Goal: Task Accomplishment & Management: Use online tool/utility

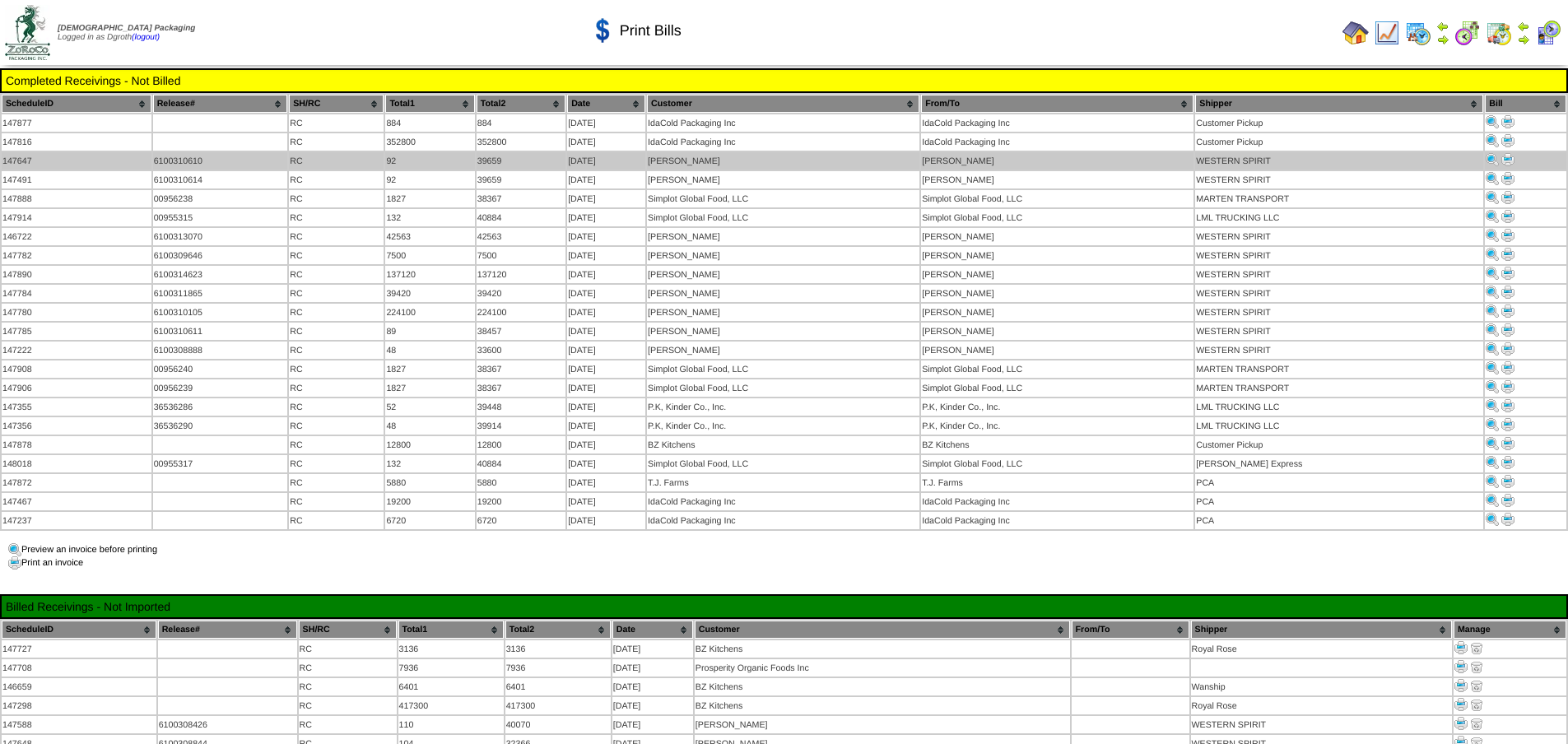
click at [1503, 160] on img at bounding box center [1508, 159] width 13 height 13
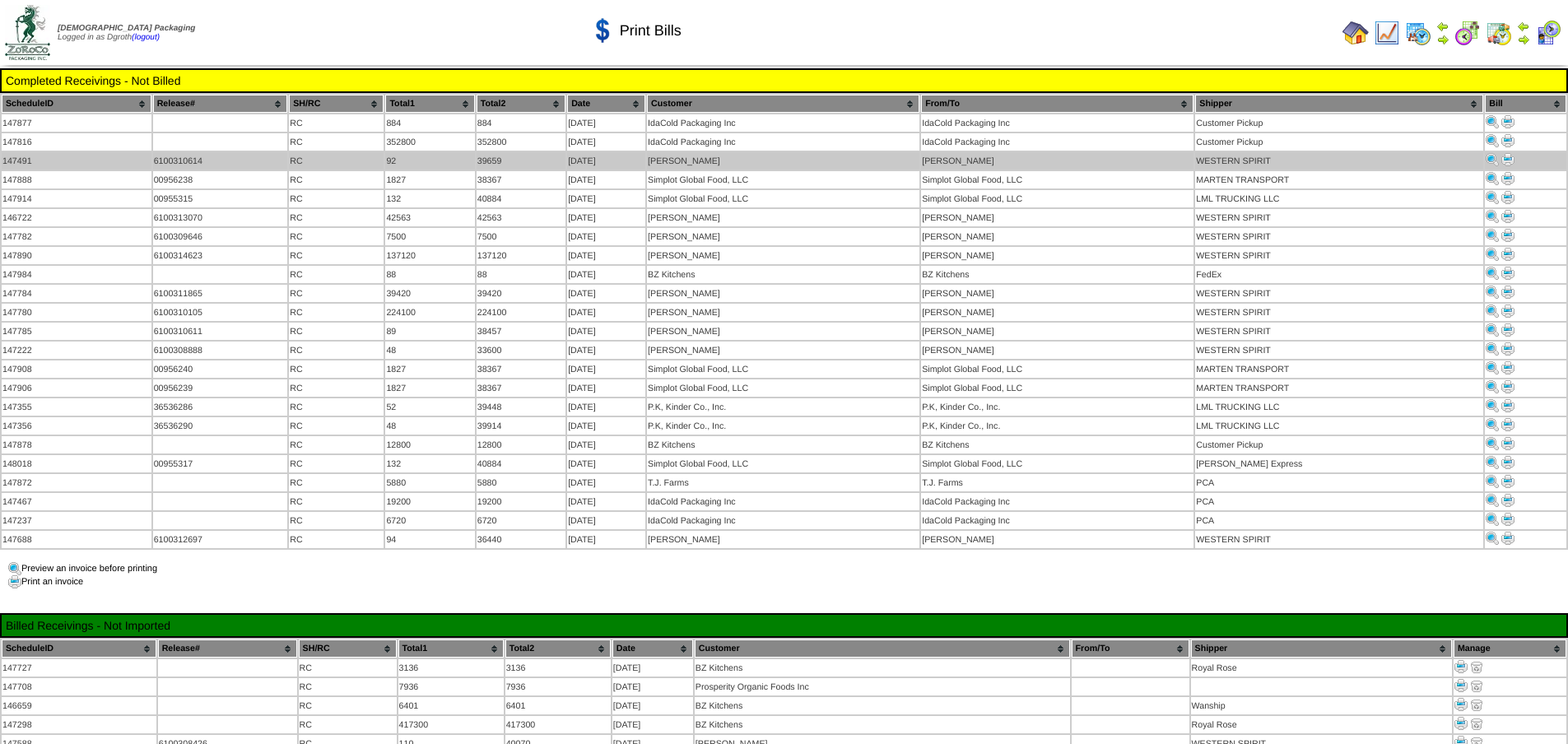
click at [1505, 160] on img at bounding box center [1508, 159] width 13 height 13
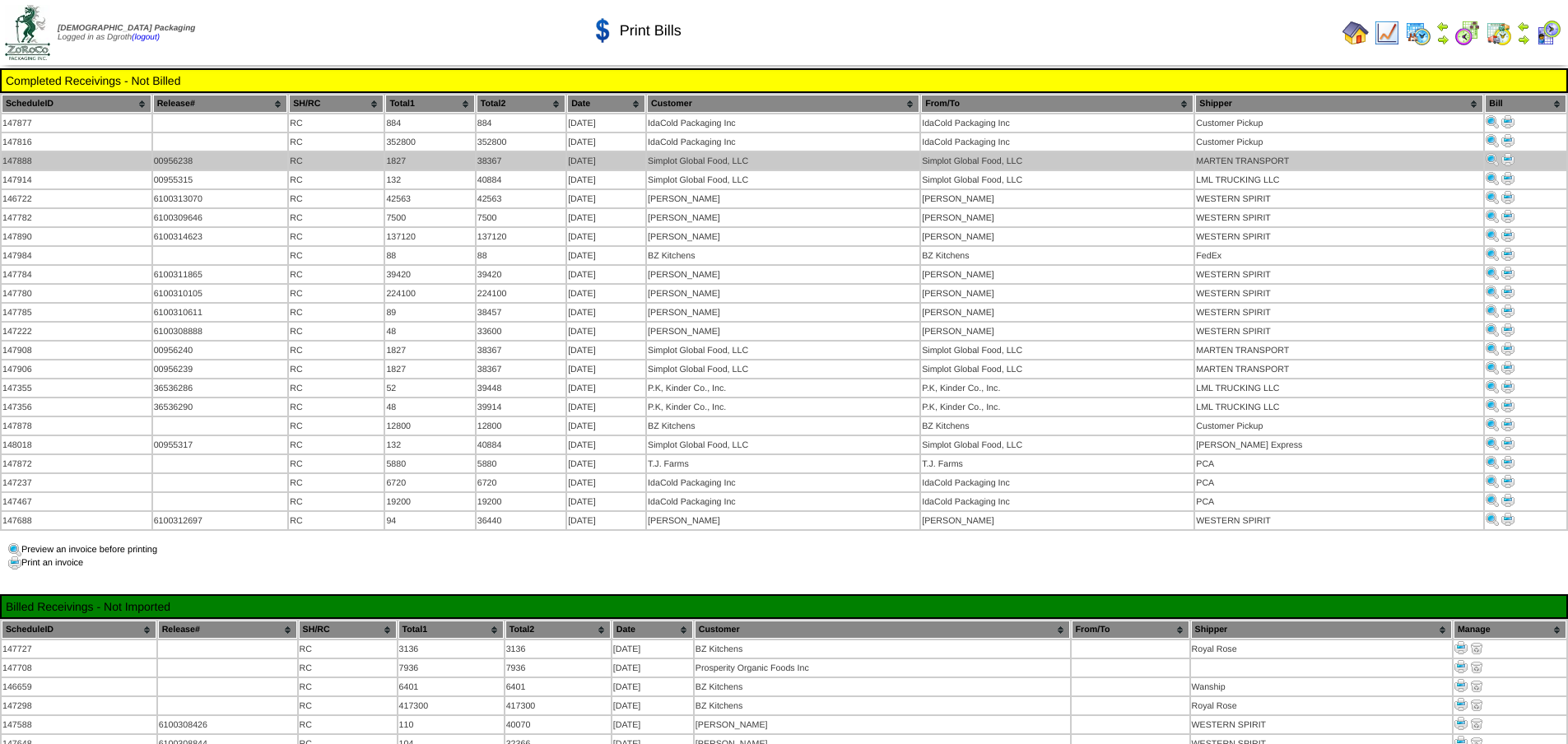
click at [1503, 161] on img at bounding box center [1508, 159] width 13 height 13
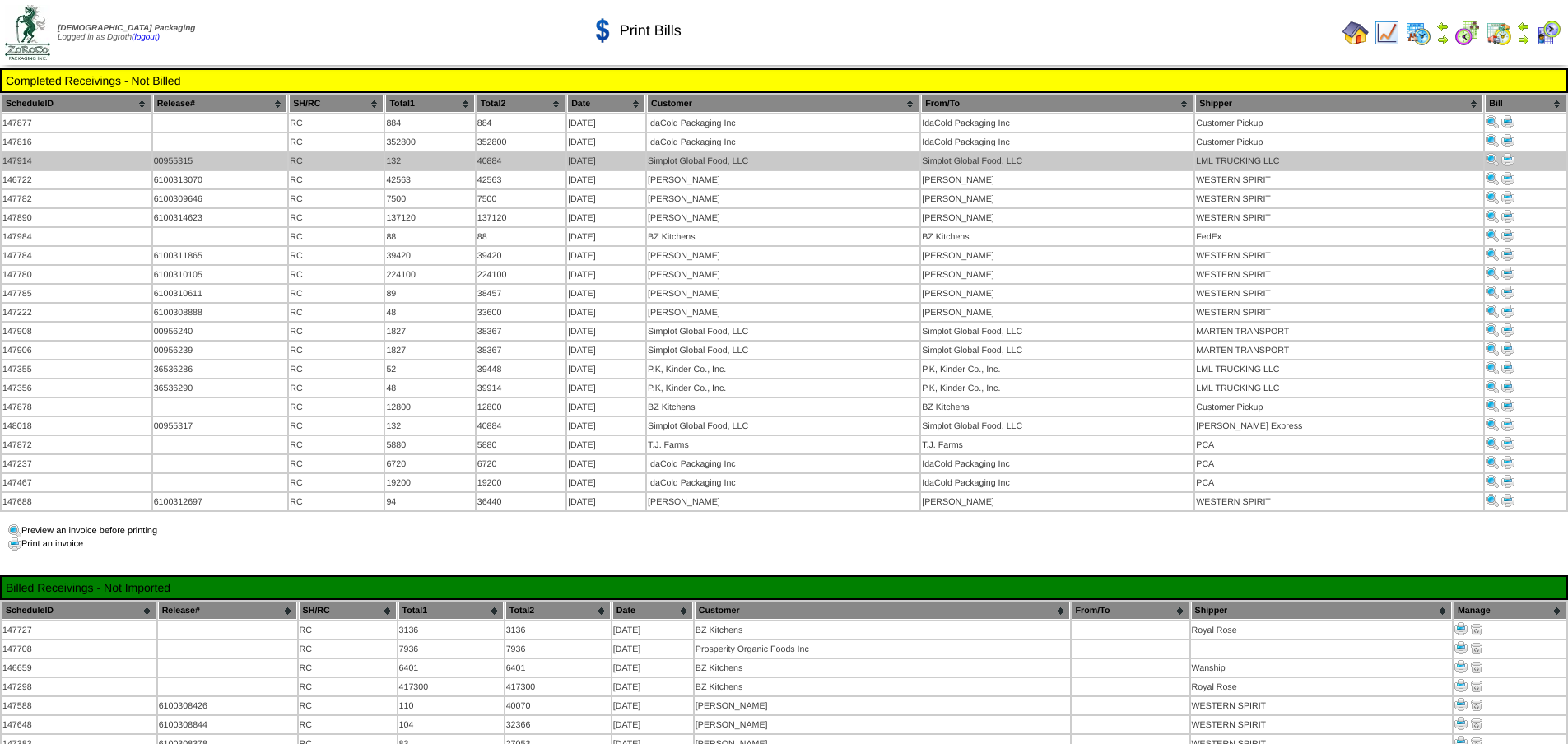
click at [1507, 158] on img at bounding box center [1508, 159] width 13 height 13
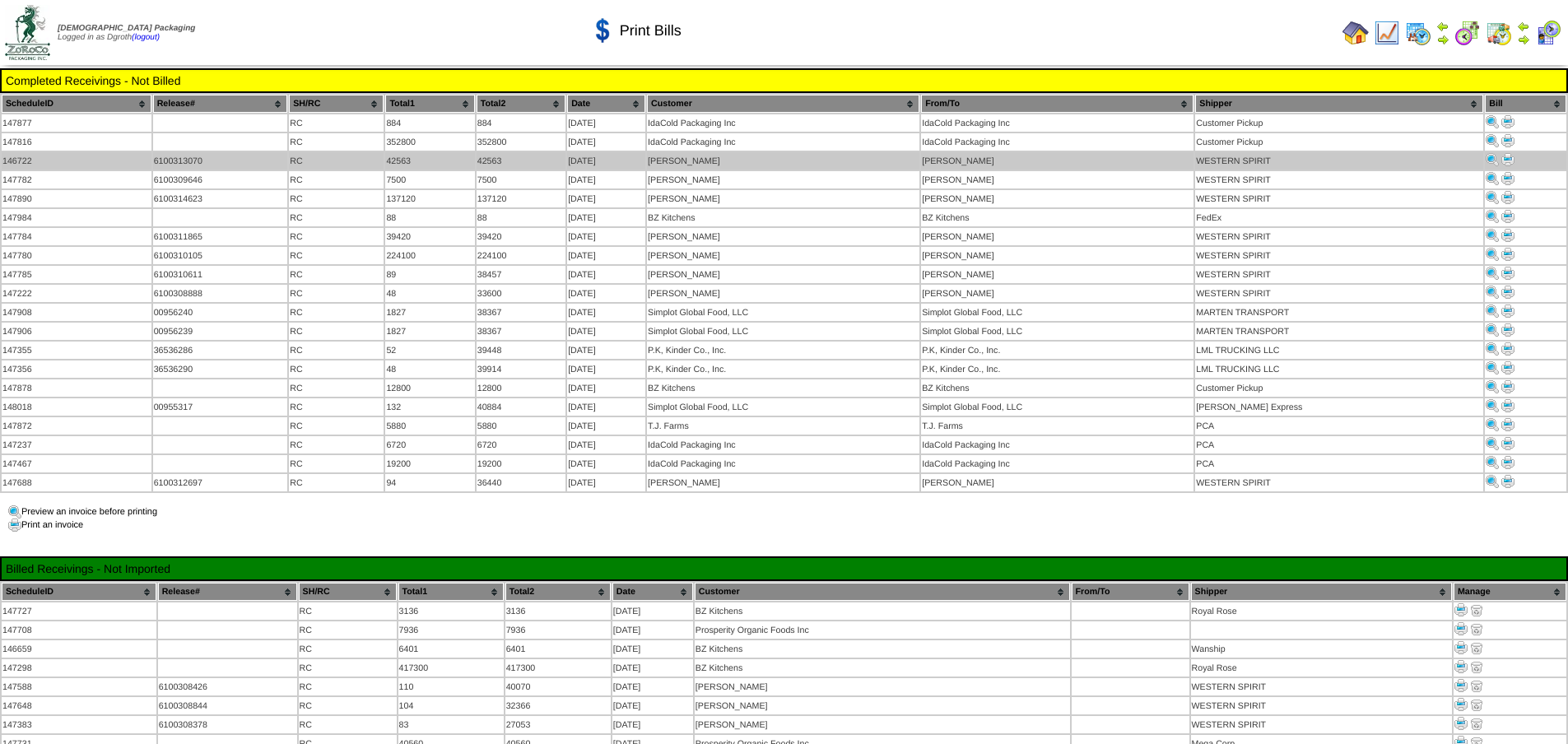
click at [1508, 158] on img at bounding box center [1508, 159] width 13 height 13
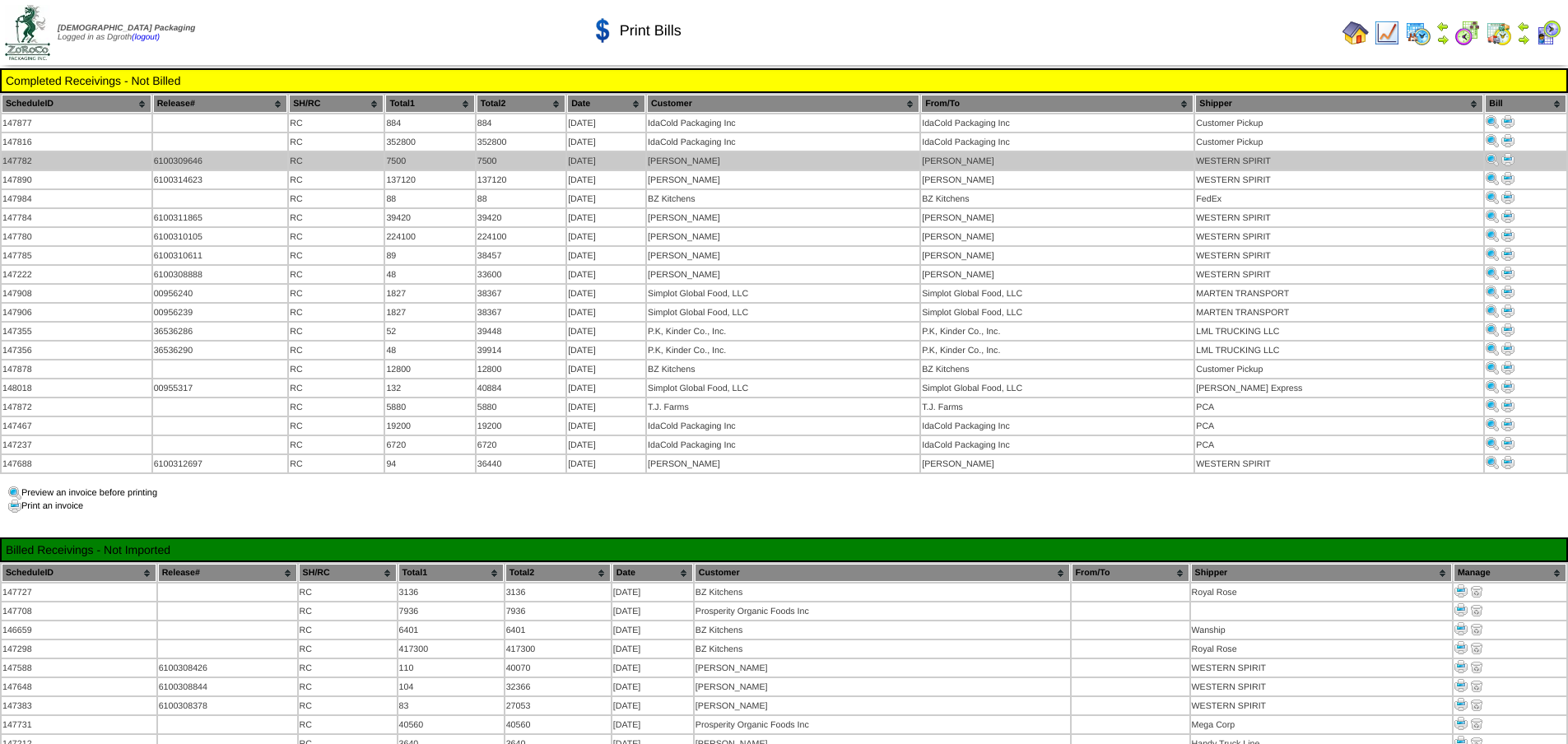
click at [1505, 162] on img at bounding box center [1508, 159] width 13 height 13
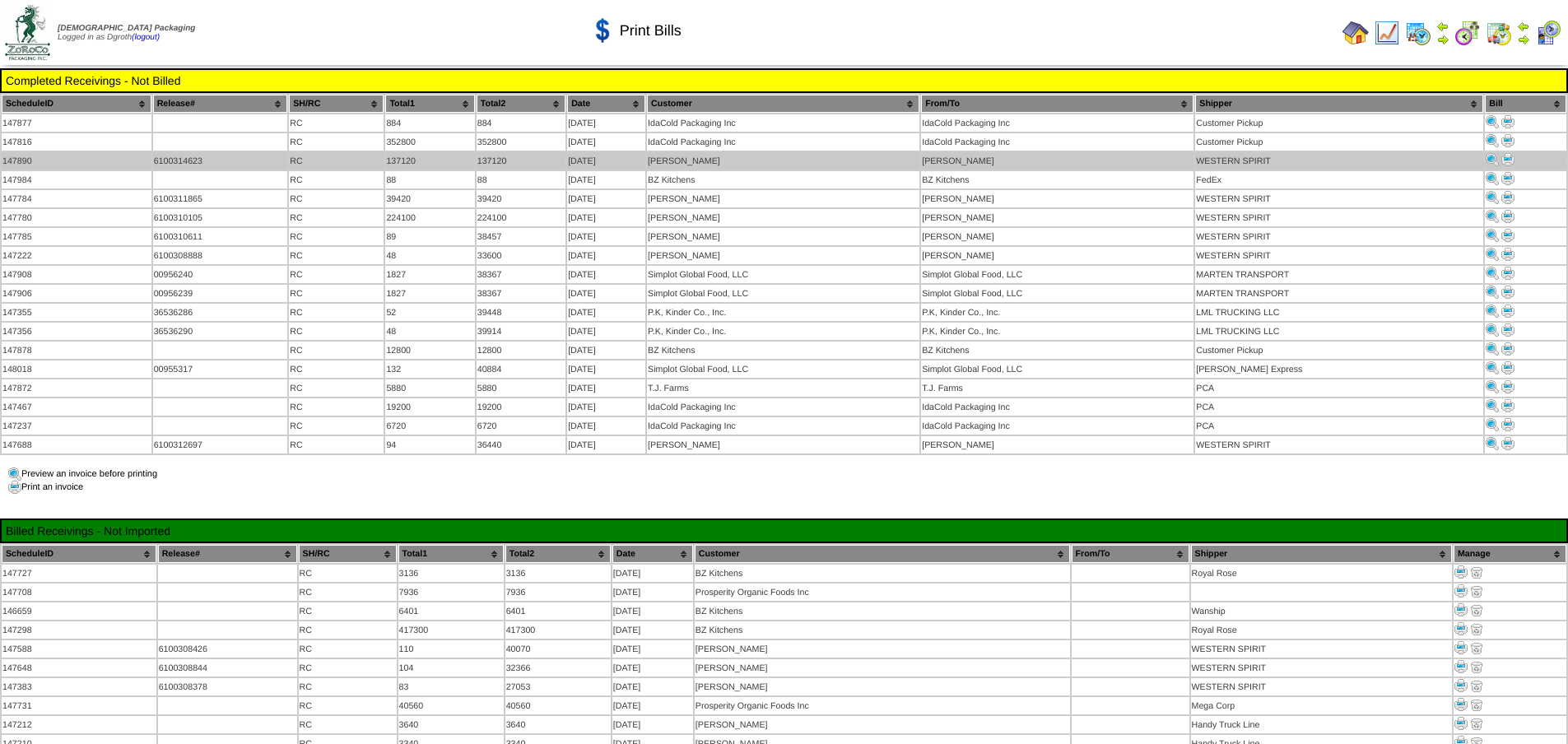
click at [1508, 162] on img at bounding box center [1508, 159] width 13 height 13
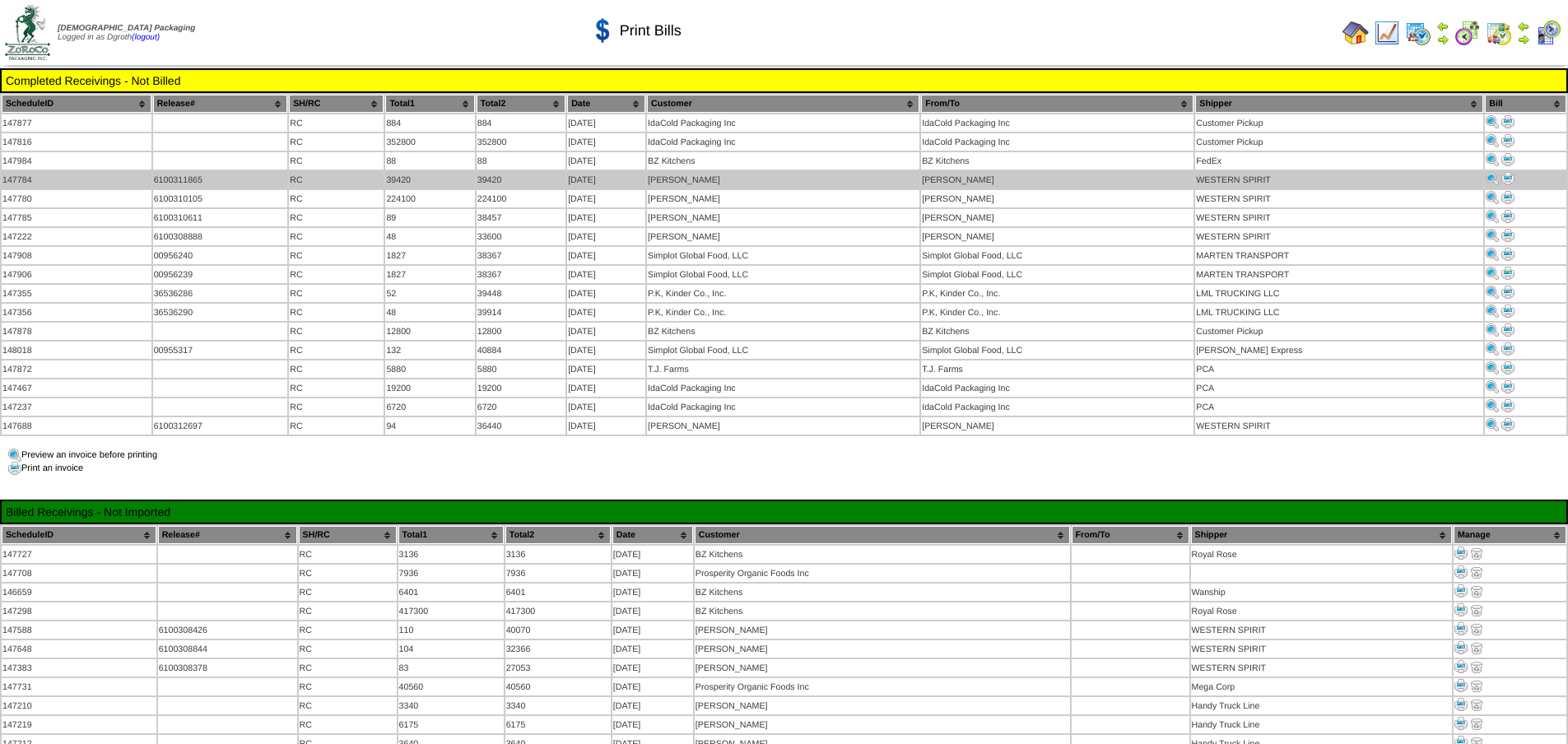
click at [1505, 180] on img at bounding box center [1508, 178] width 13 height 13
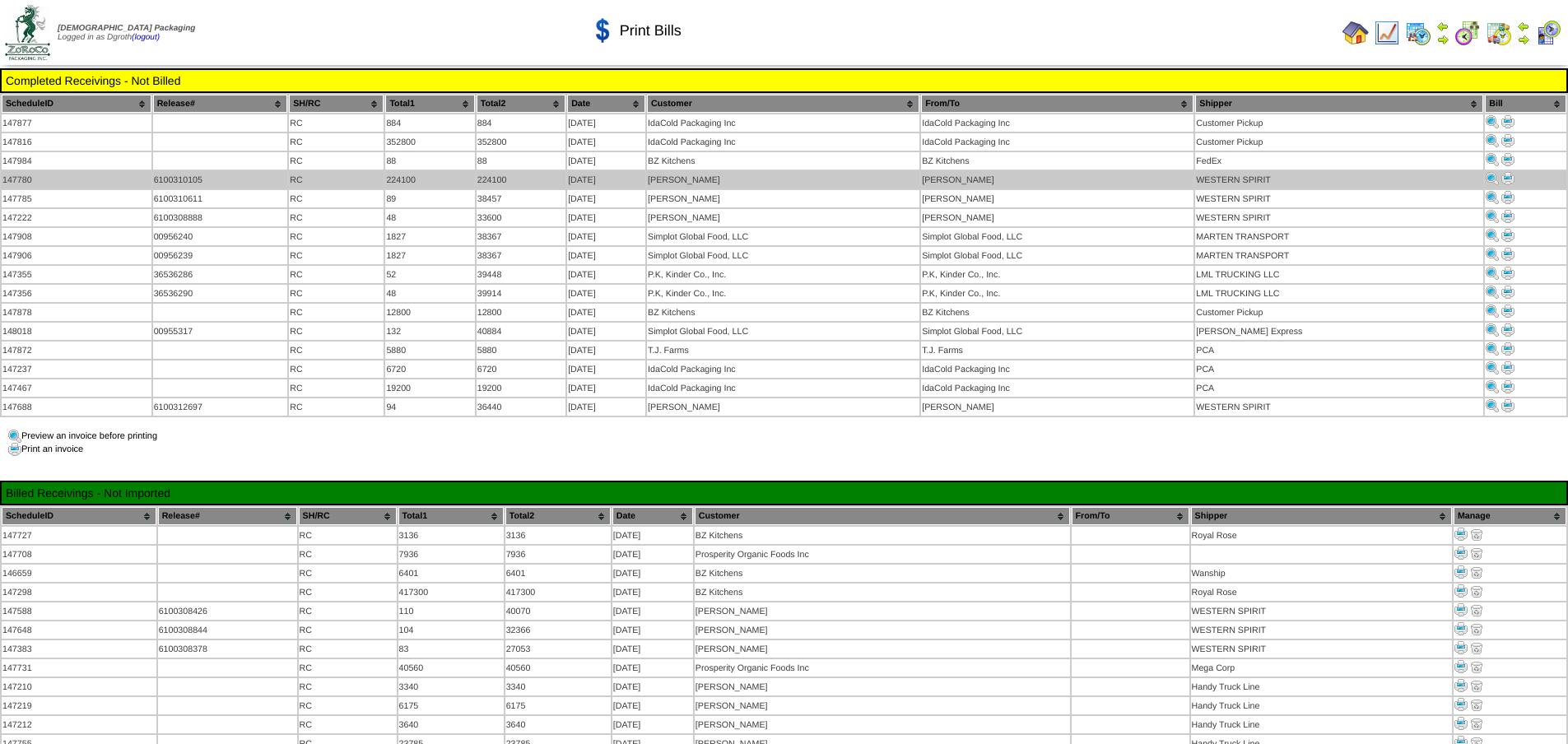
click at [1507, 183] on link at bounding box center [1508, 183] width 13 height 10
click at [1506, 177] on img at bounding box center [1508, 178] width 13 height 13
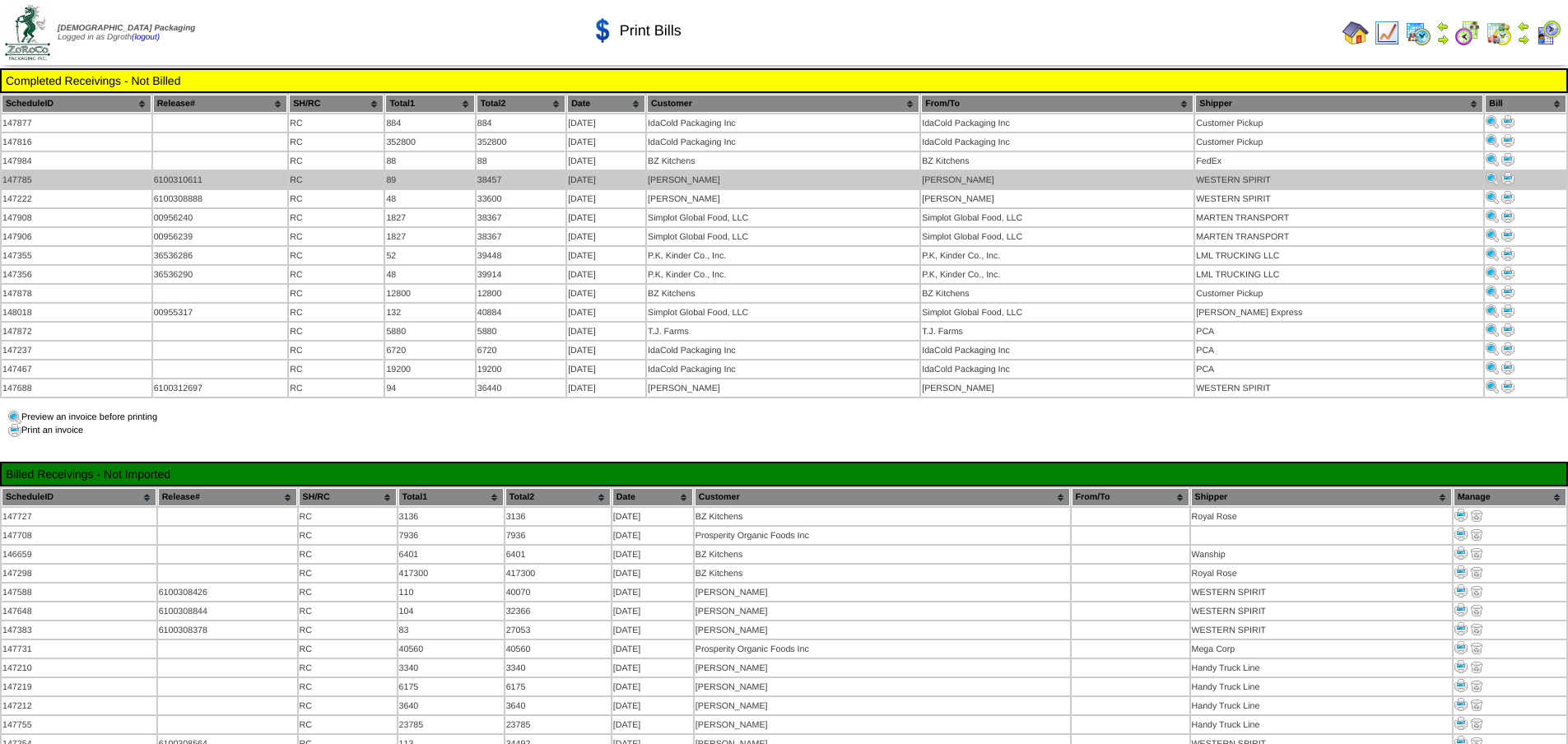
click at [1504, 176] on img at bounding box center [1508, 178] width 13 height 13
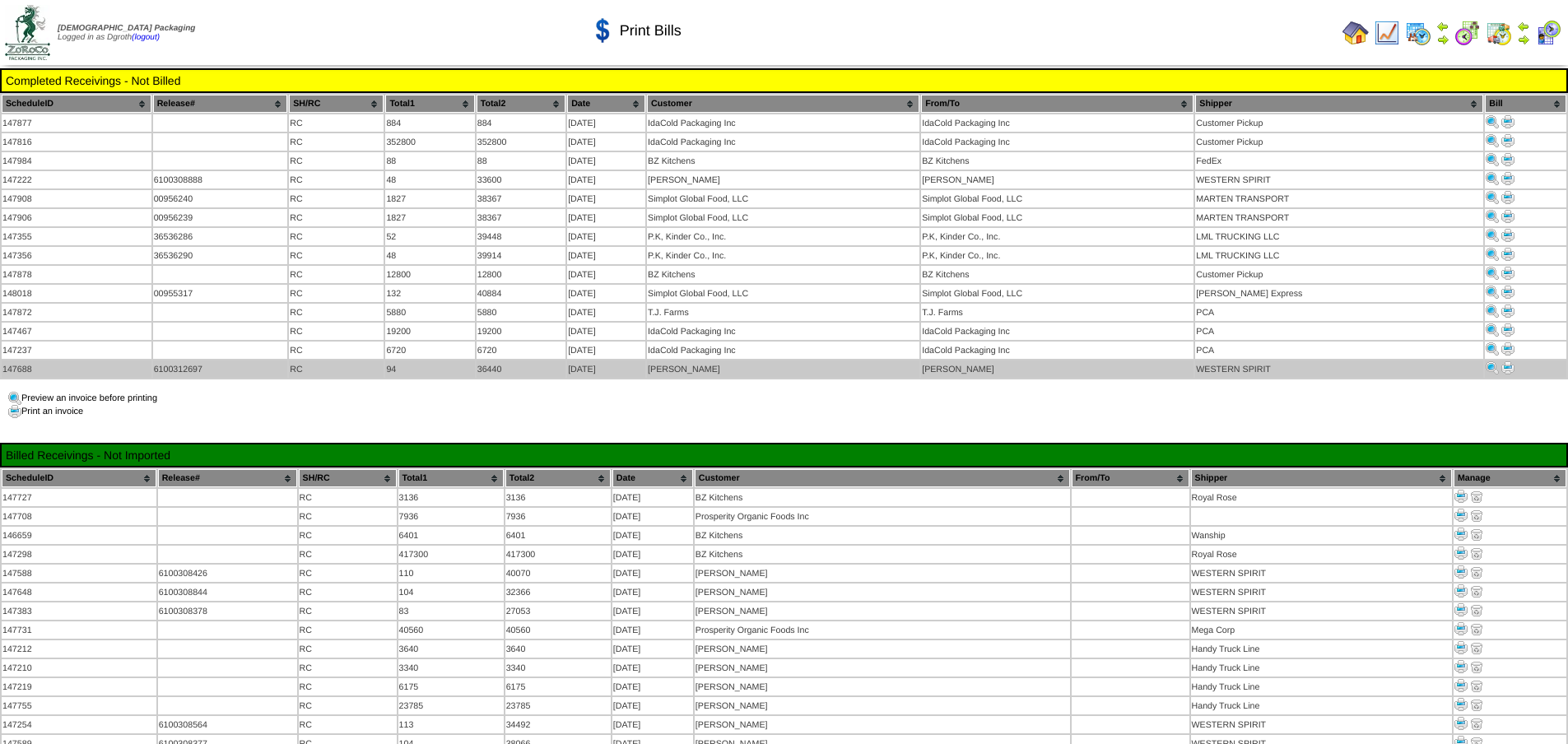
click at [1503, 362] on img at bounding box center [1508, 368] width 13 height 13
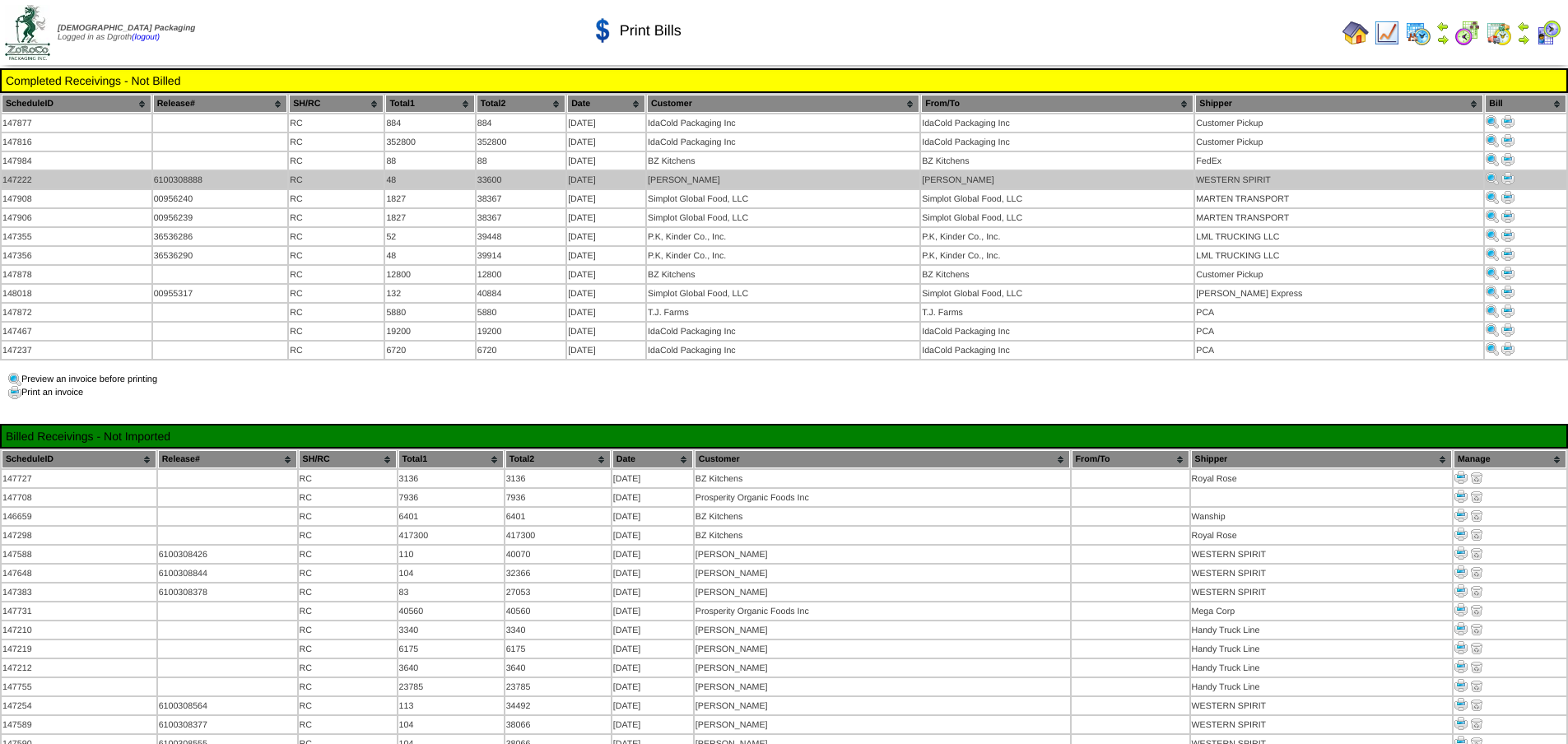
click at [1508, 179] on img at bounding box center [1508, 178] width 13 height 13
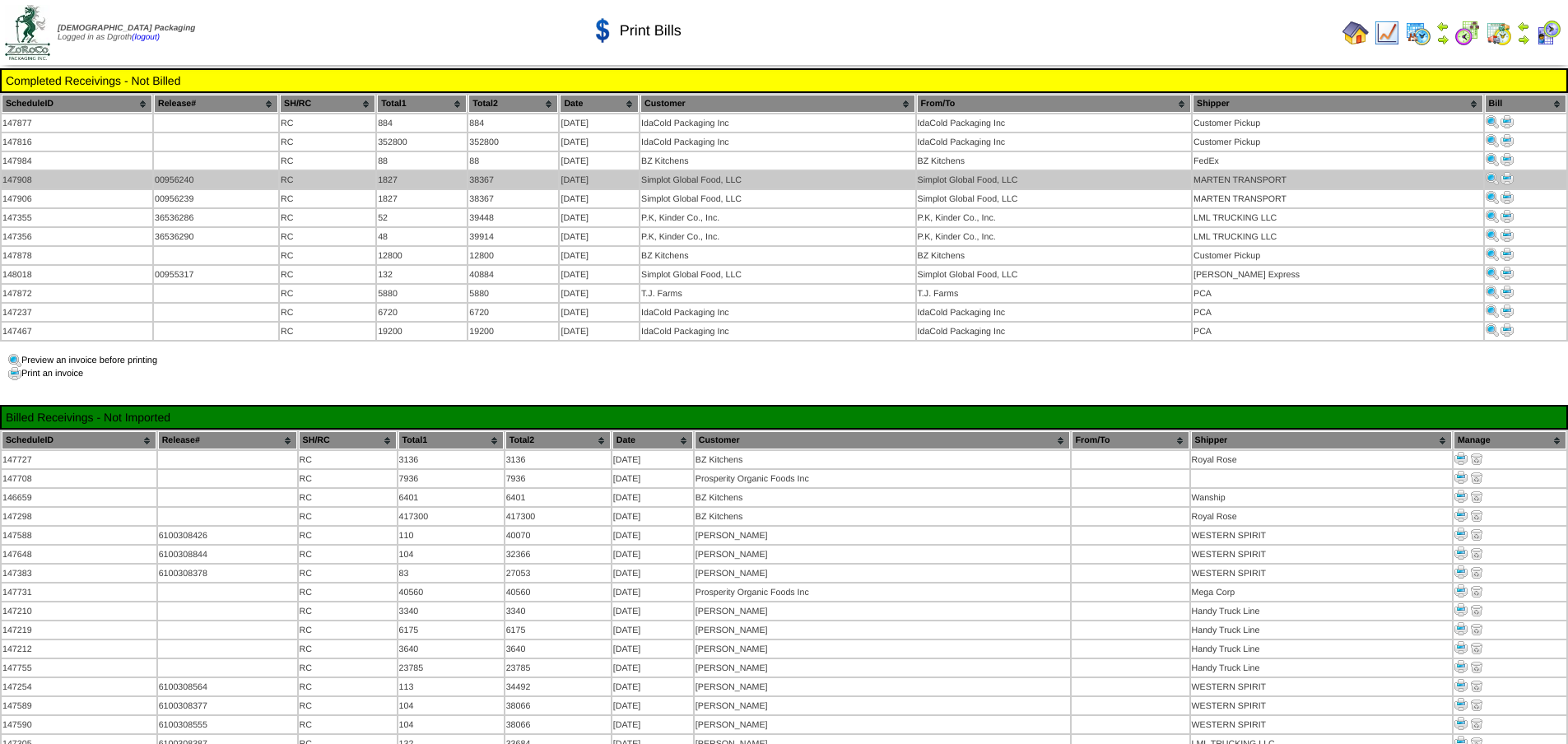
click at [1510, 175] on img at bounding box center [1507, 178] width 13 height 13
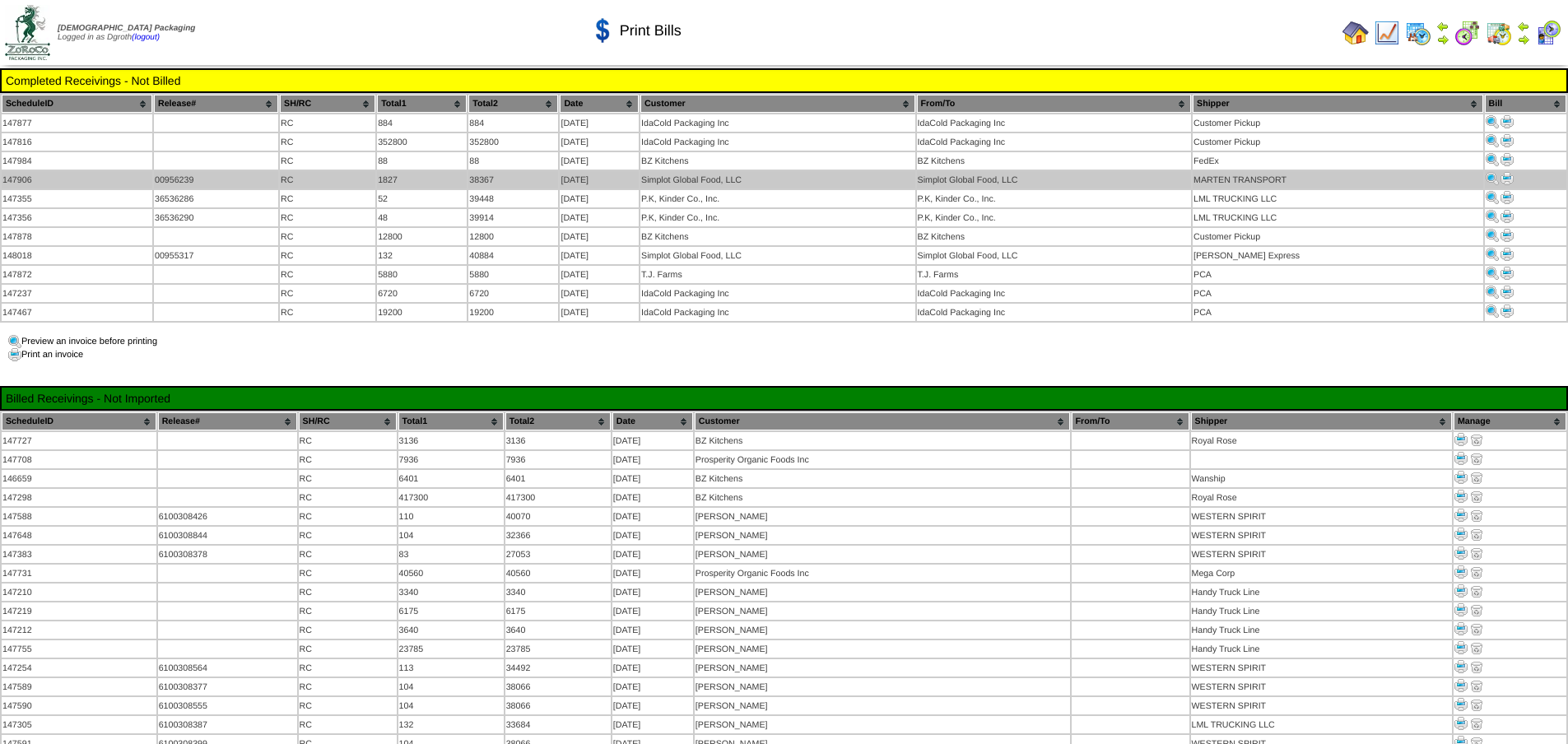
click at [1507, 176] on img at bounding box center [1507, 178] width 13 height 13
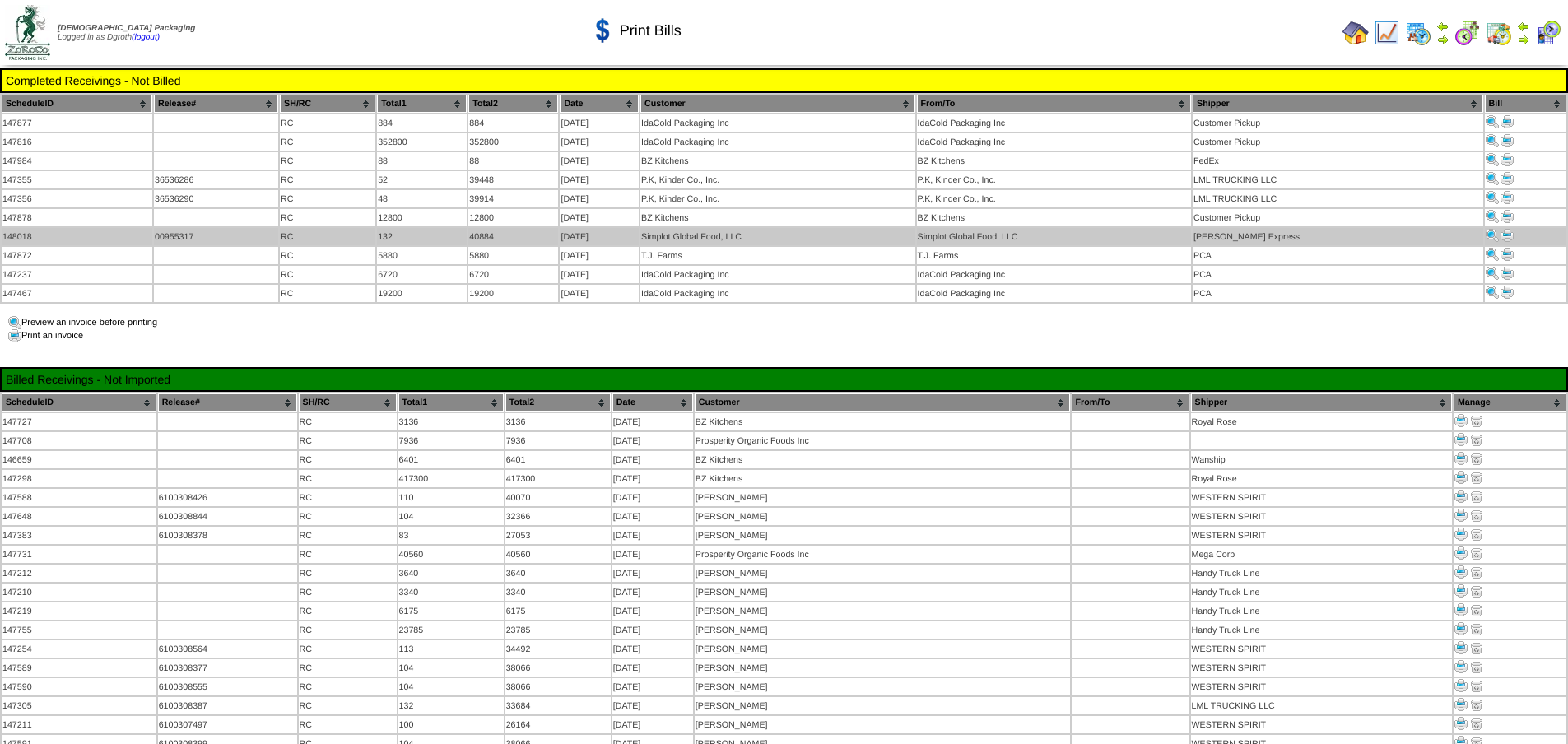
click at [1507, 233] on img at bounding box center [1507, 235] width 13 height 13
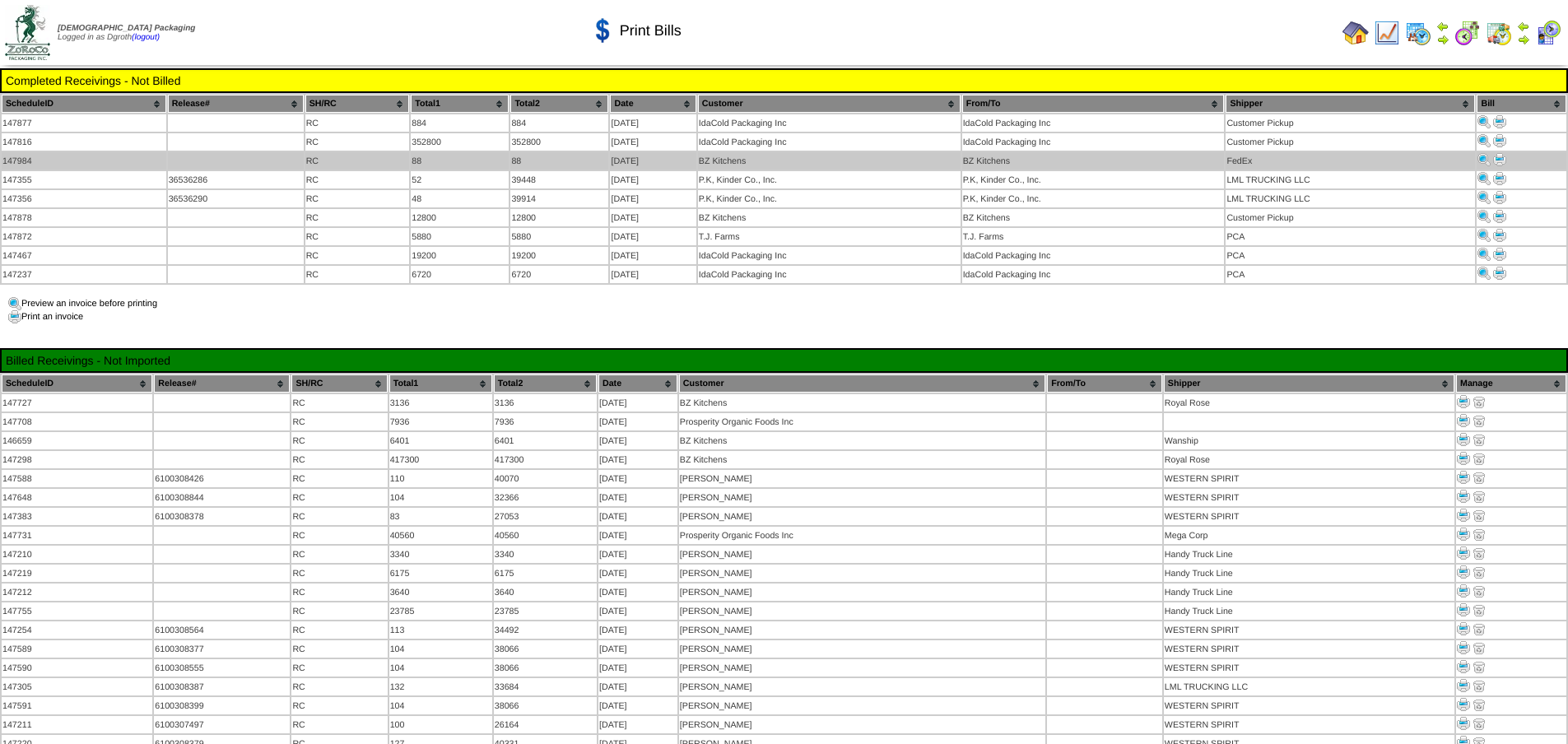
click at [1501, 158] on img at bounding box center [1499, 159] width 13 height 13
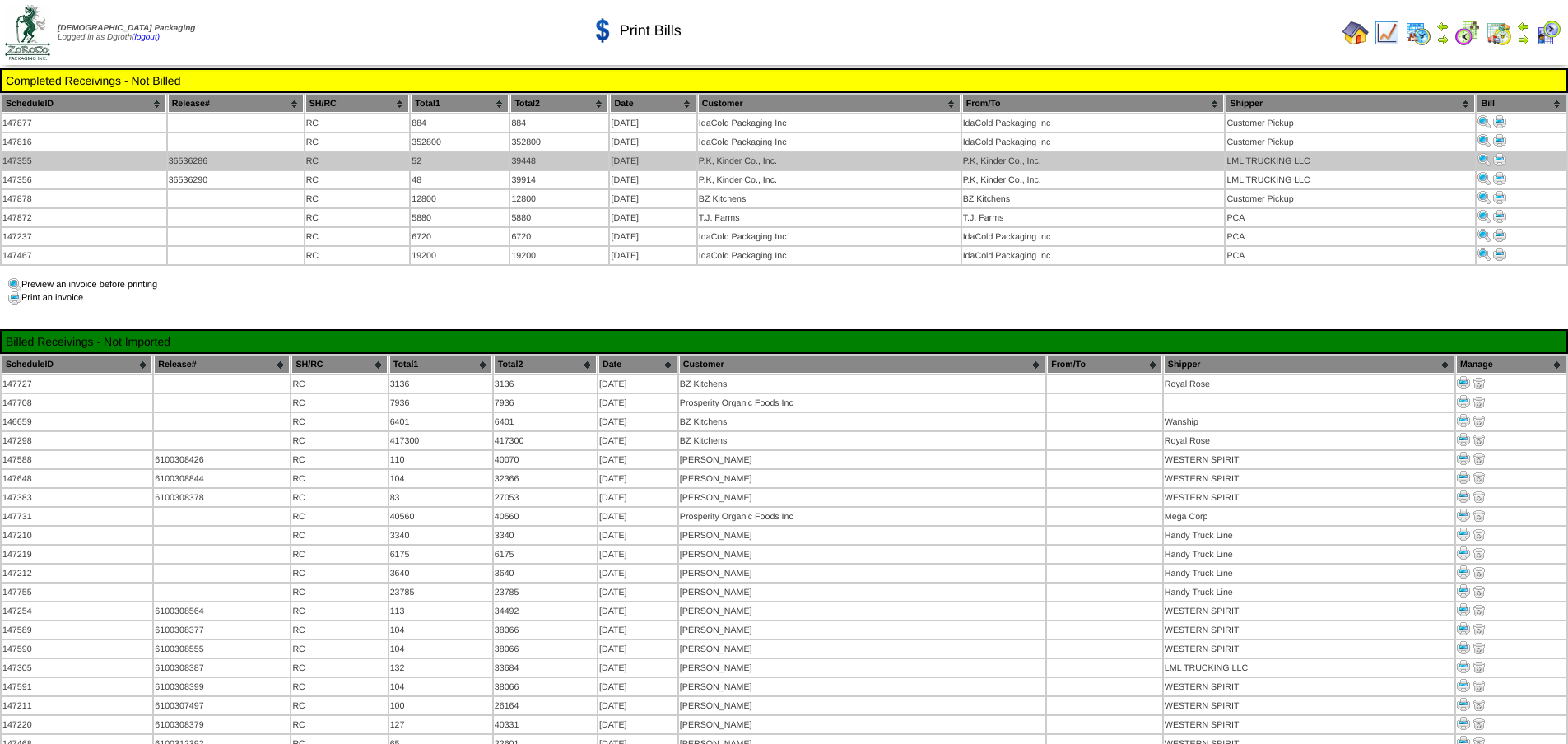
click at [1503, 160] on img at bounding box center [1499, 159] width 13 height 13
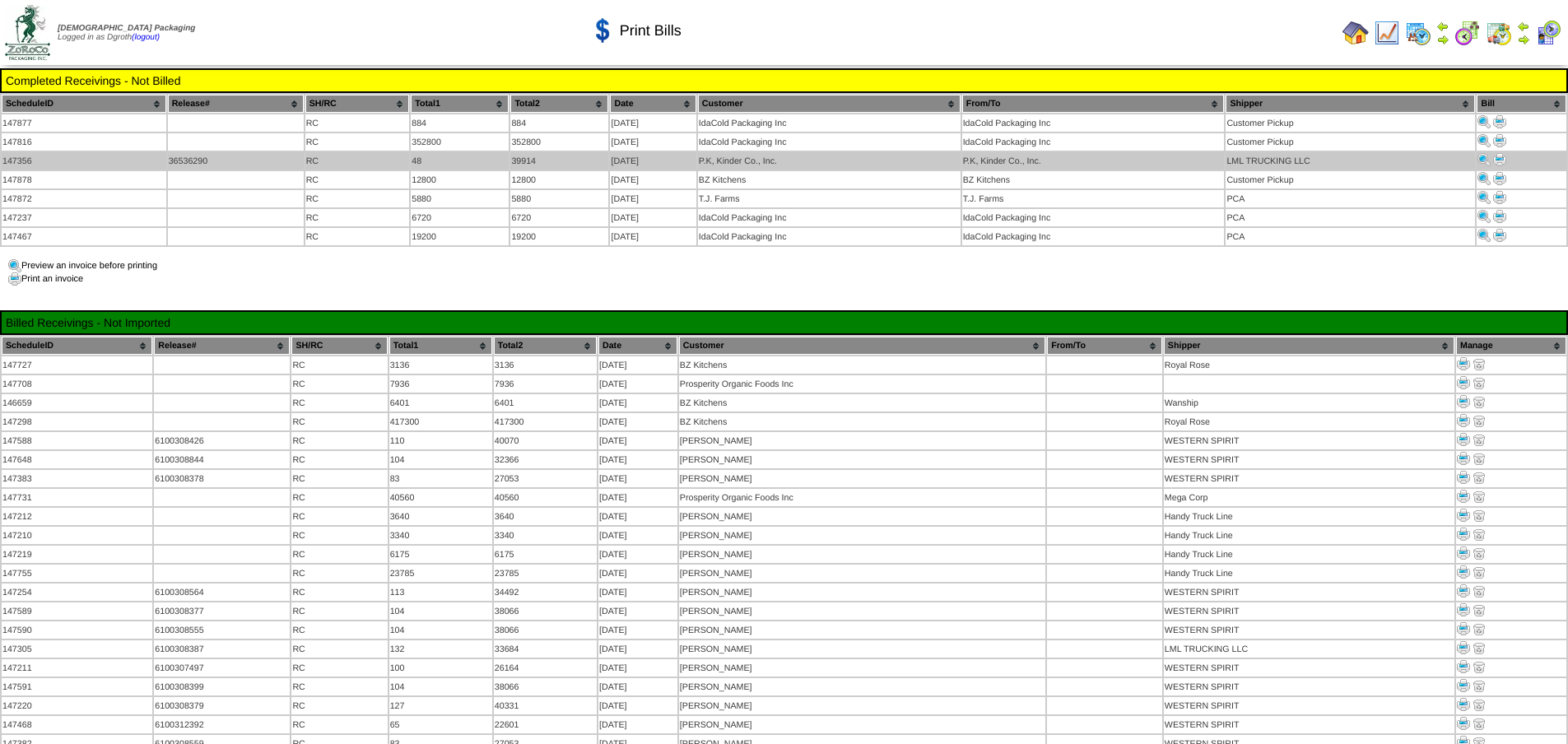
click at [1503, 159] on img at bounding box center [1499, 159] width 13 height 13
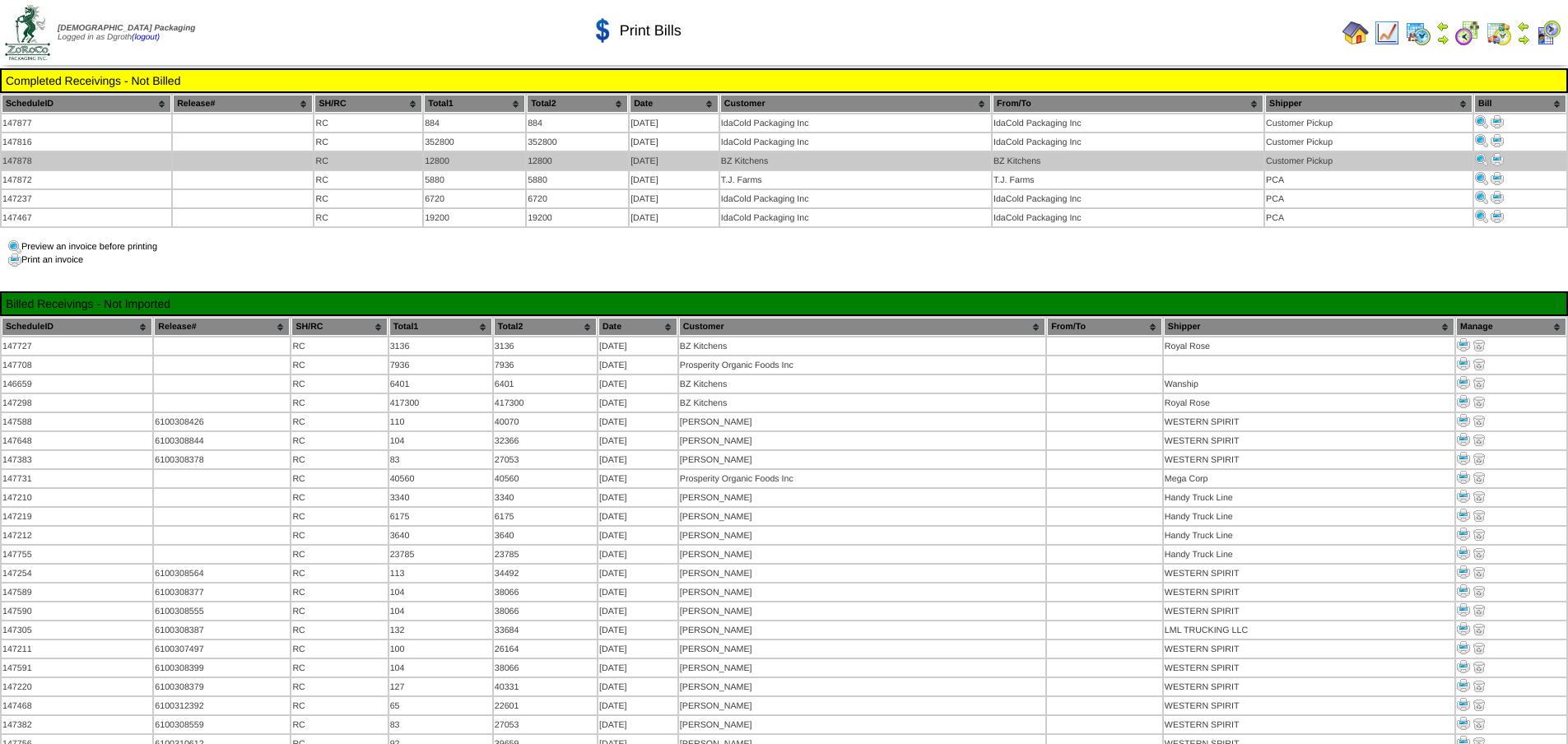
click at [1495, 158] on img at bounding box center [1497, 159] width 13 height 13
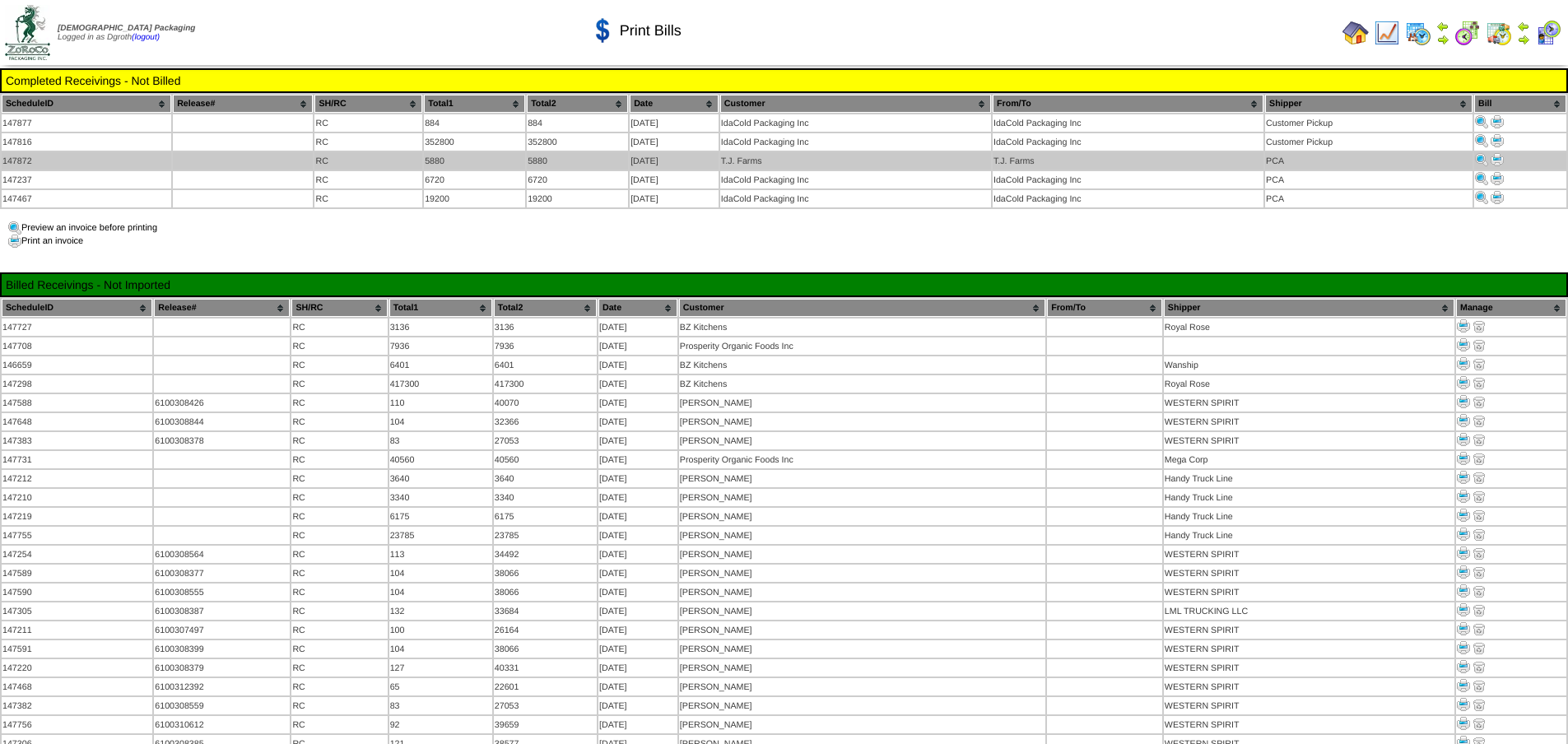
click at [1496, 156] on img at bounding box center [1497, 159] width 13 height 13
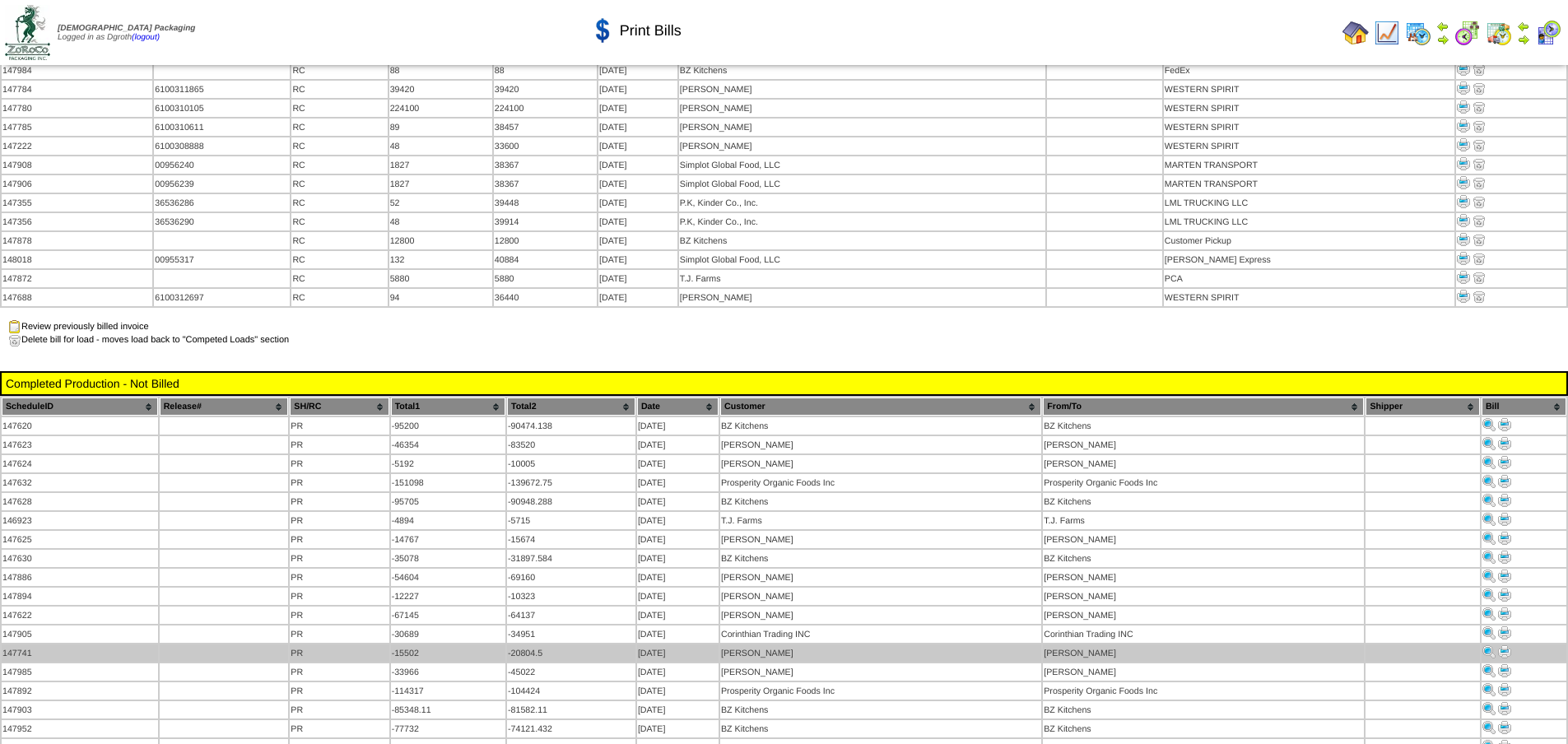
scroll to position [1565, 0]
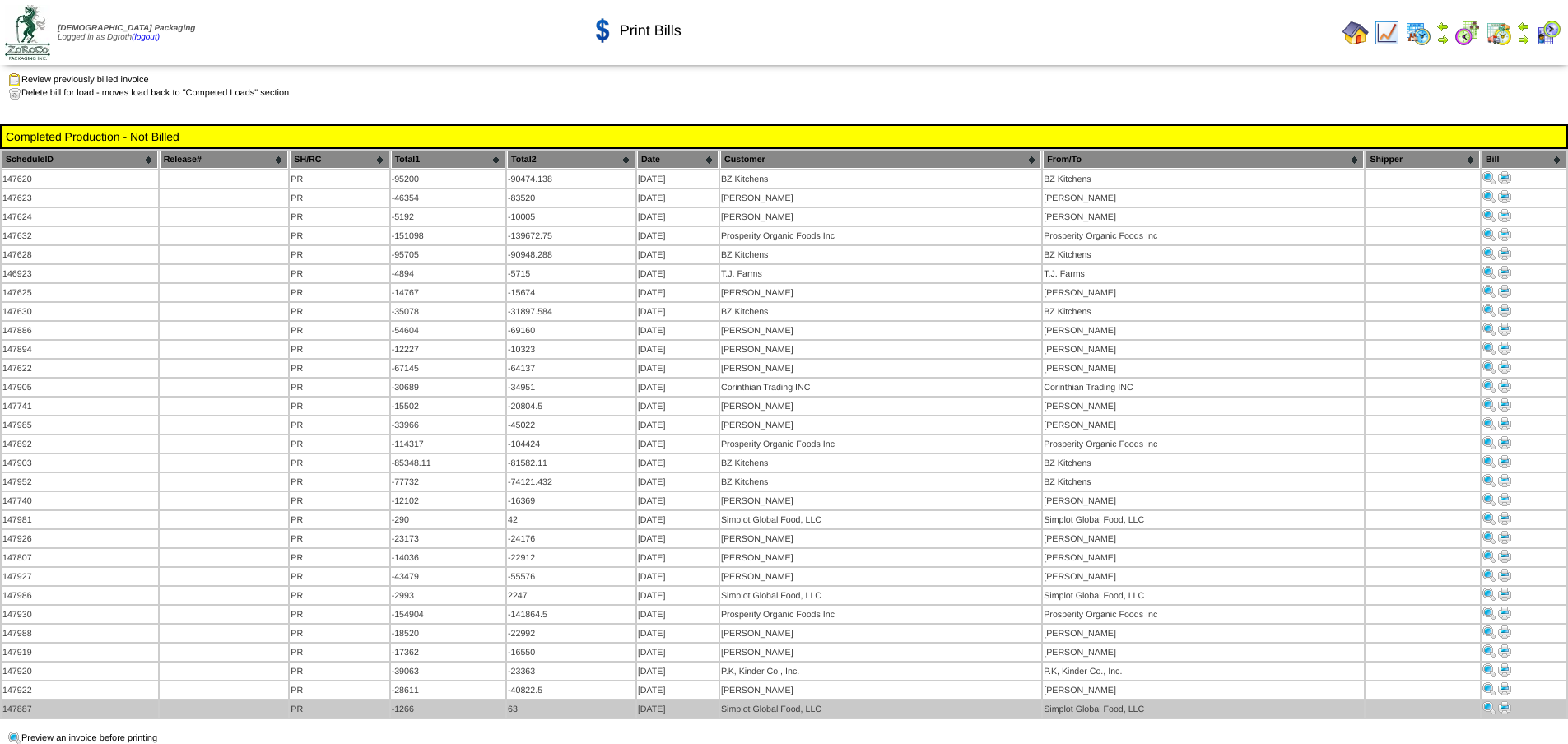
click at [1507, 701] on img at bounding box center [1504, 707] width 13 height 13
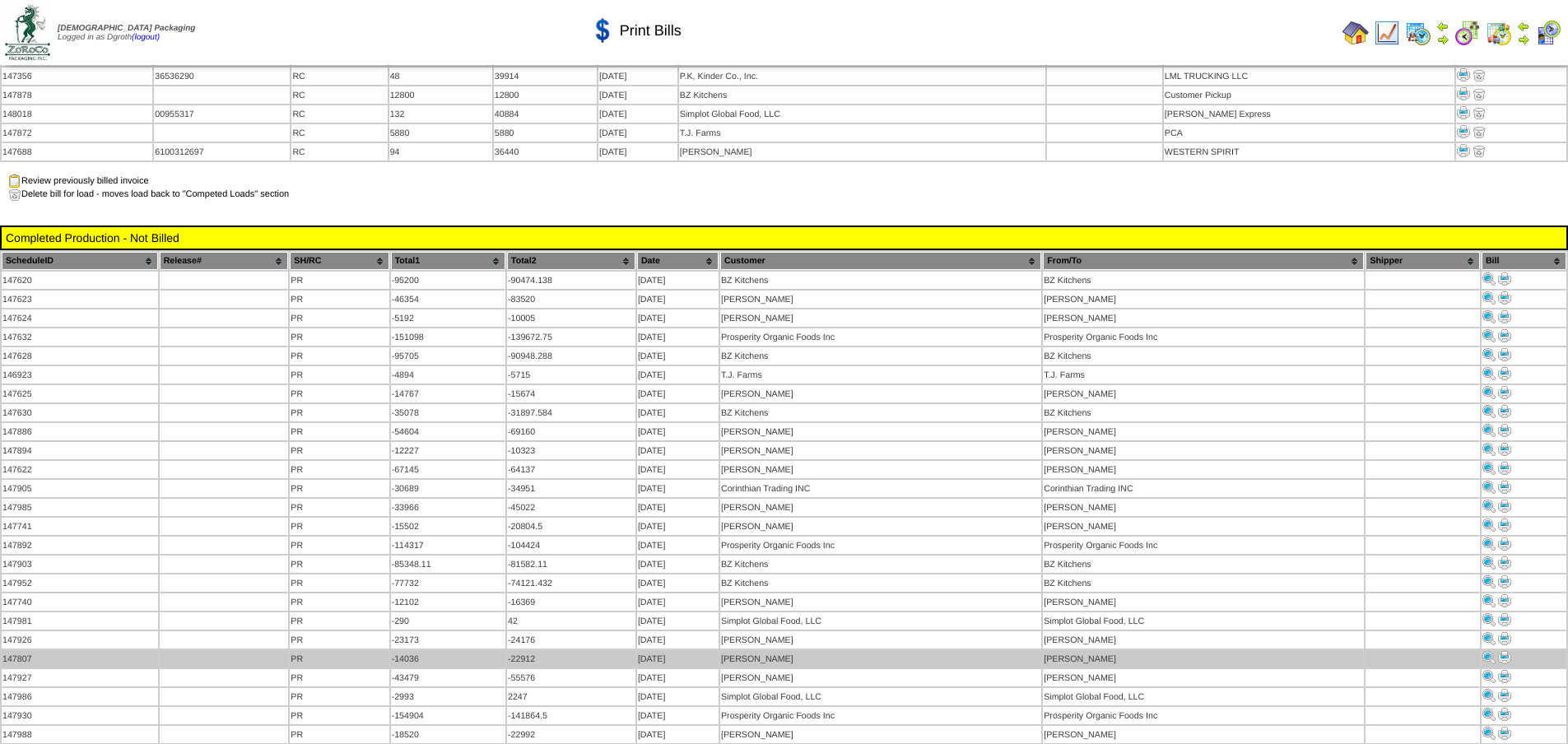
scroll to position [1565, 0]
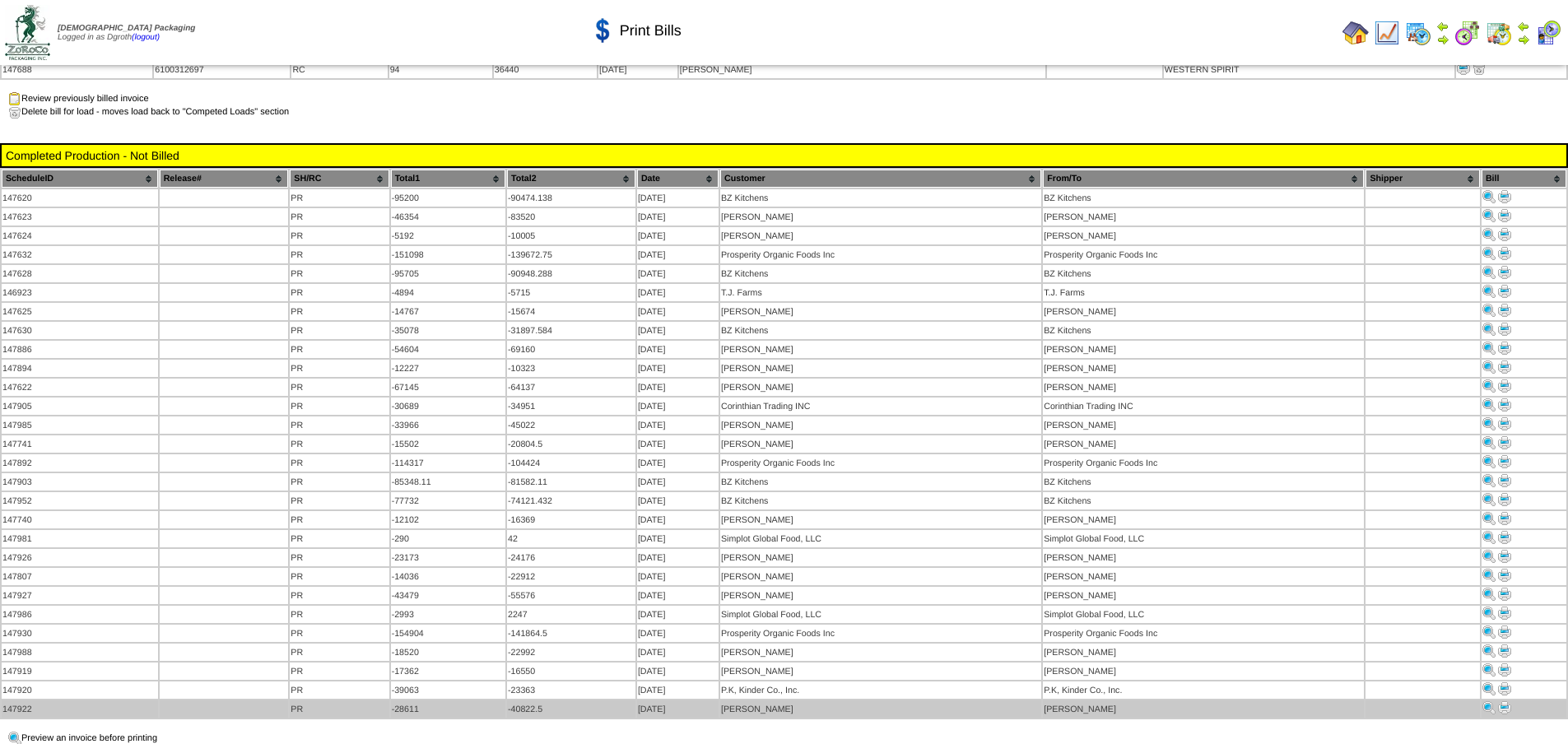
click at [1507, 701] on img at bounding box center [1504, 707] width 13 height 13
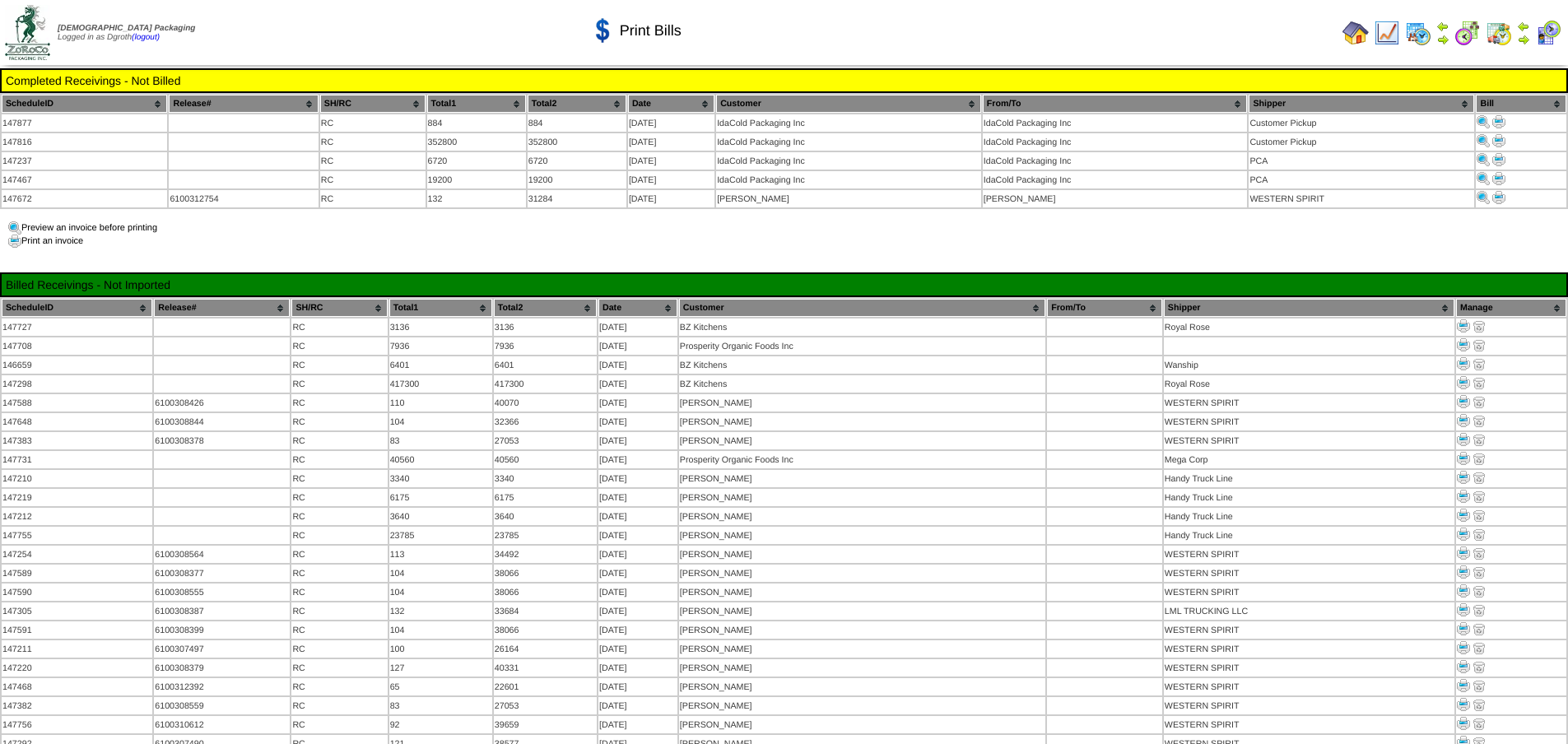
scroll to position [1565, 0]
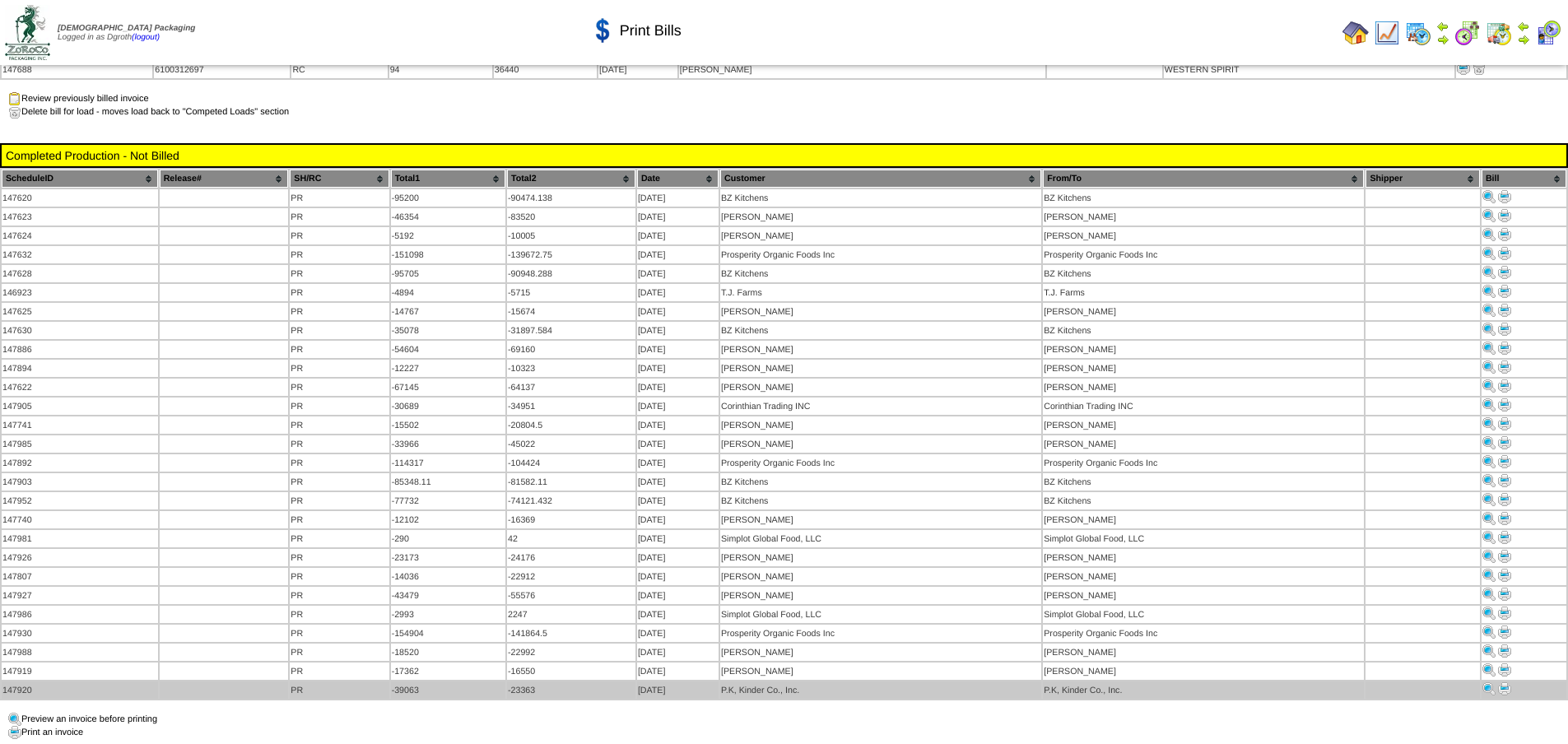
click at [1502, 683] on img at bounding box center [1504, 689] width 13 height 13
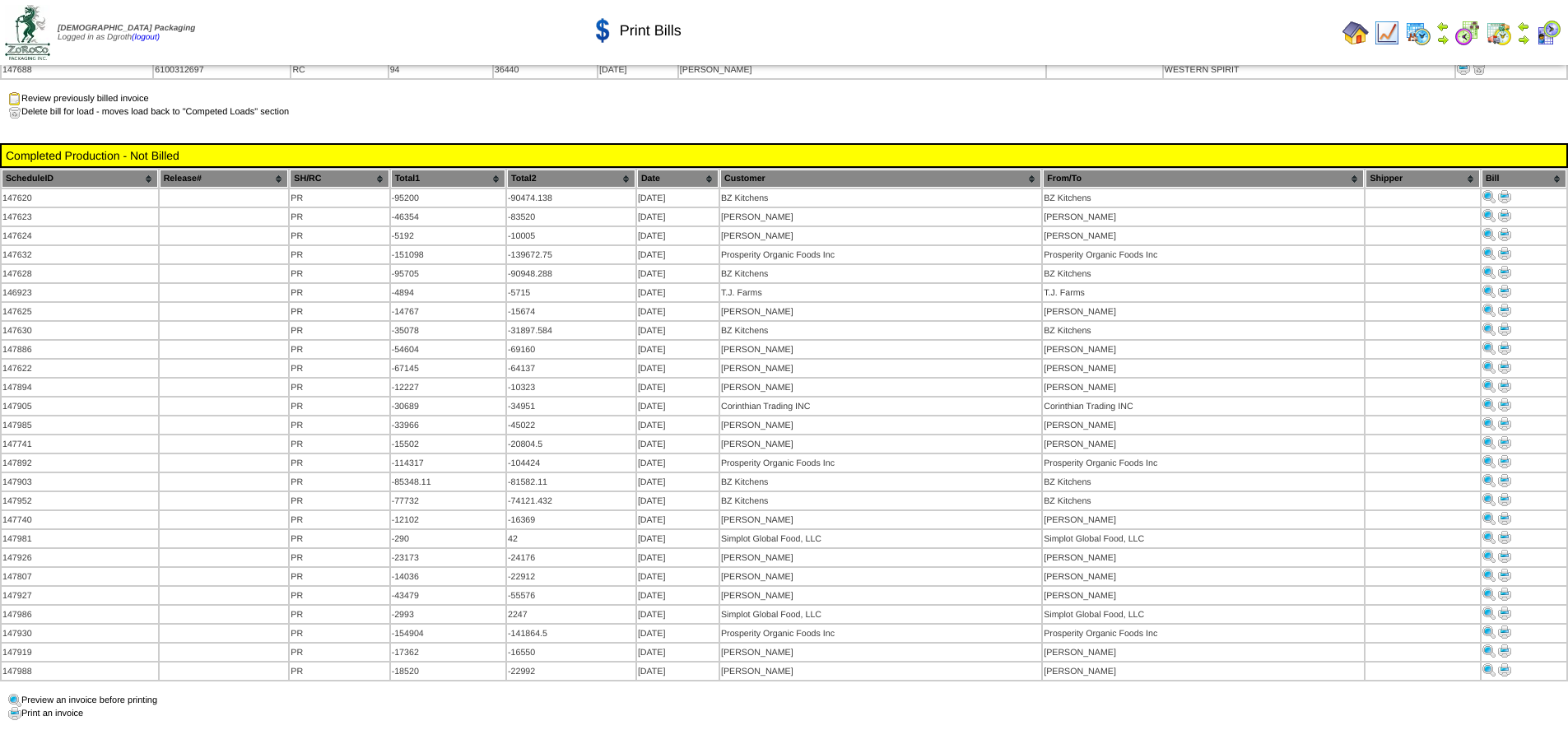
scroll to position [1565, 0]
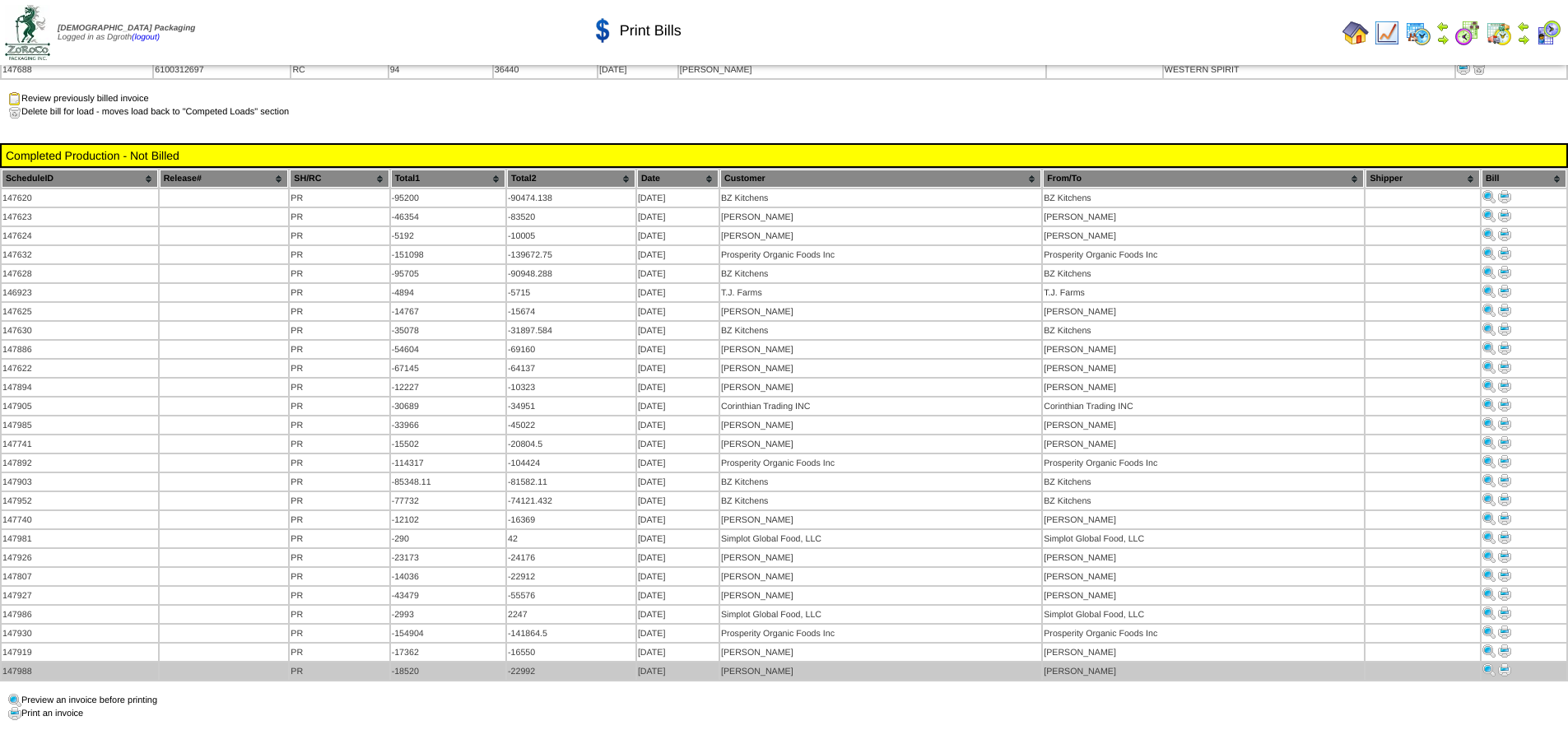
click at [1508, 664] on img at bounding box center [1504, 670] width 13 height 13
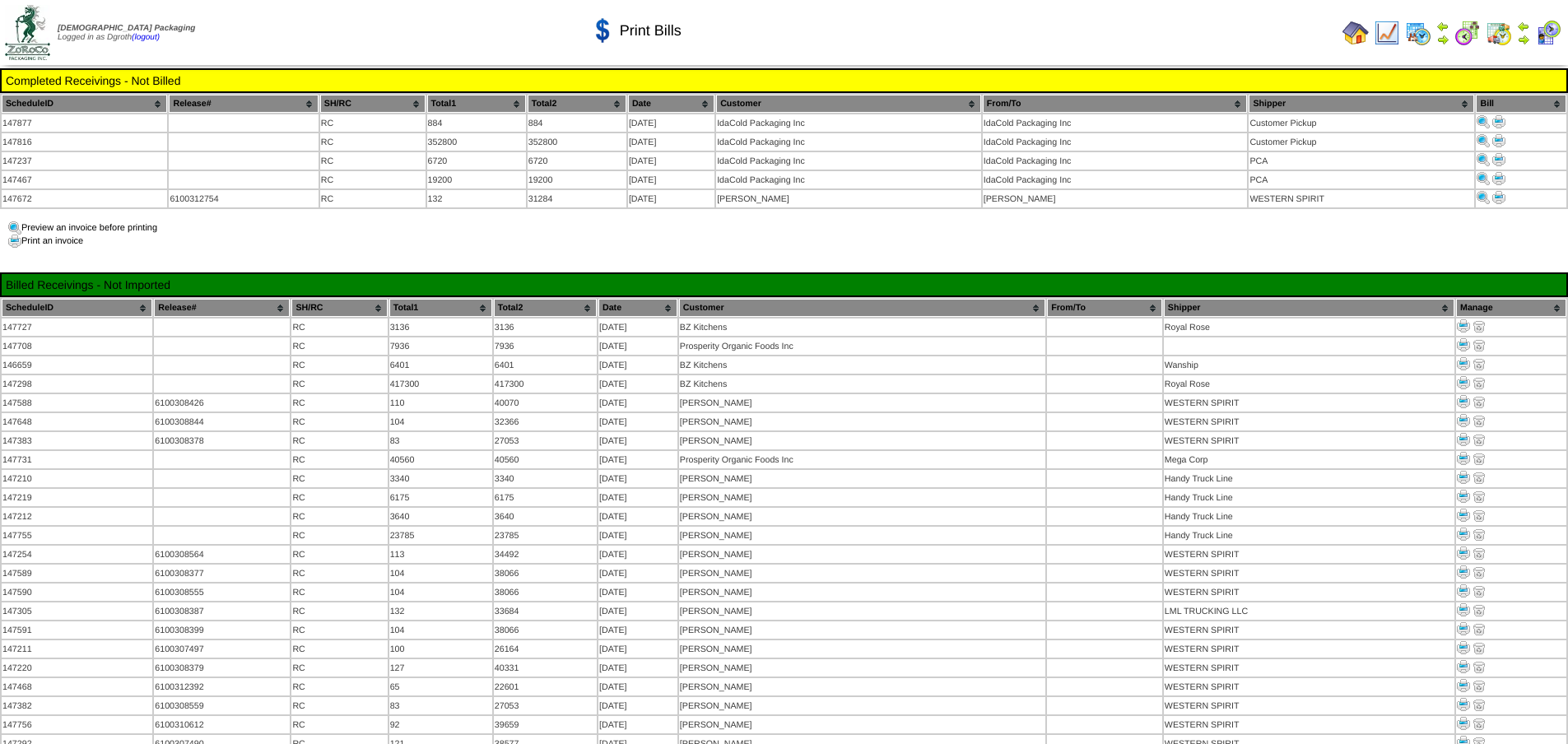
scroll to position [1565, 0]
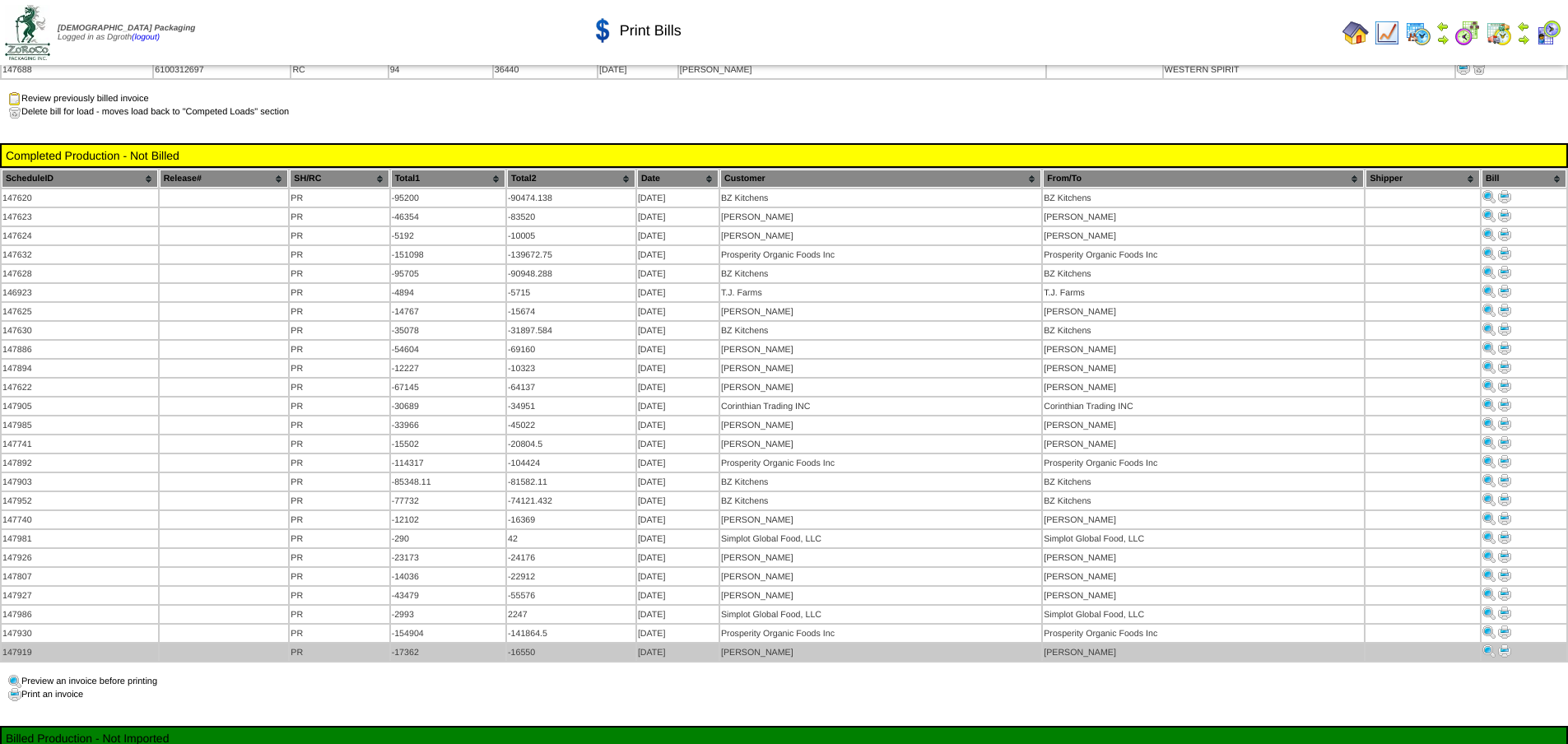
click at [1504, 644] on img at bounding box center [1504, 651] width 13 height 13
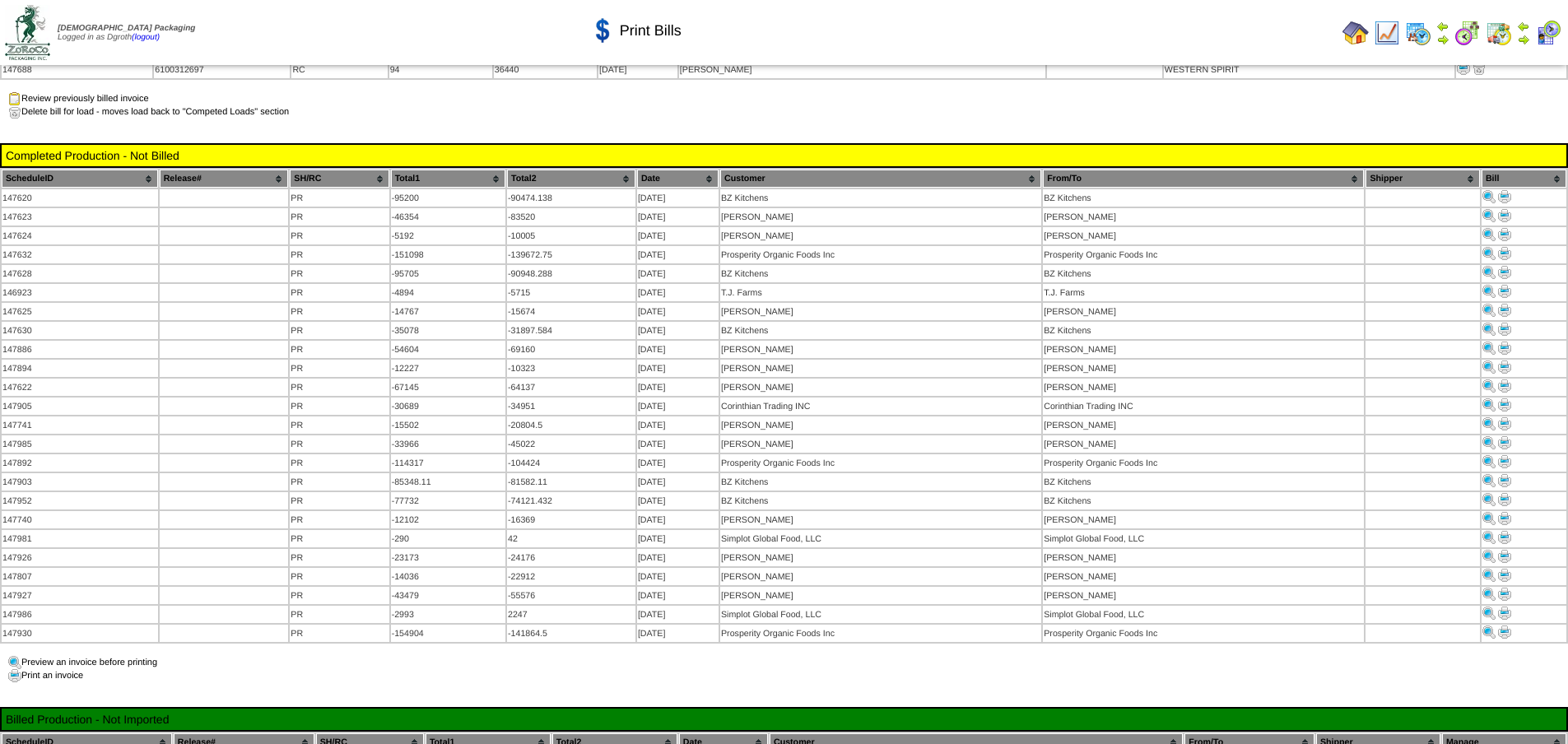
scroll to position [1565, 0]
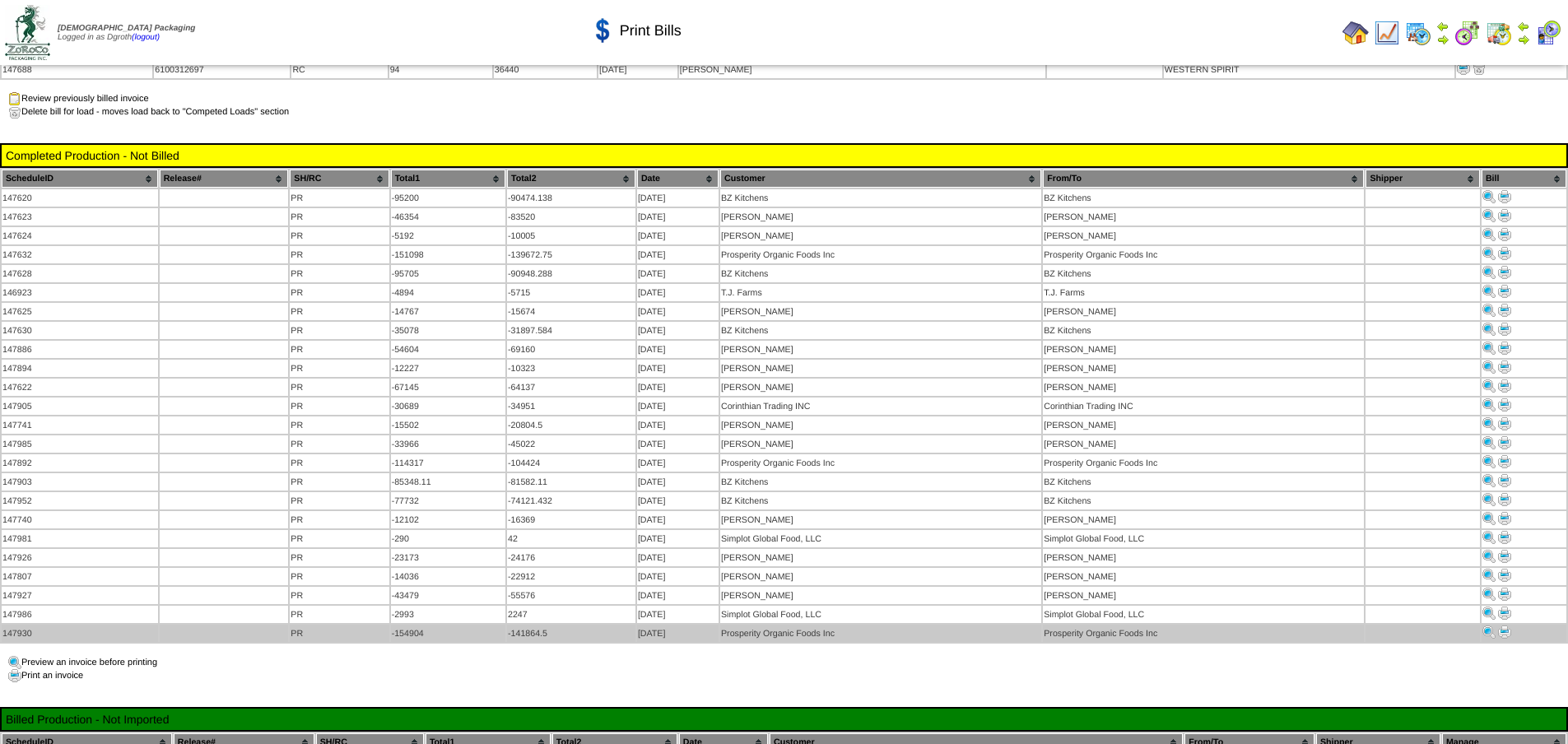
click at [1503, 626] on img at bounding box center [1504, 632] width 13 height 13
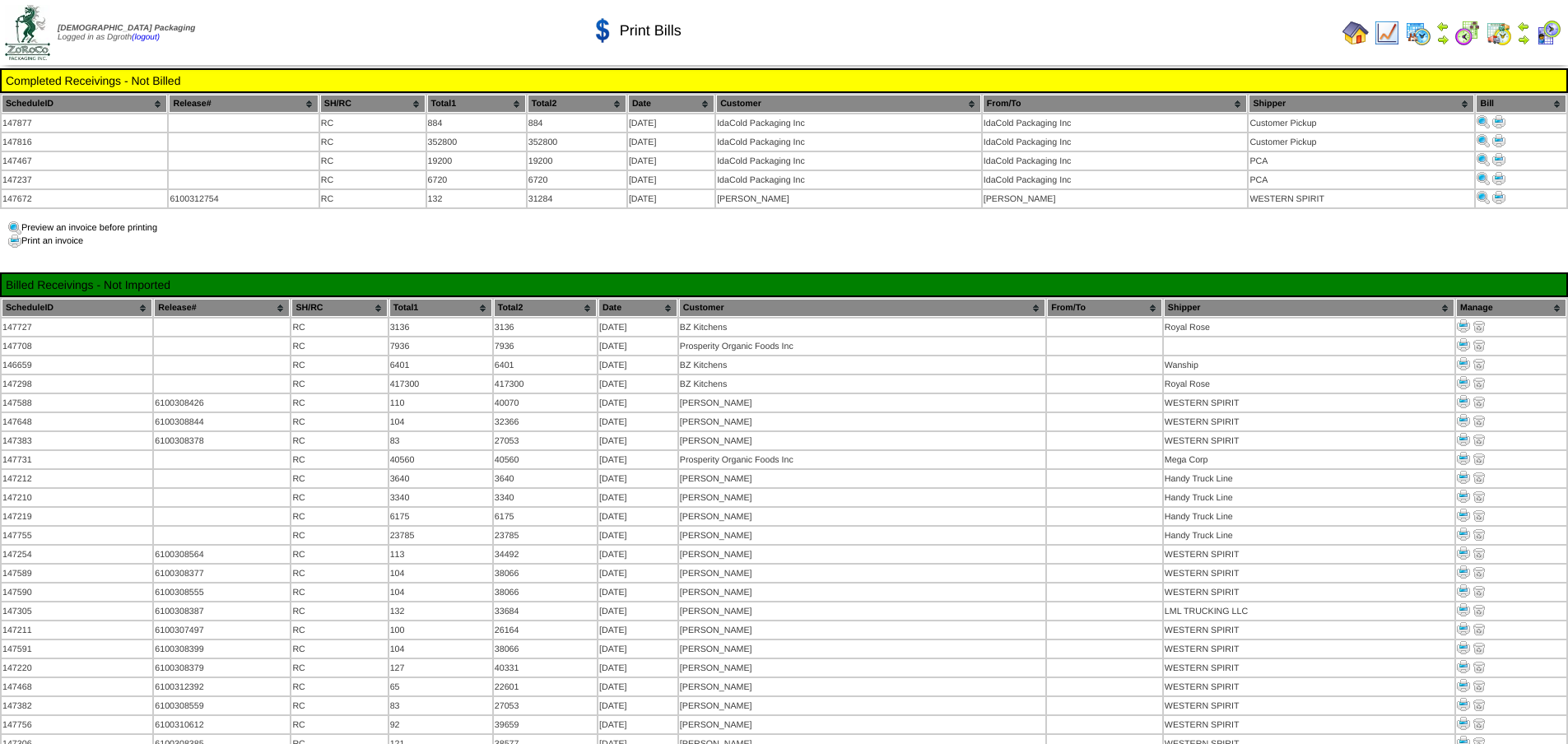
scroll to position [1565, 0]
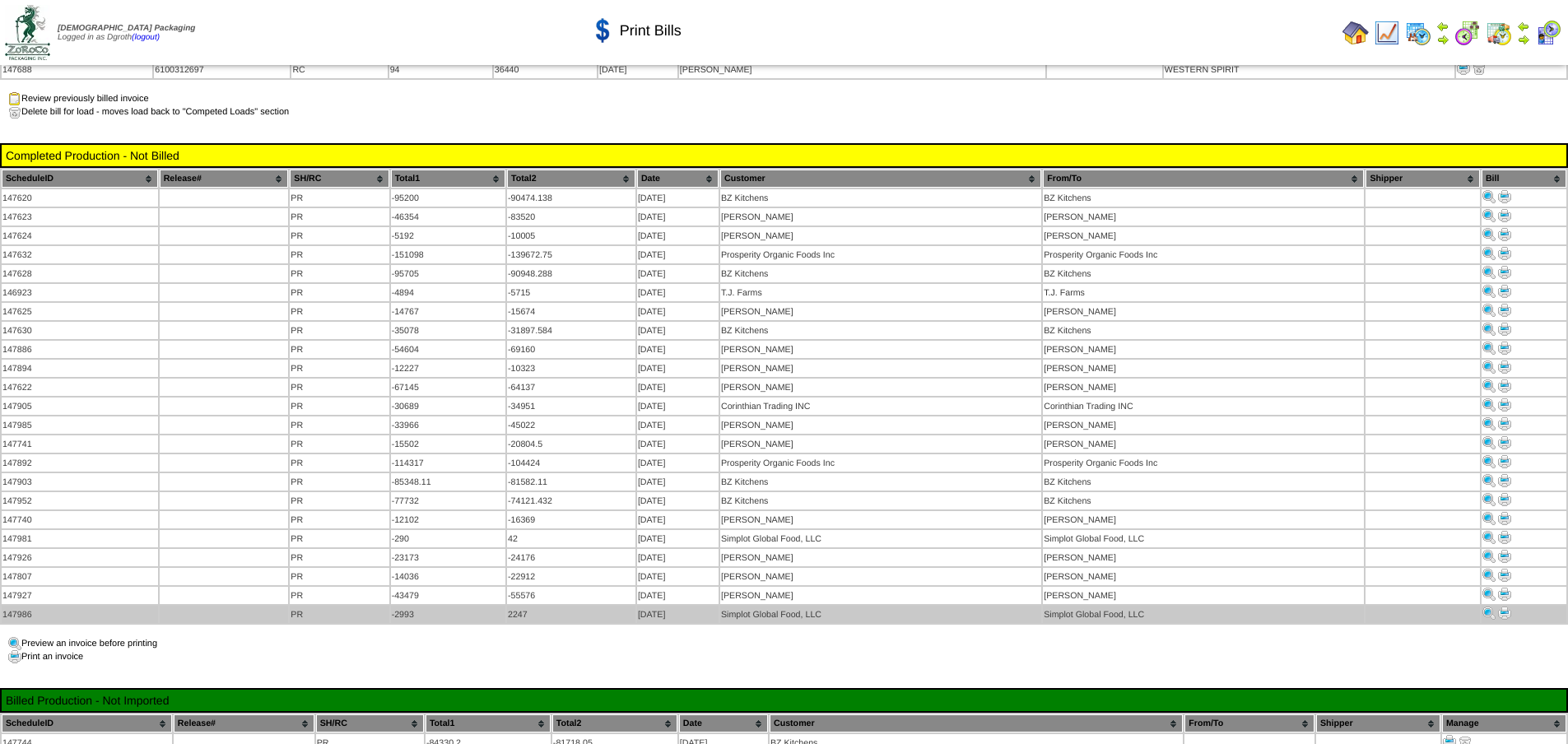
click at [1505, 607] on img at bounding box center [1504, 613] width 13 height 13
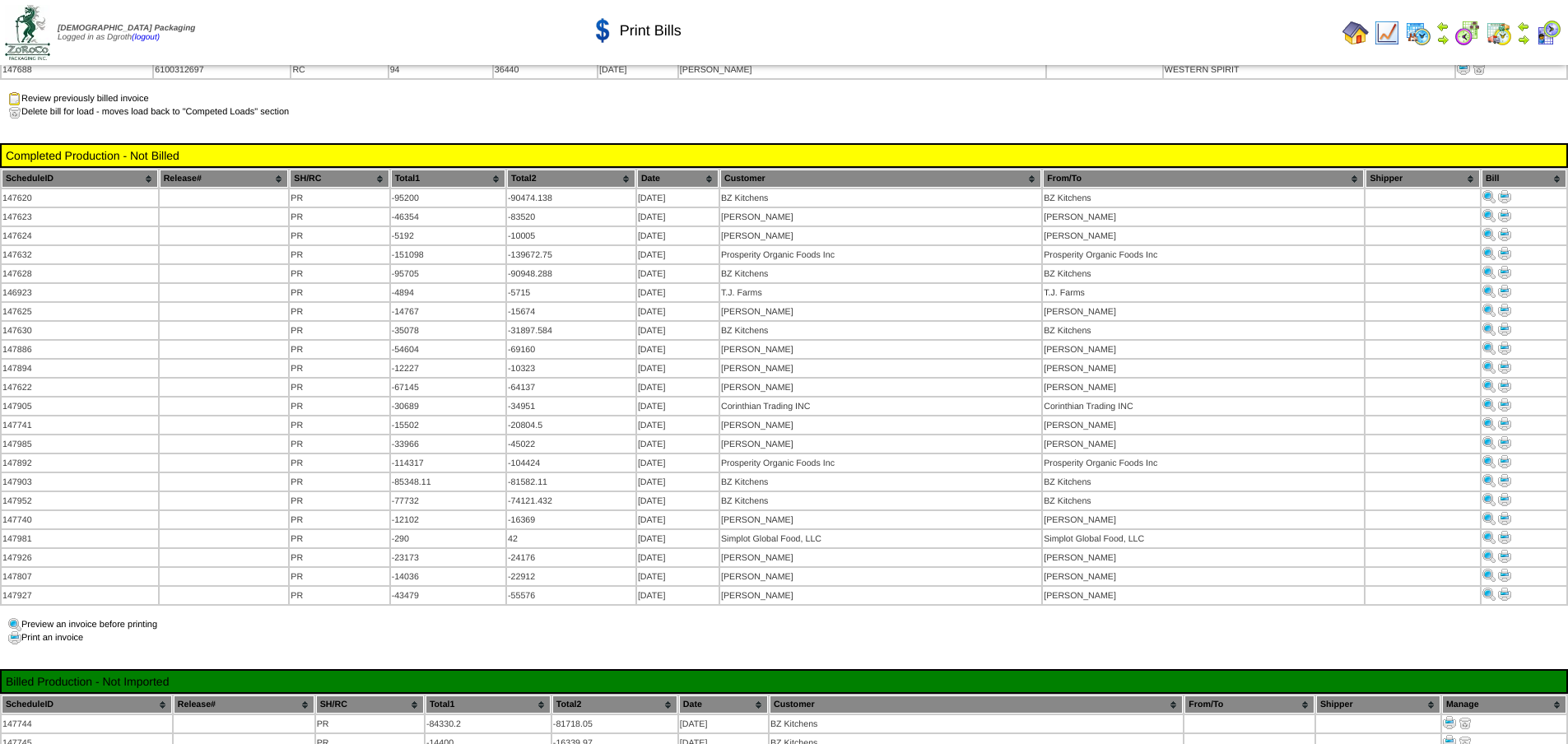
scroll to position [1565, 0]
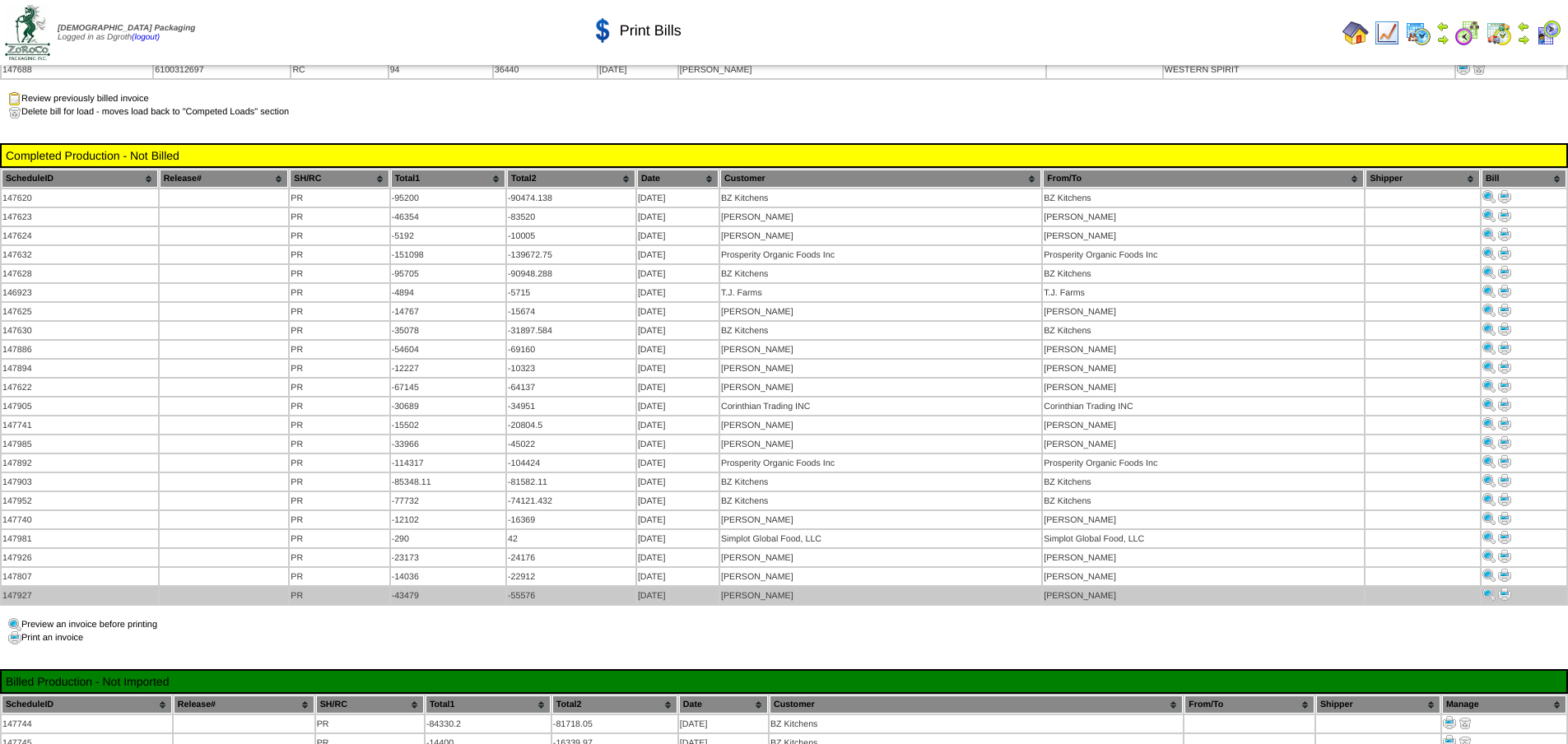
click at [1503, 588] on img at bounding box center [1504, 594] width 13 height 13
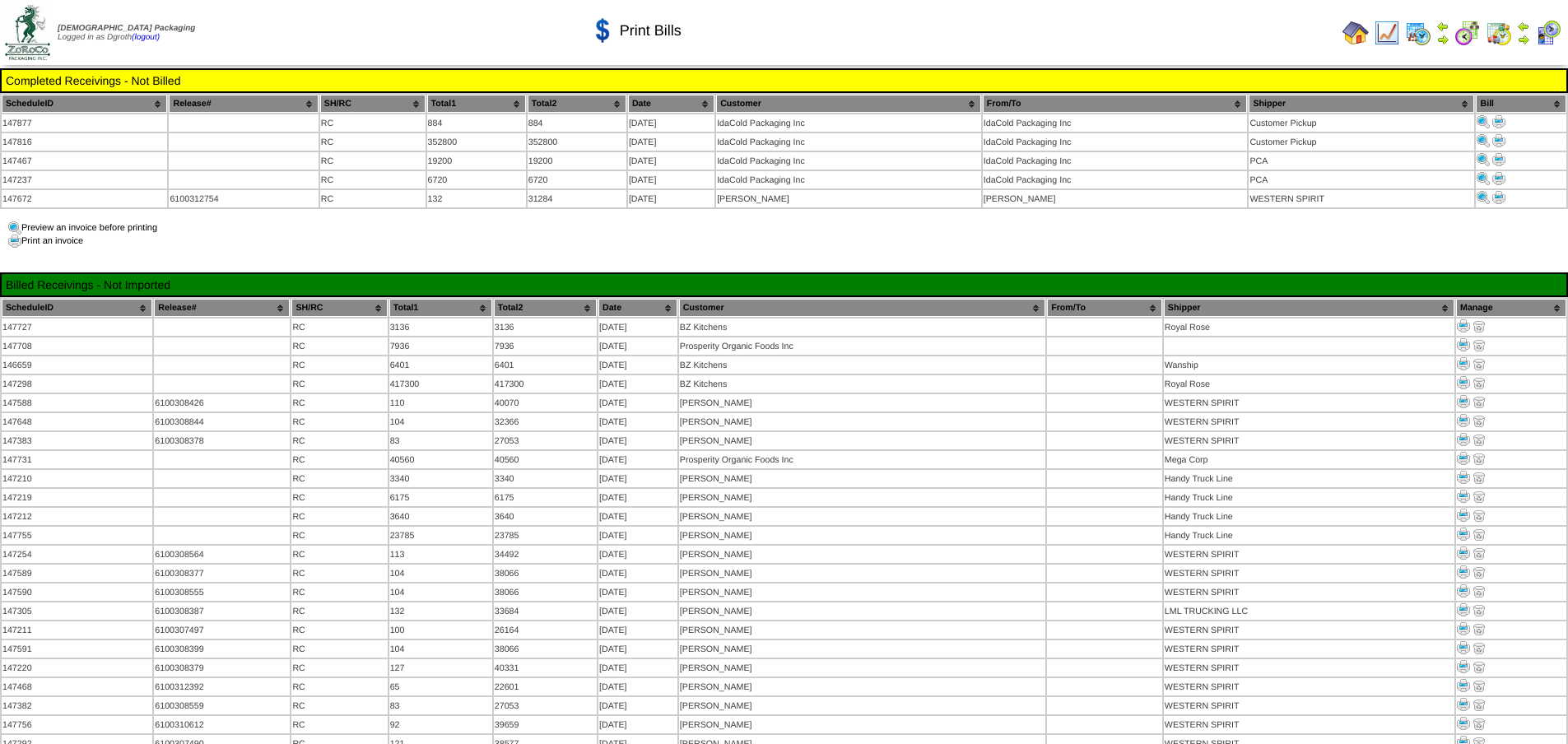
scroll to position [1565, 0]
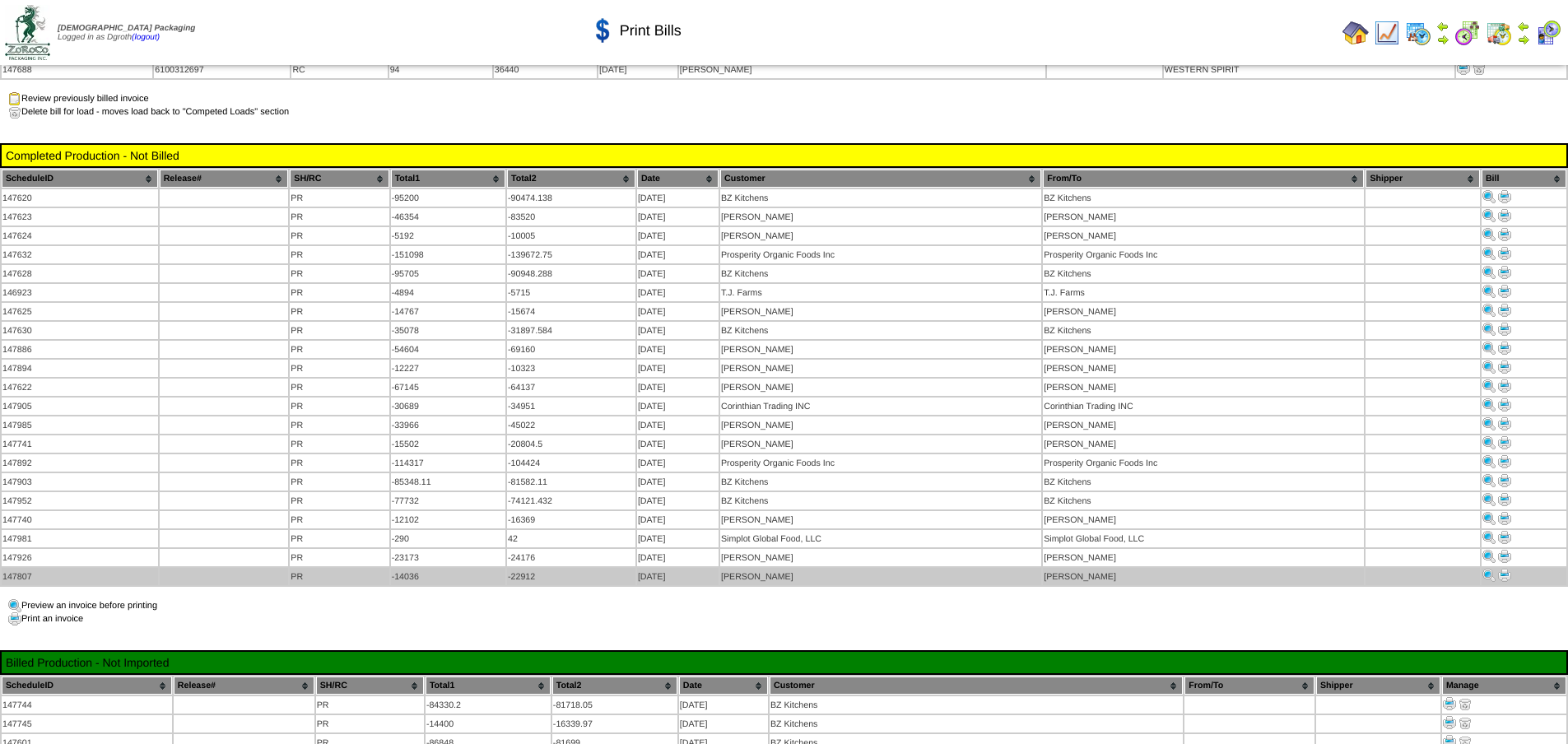
click at [1503, 569] on img at bounding box center [1504, 575] width 13 height 13
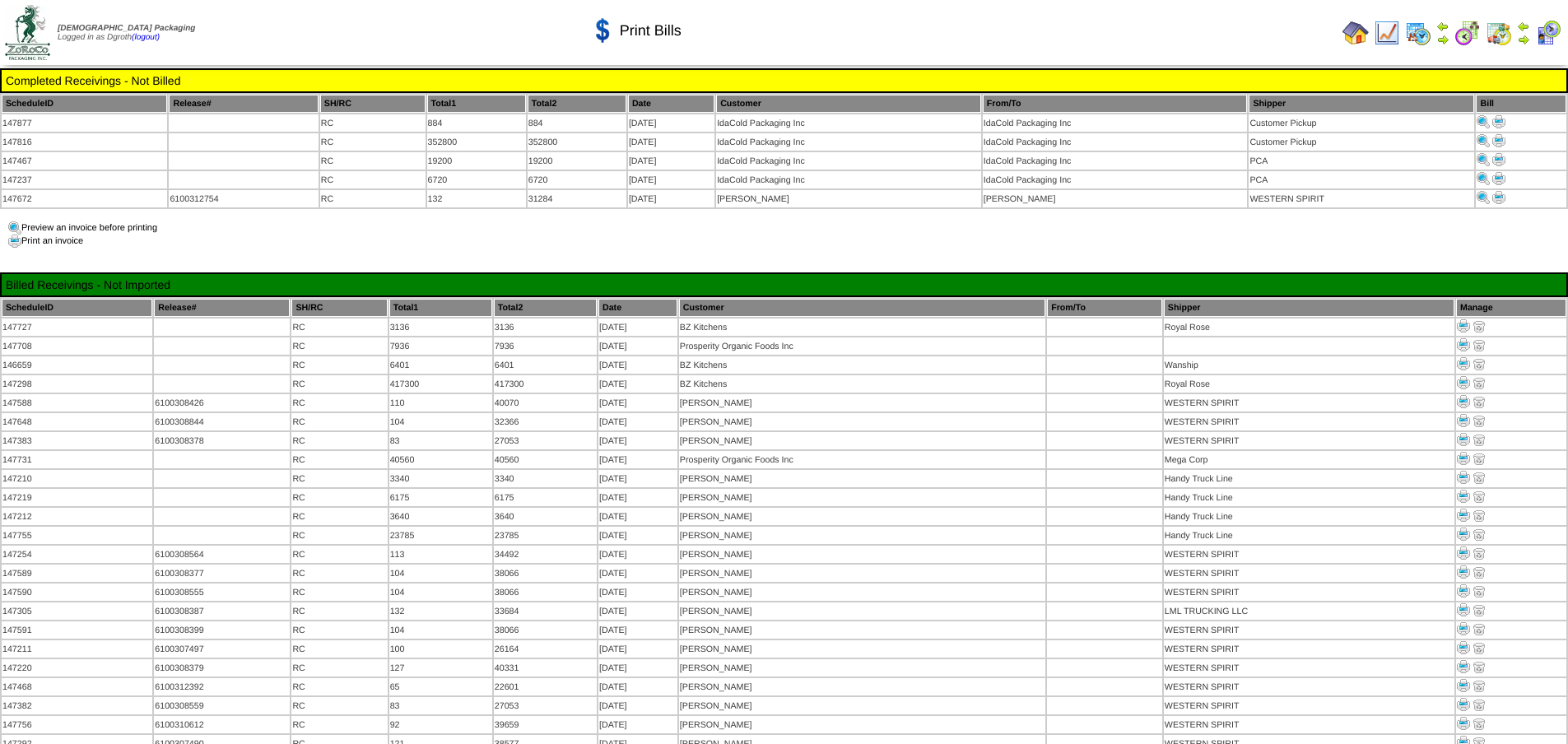
scroll to position [1565, 0]
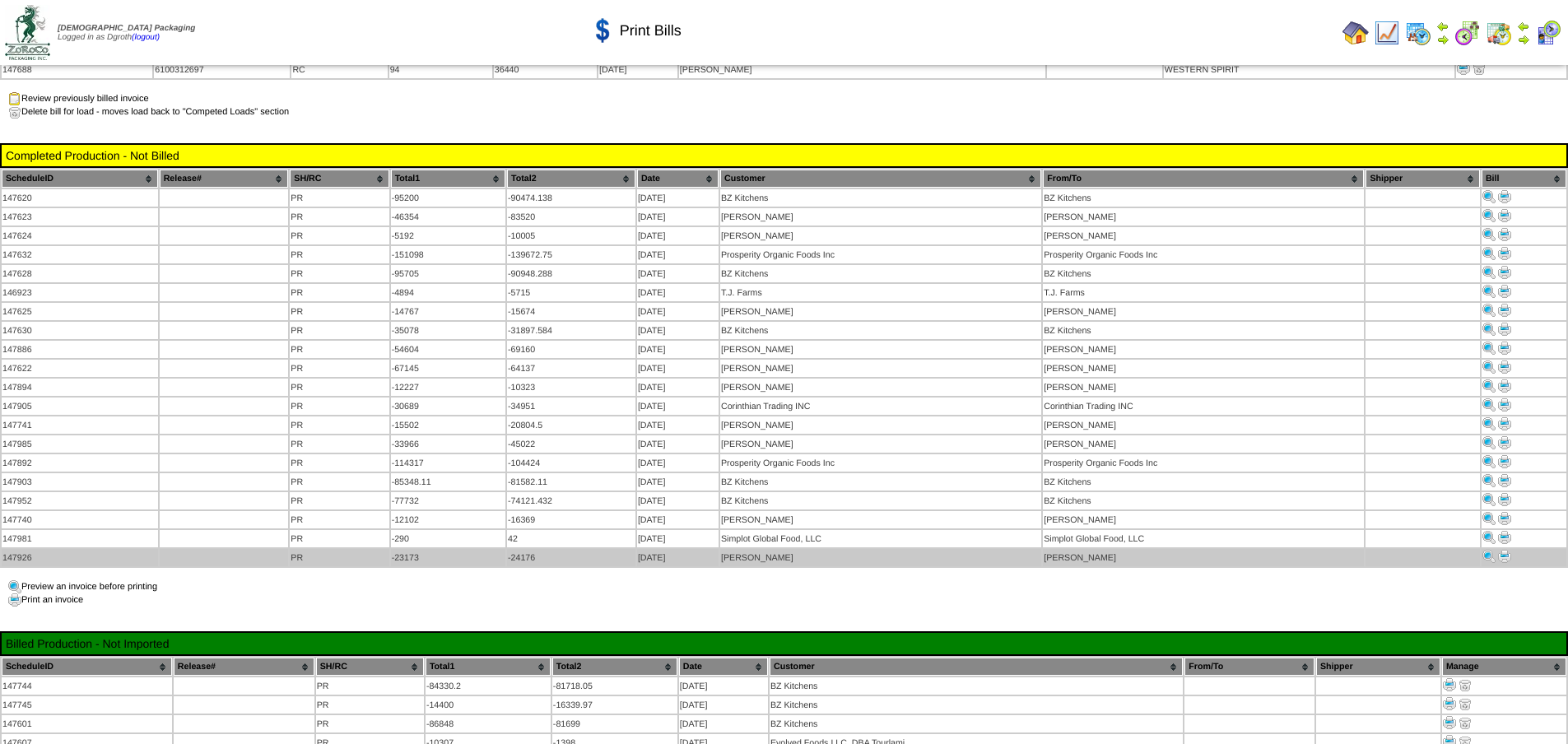
click at [1502, 550] on img at bounding box center [1504, 556] width 13 height 13
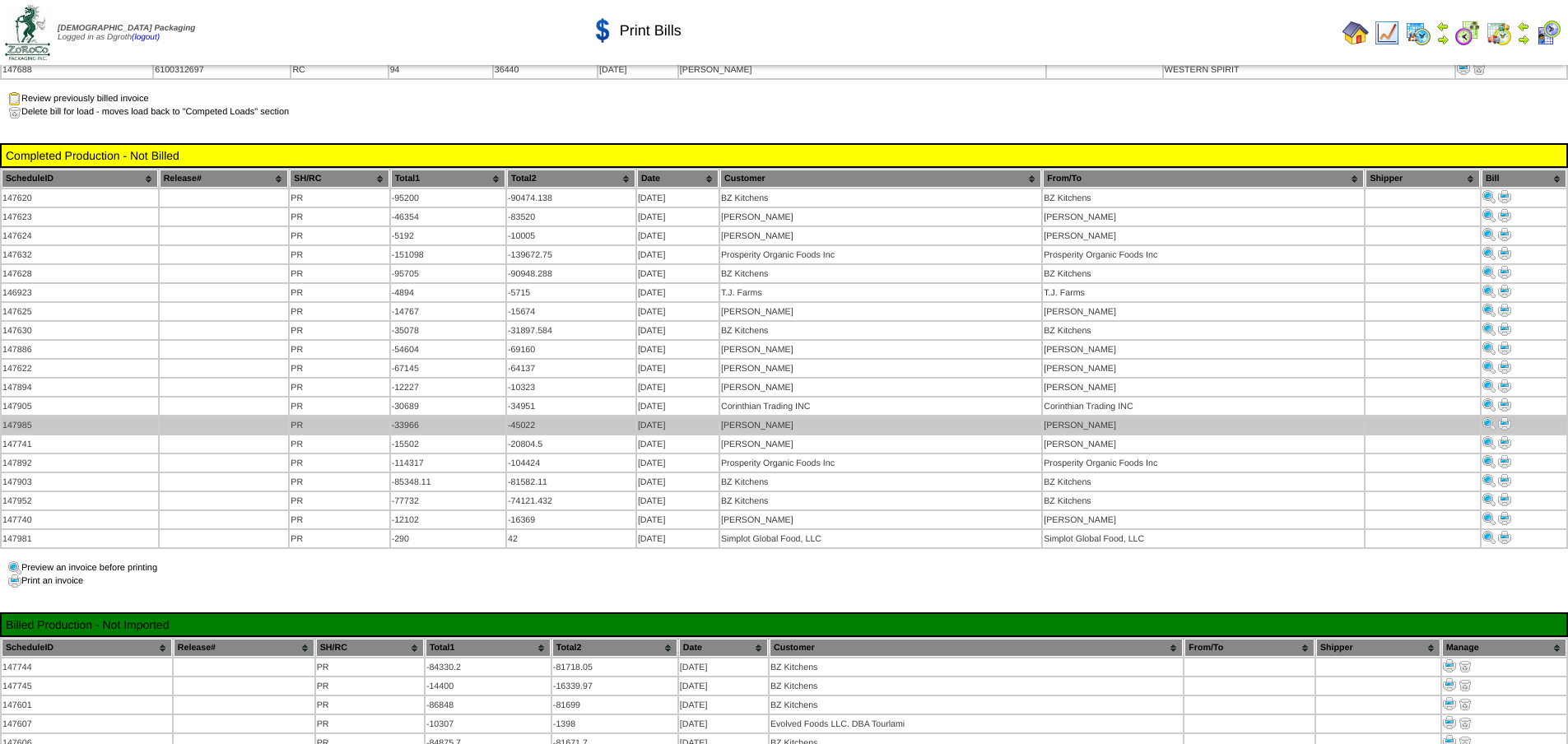
scroll to position [1565, 0]
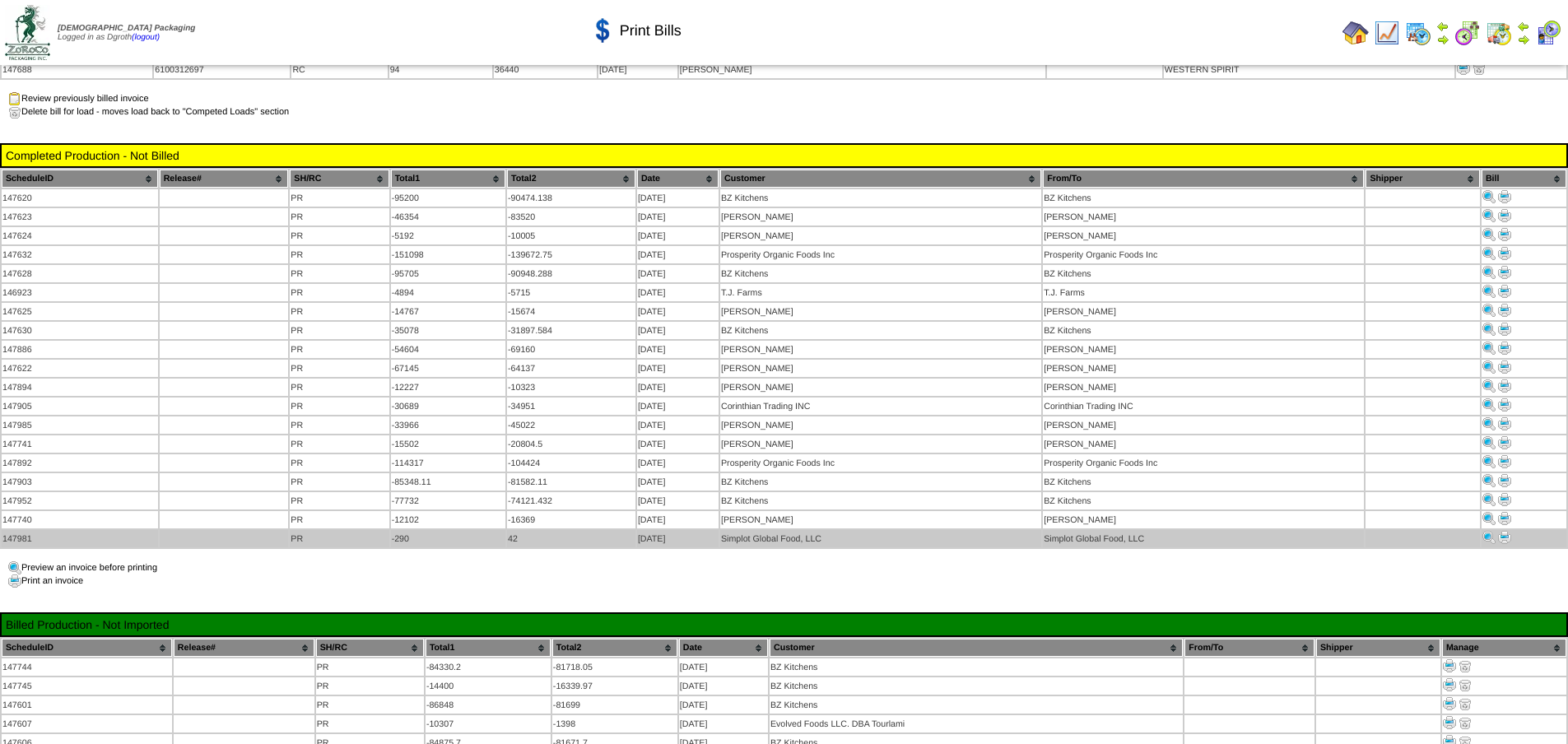
click at [1504, 531] on img at bounding box center [1504, 537] width 13 height 13
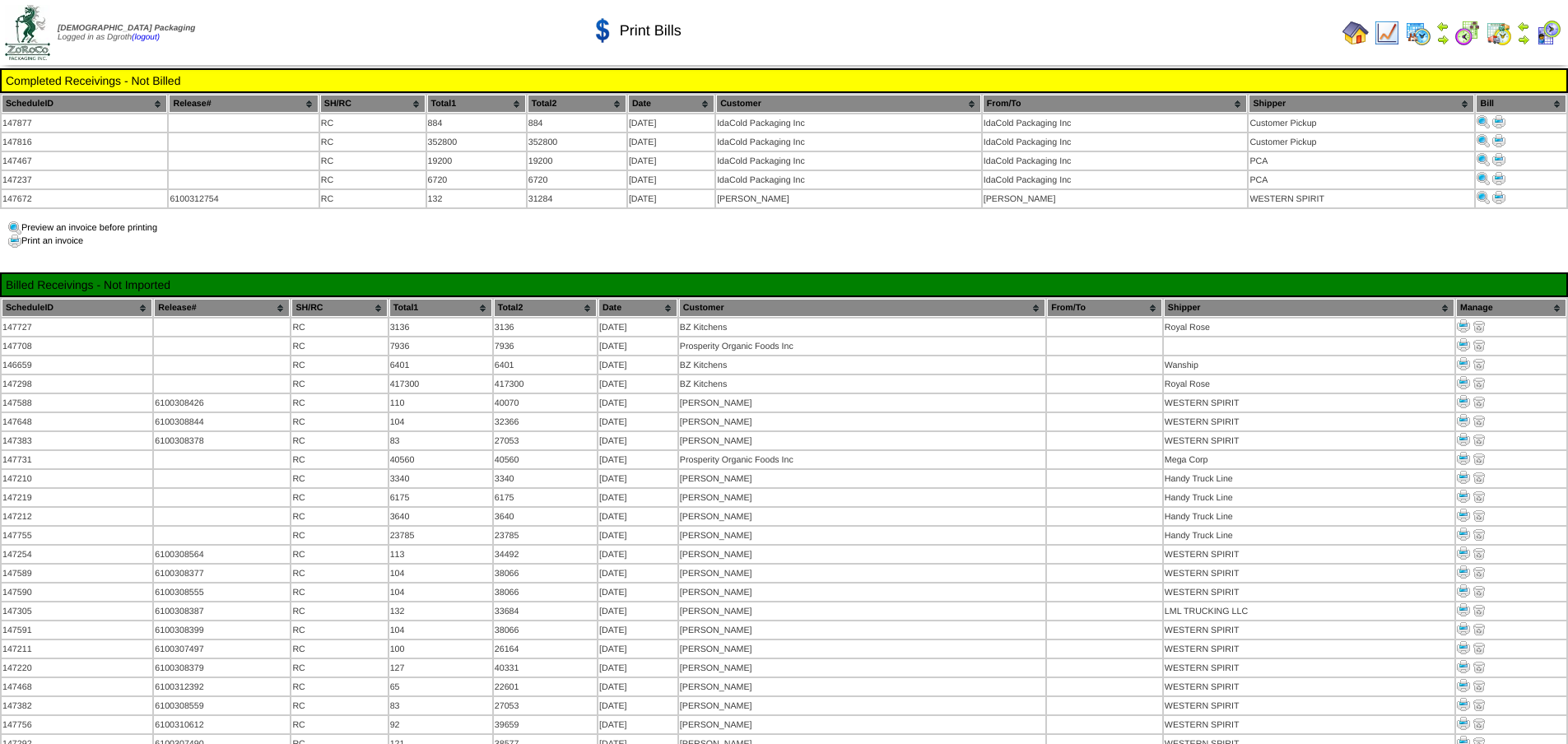
scroll to position [1565, 0]
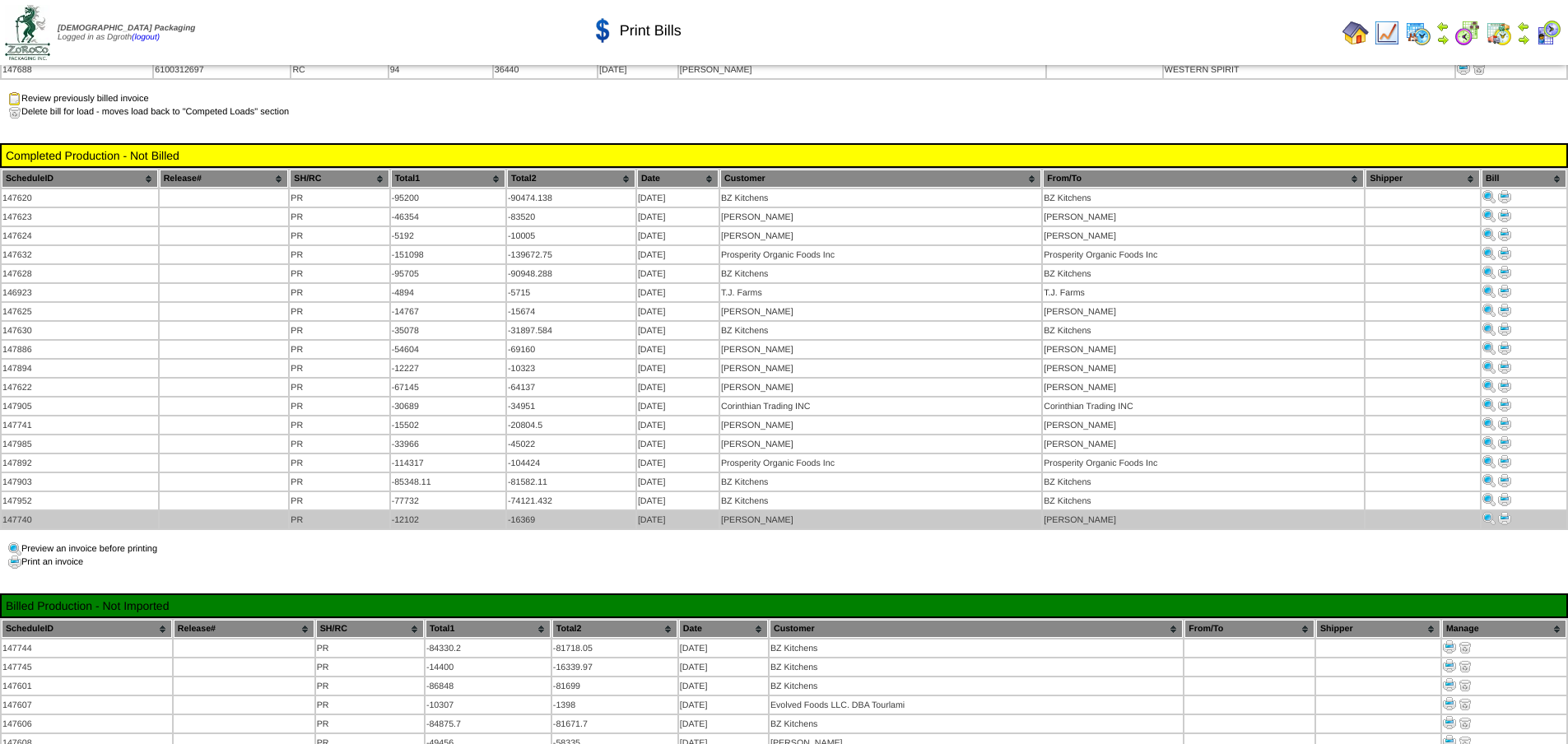
click at [1508, 513] on img at bounding box center [1504, 519] width 13 height 13
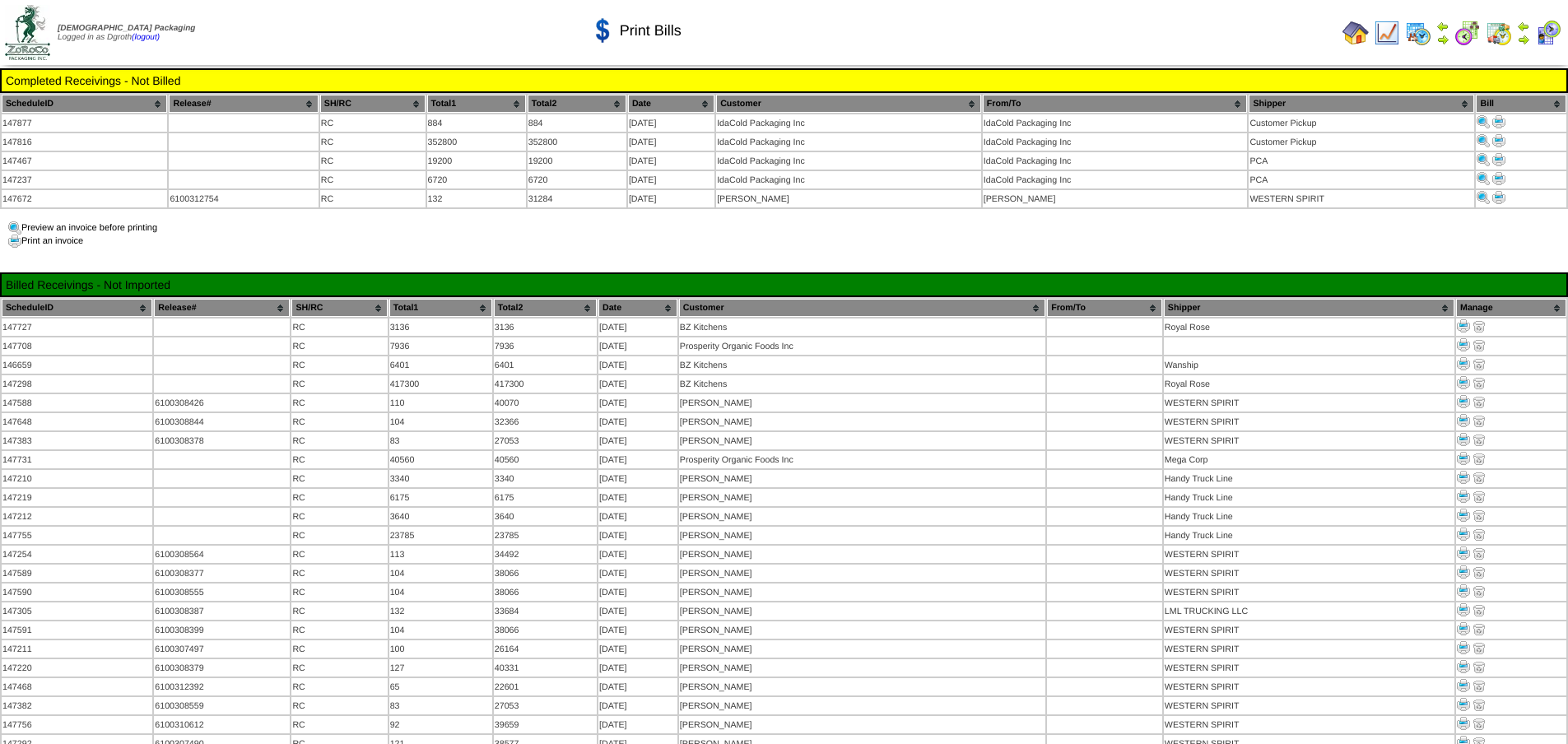
scroll to position [1565, 0]
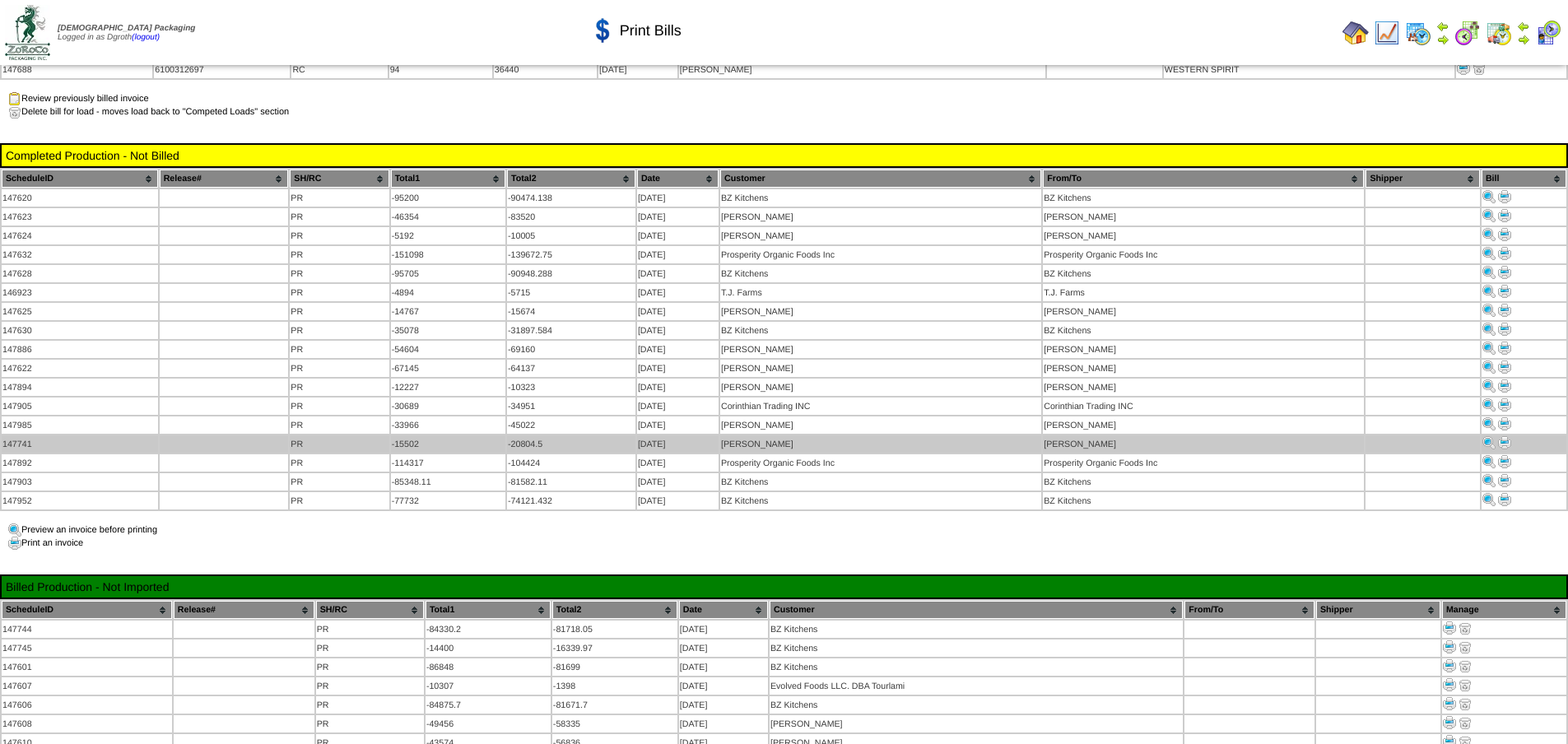
click at [1283, 436] on td "Lamb-Weston" at bounding box center [1204, 444] width 321 height 17
click at [1506, 437] on img at bounding box center [1504, 443] width 13 height 13
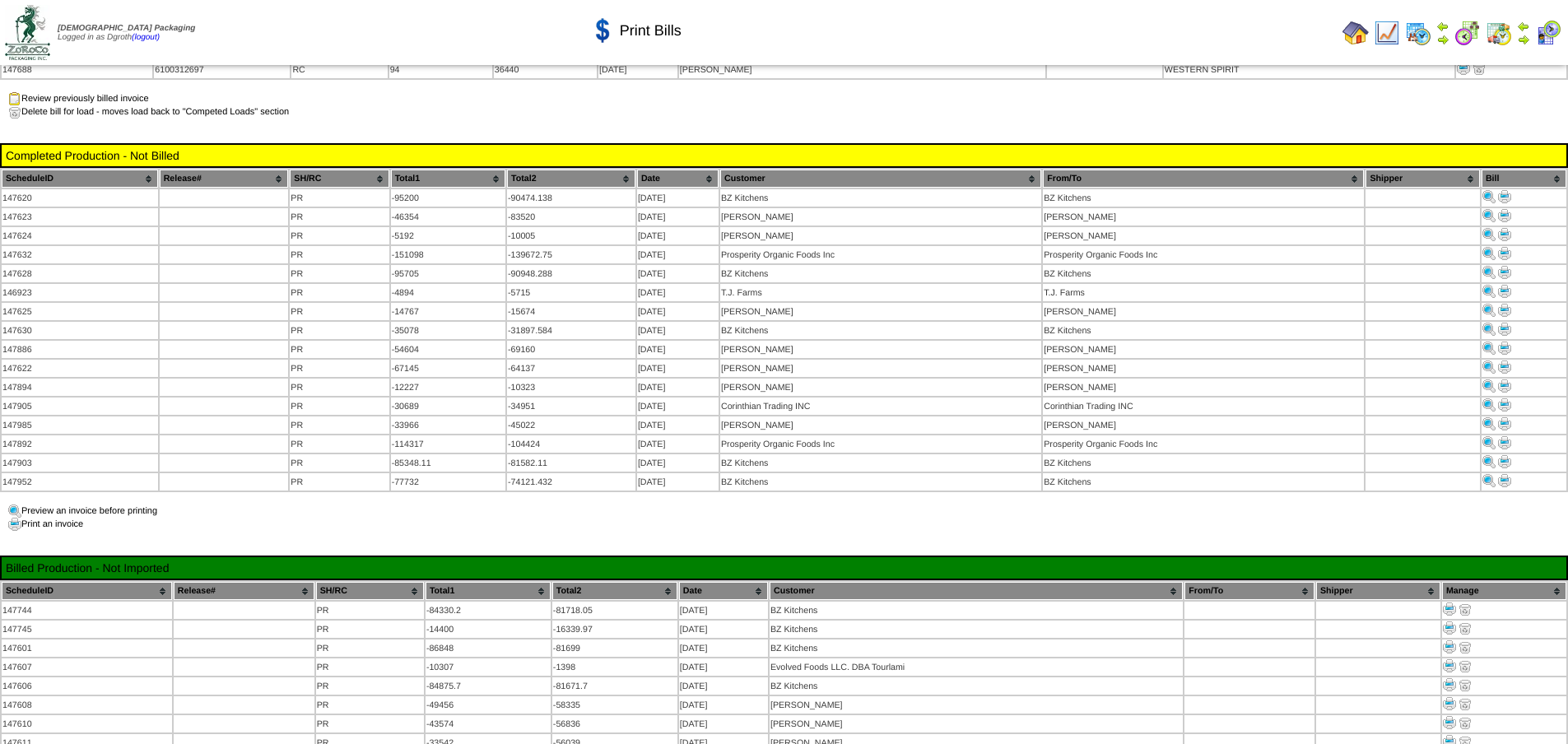
scroll to position [1565, 0]
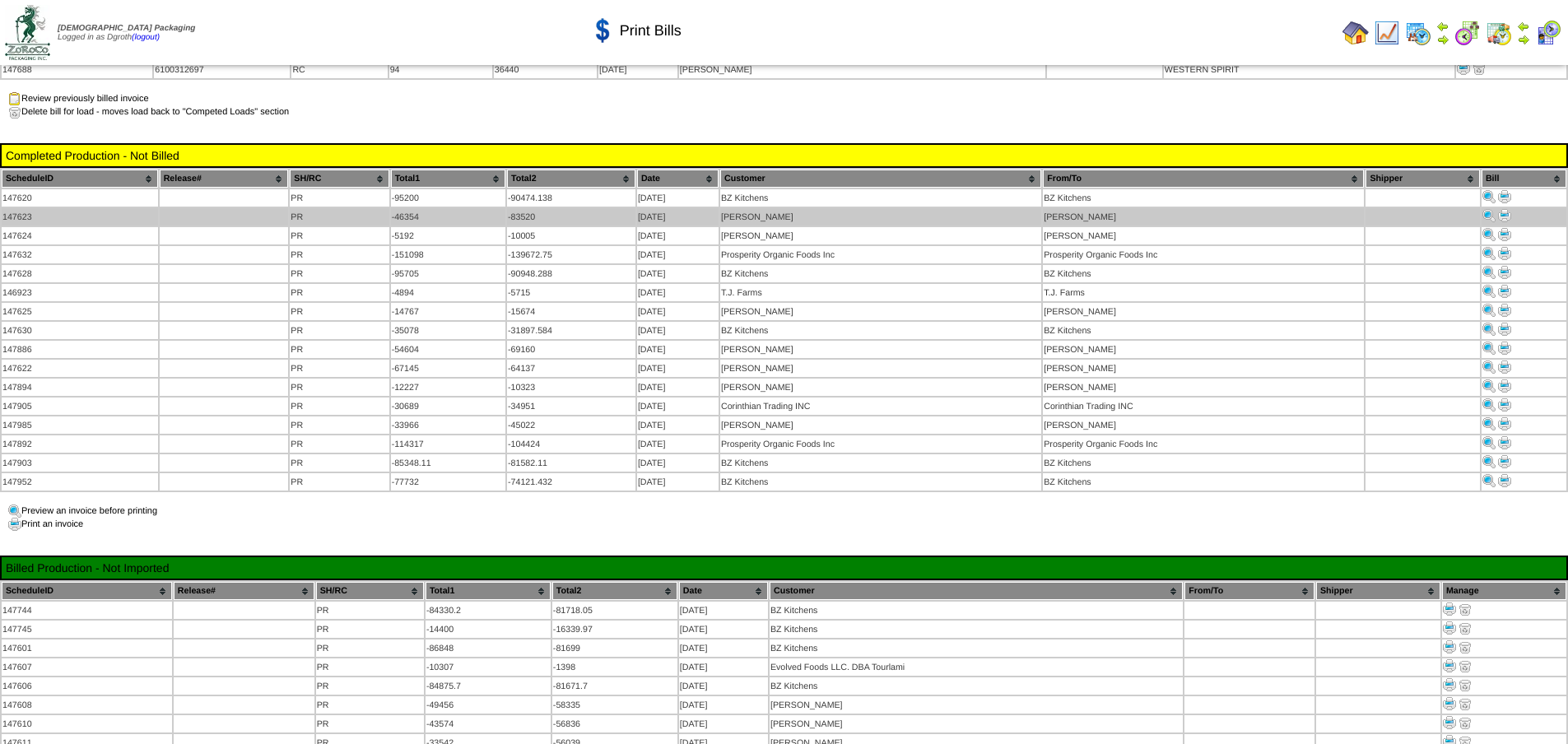
click at [1503, 210] on img at bounding box center [1504, 216] width 13 height 13
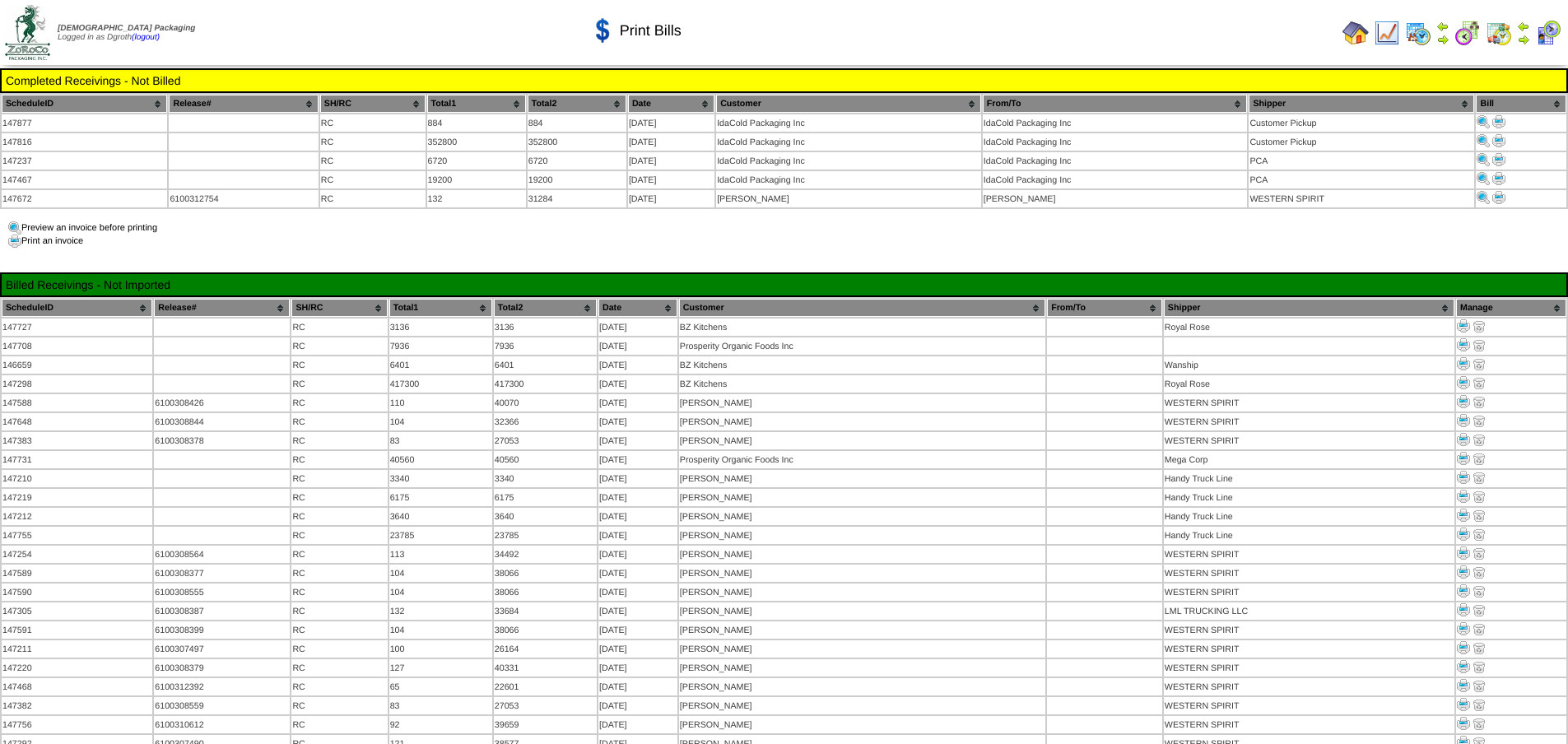
scroll to position [1565, 0]
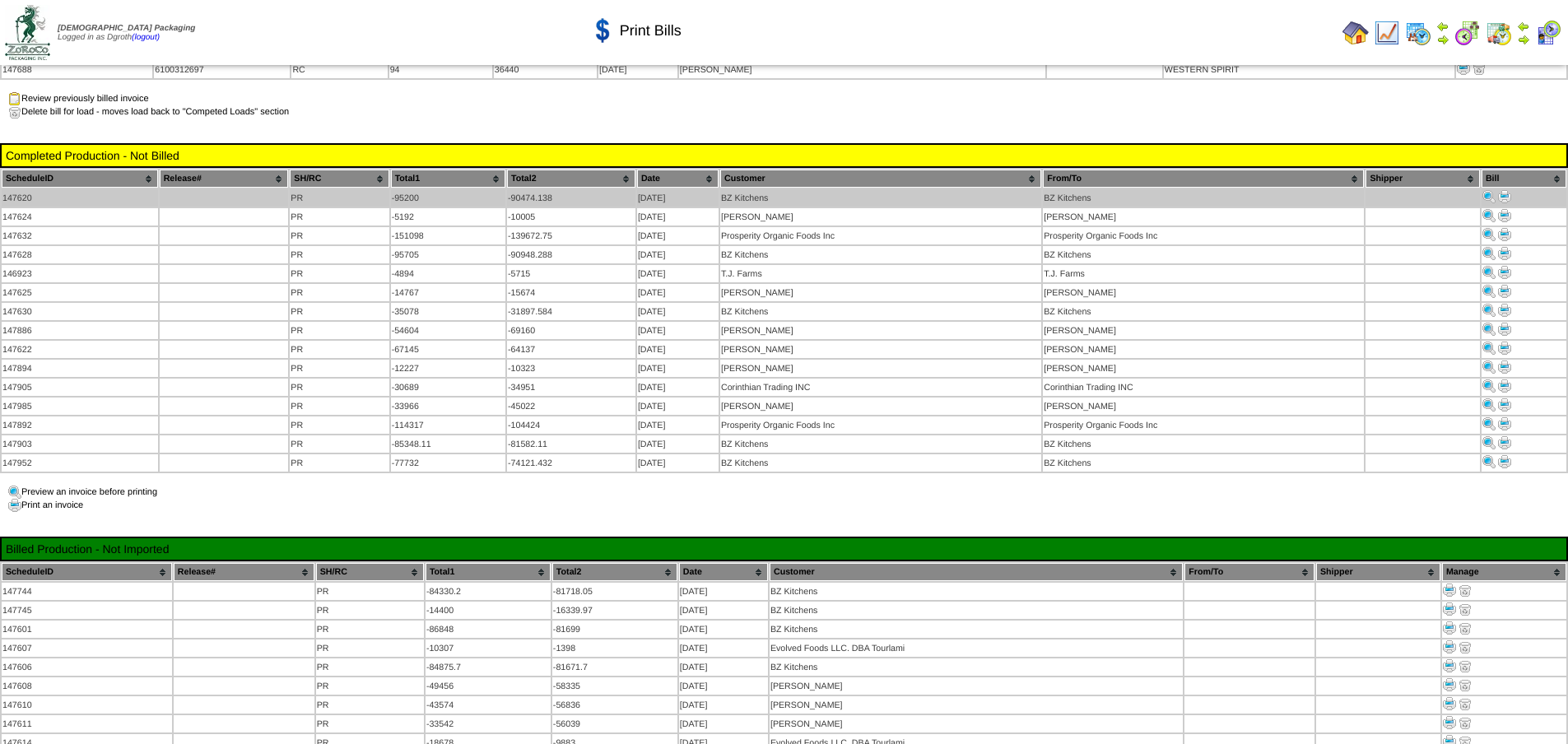
click at [1503, 190] on img at bounding box center [1504, 196] width 13 height 13
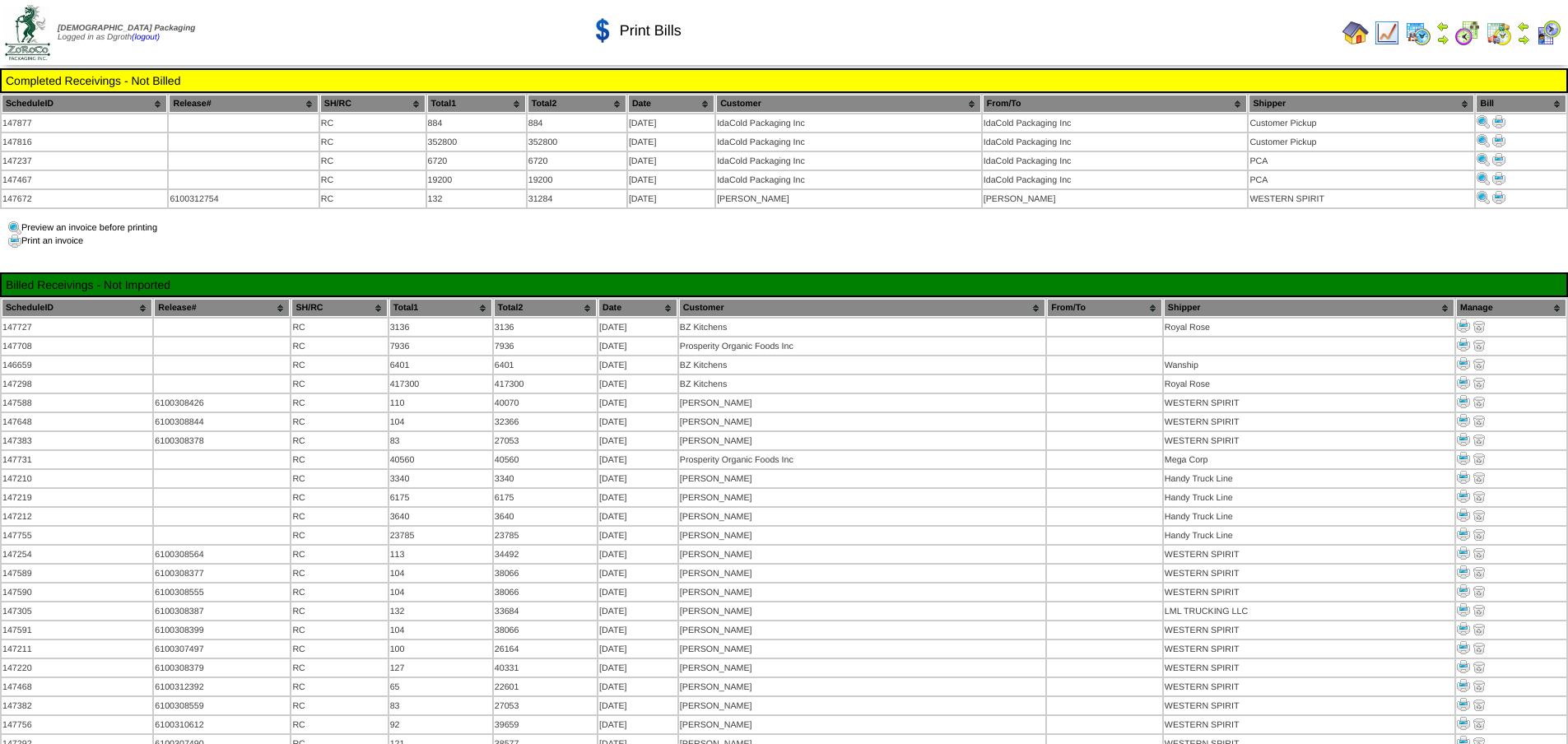
scroll to position [1565, 0]
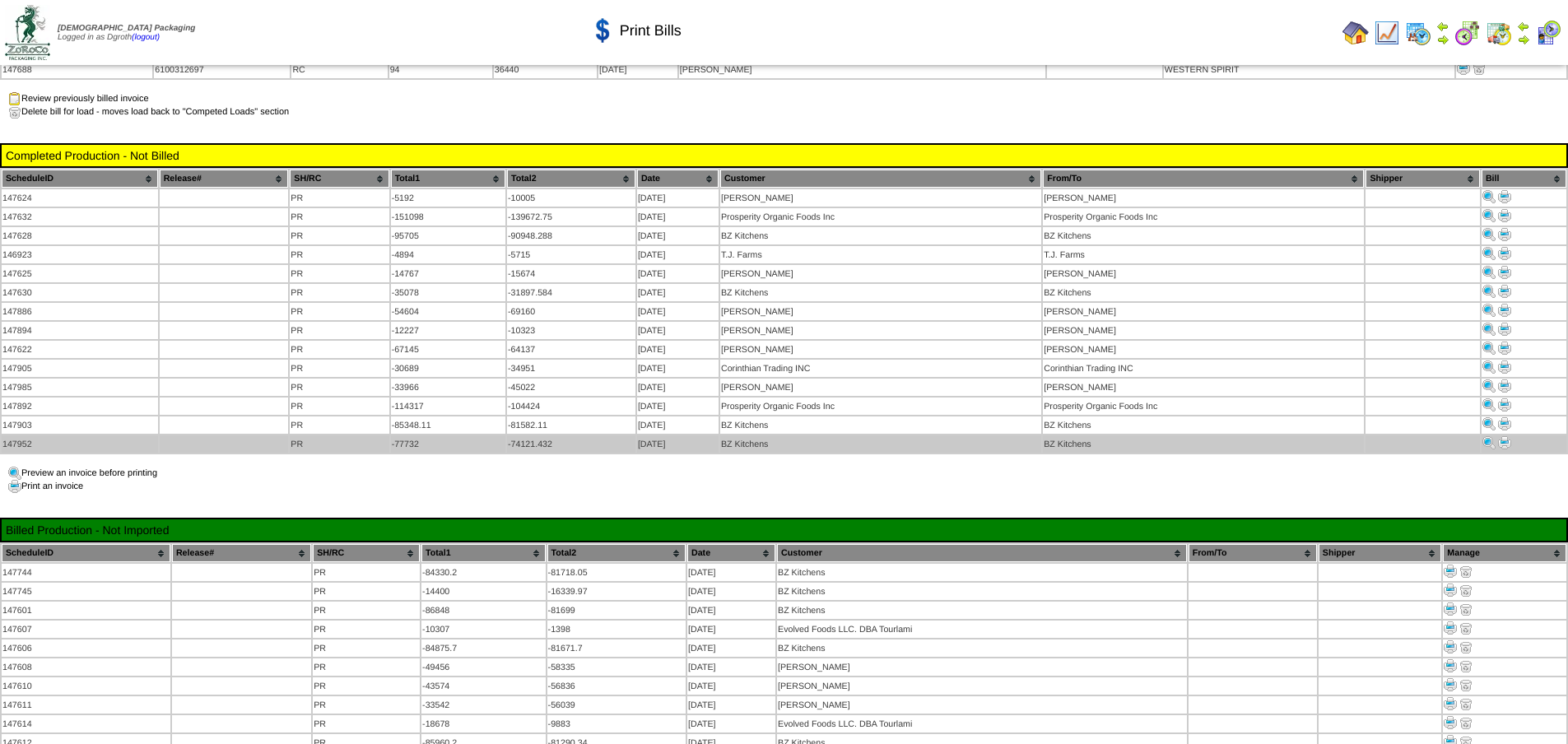
click at [1503, 437] on img at bounding box center [1504, 443] width 13 height 13
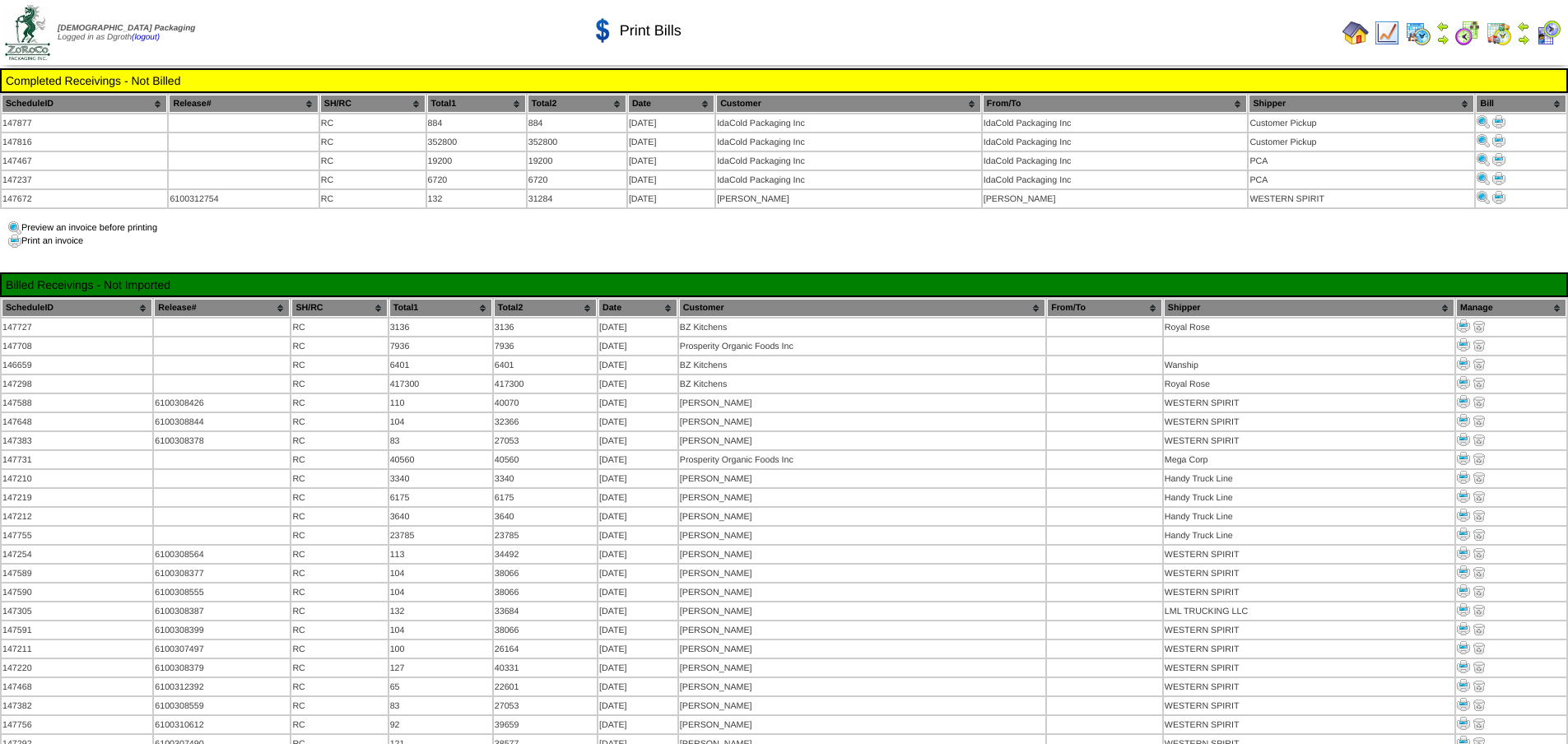
scroll to position [1565, 0]
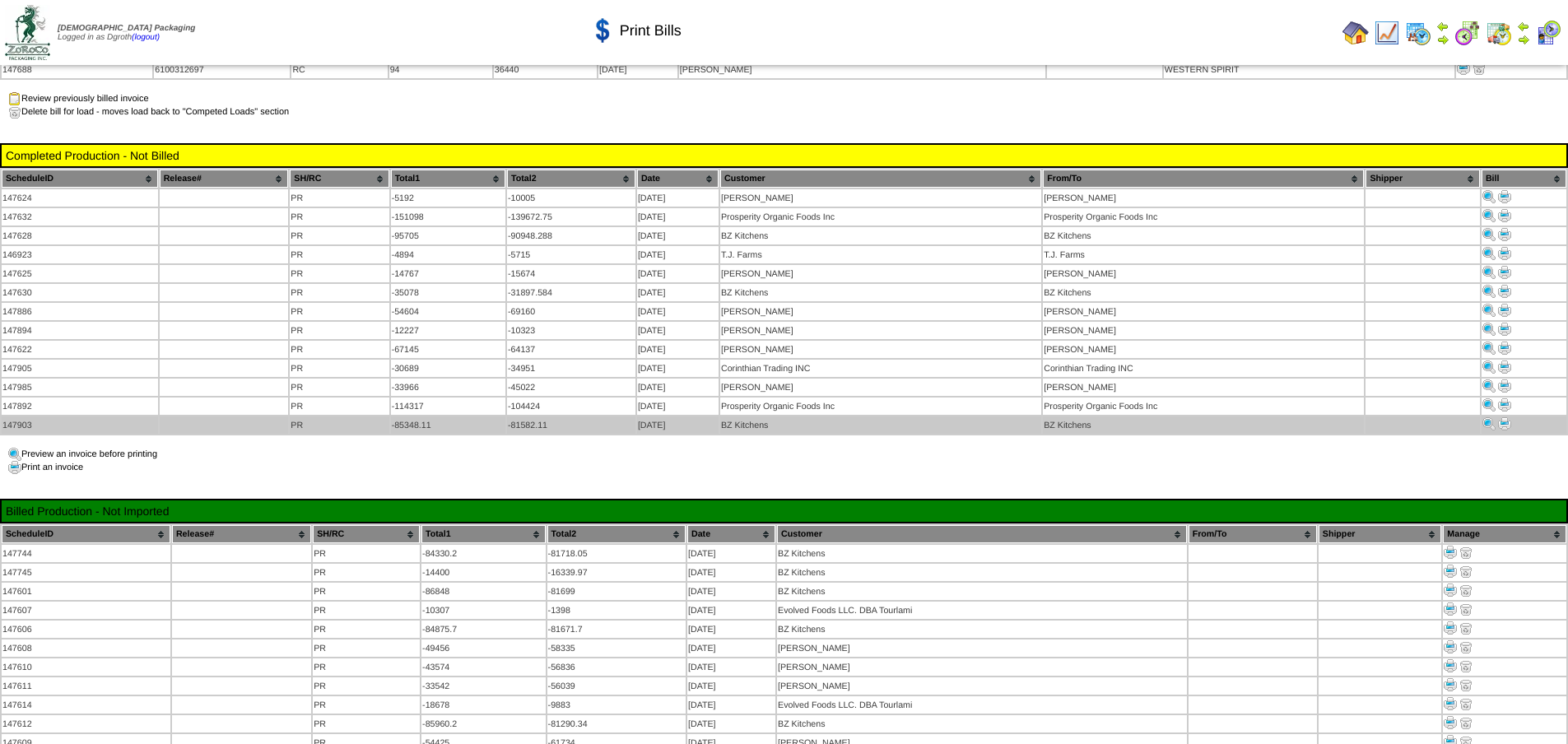
click at [1508, 417] on img at bounding box center [1504, 424] width 13 height 13
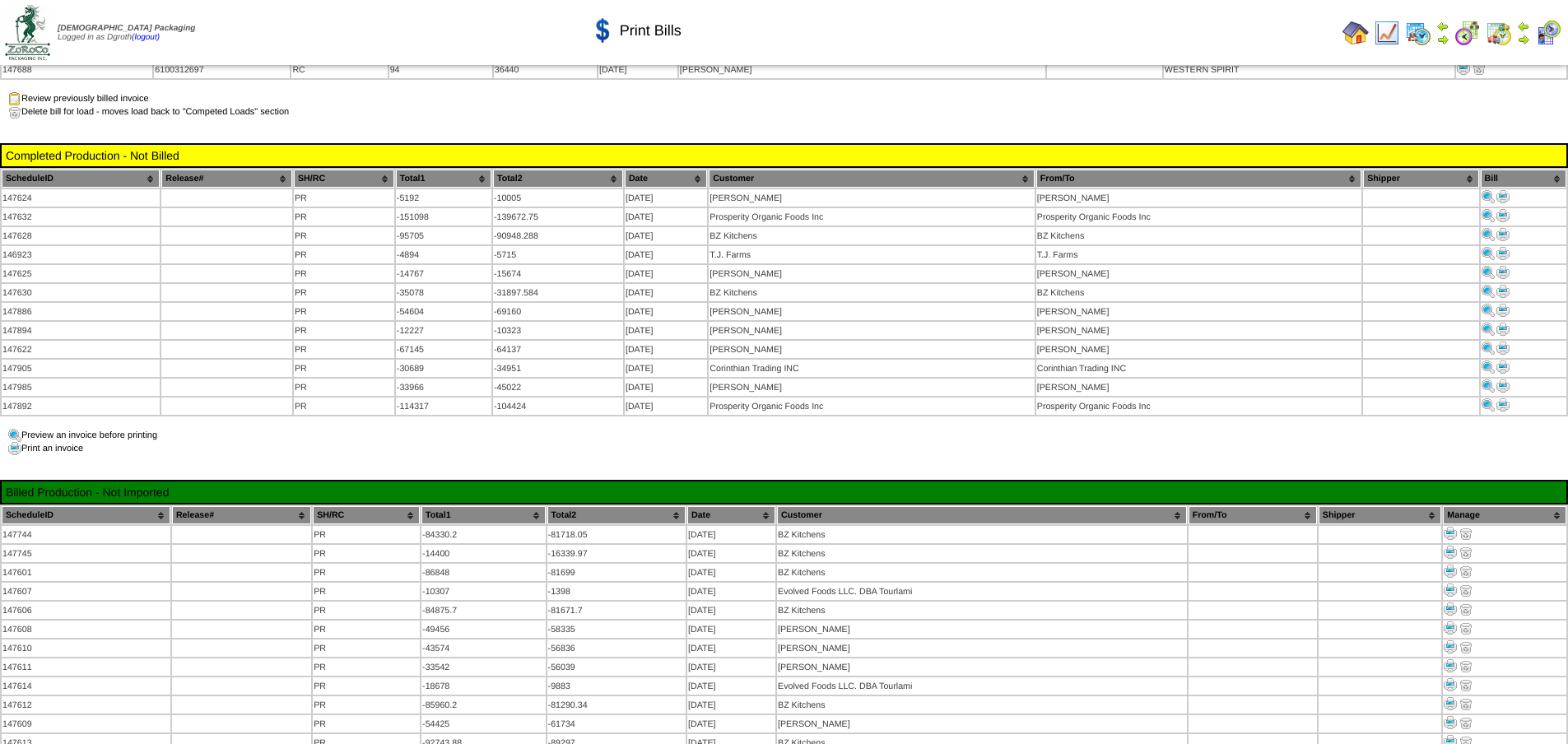
scroll to position [1565, 0]
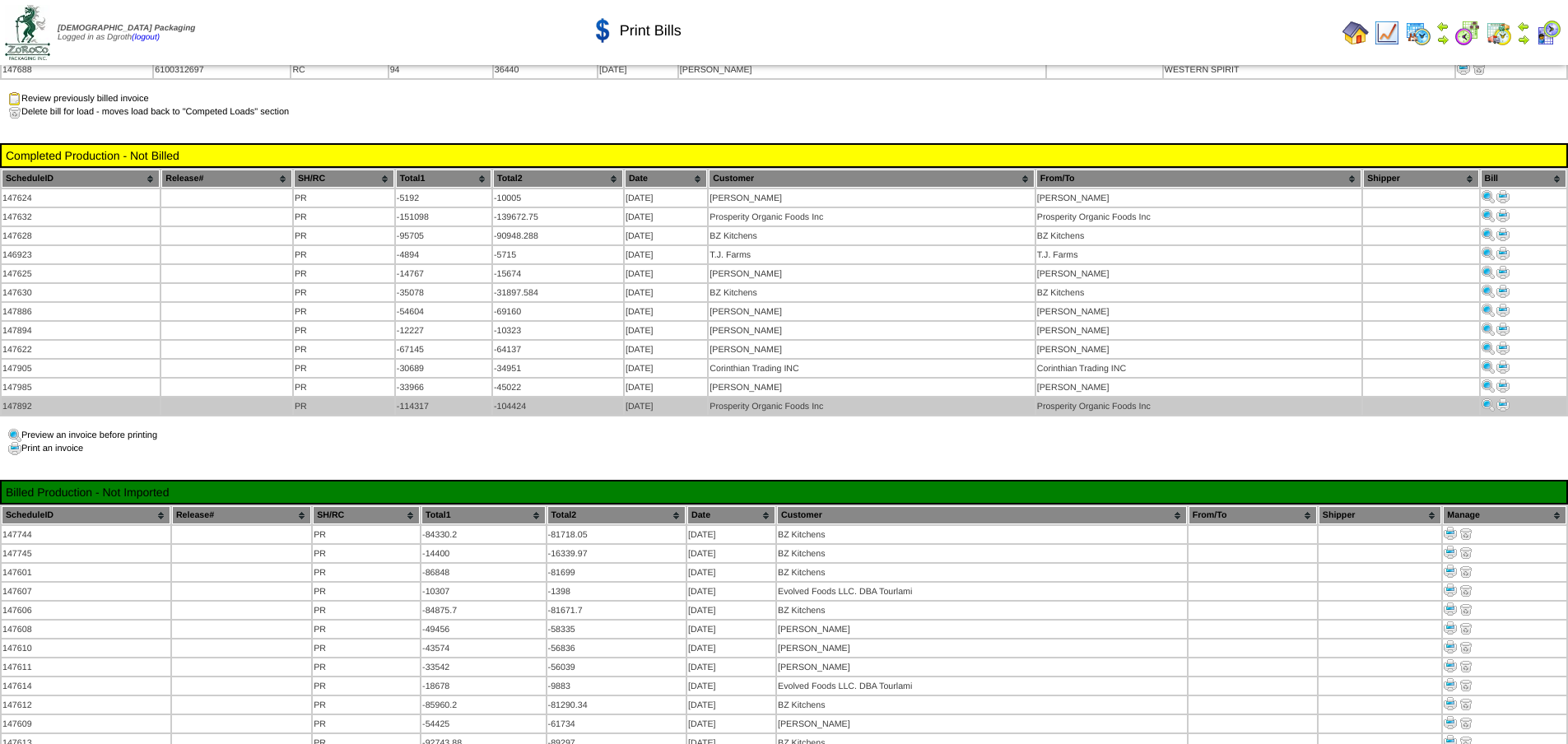
click at [1505, 398] on img at bounding box center [1503, 404] width 13 height 13
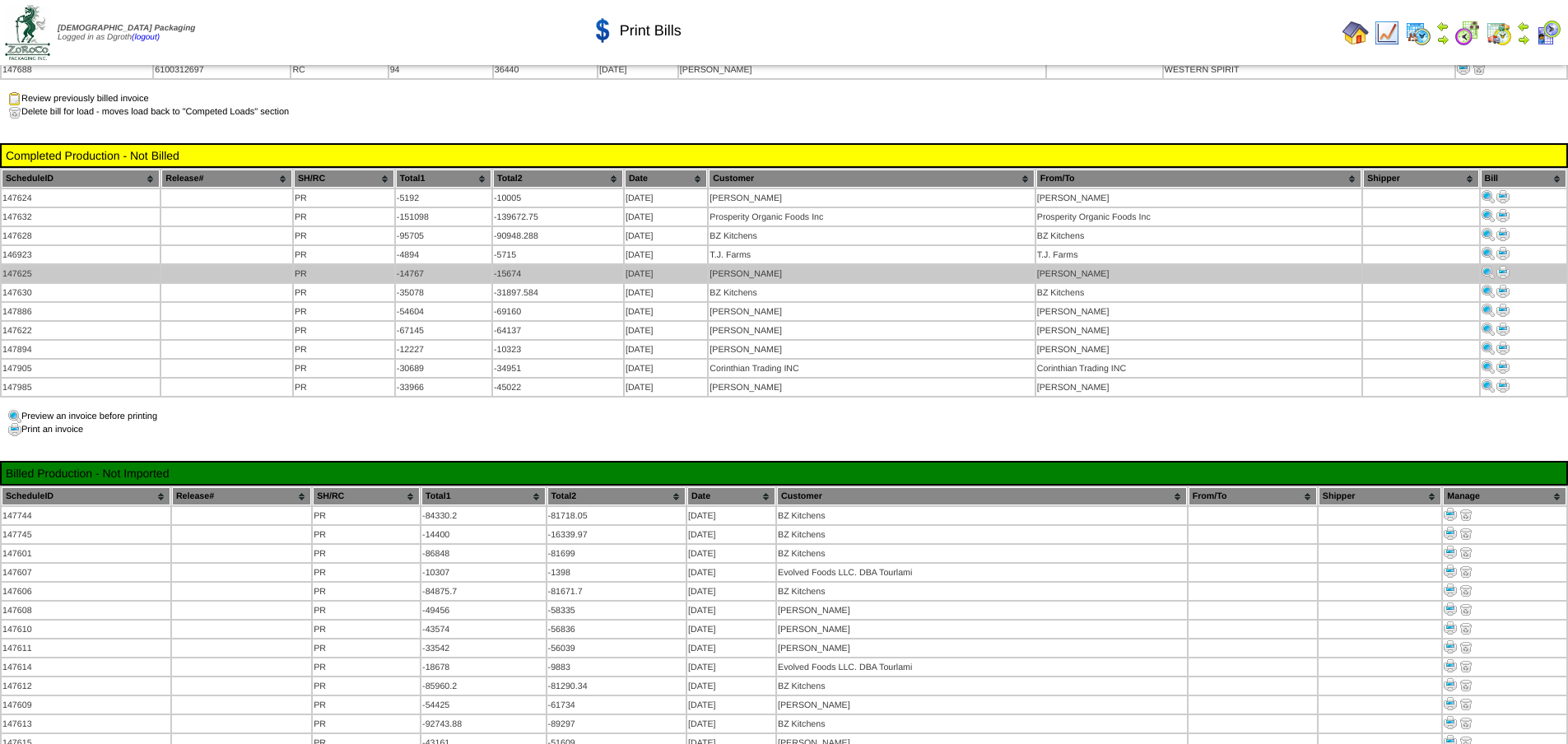
scroll to position [1565, 0]
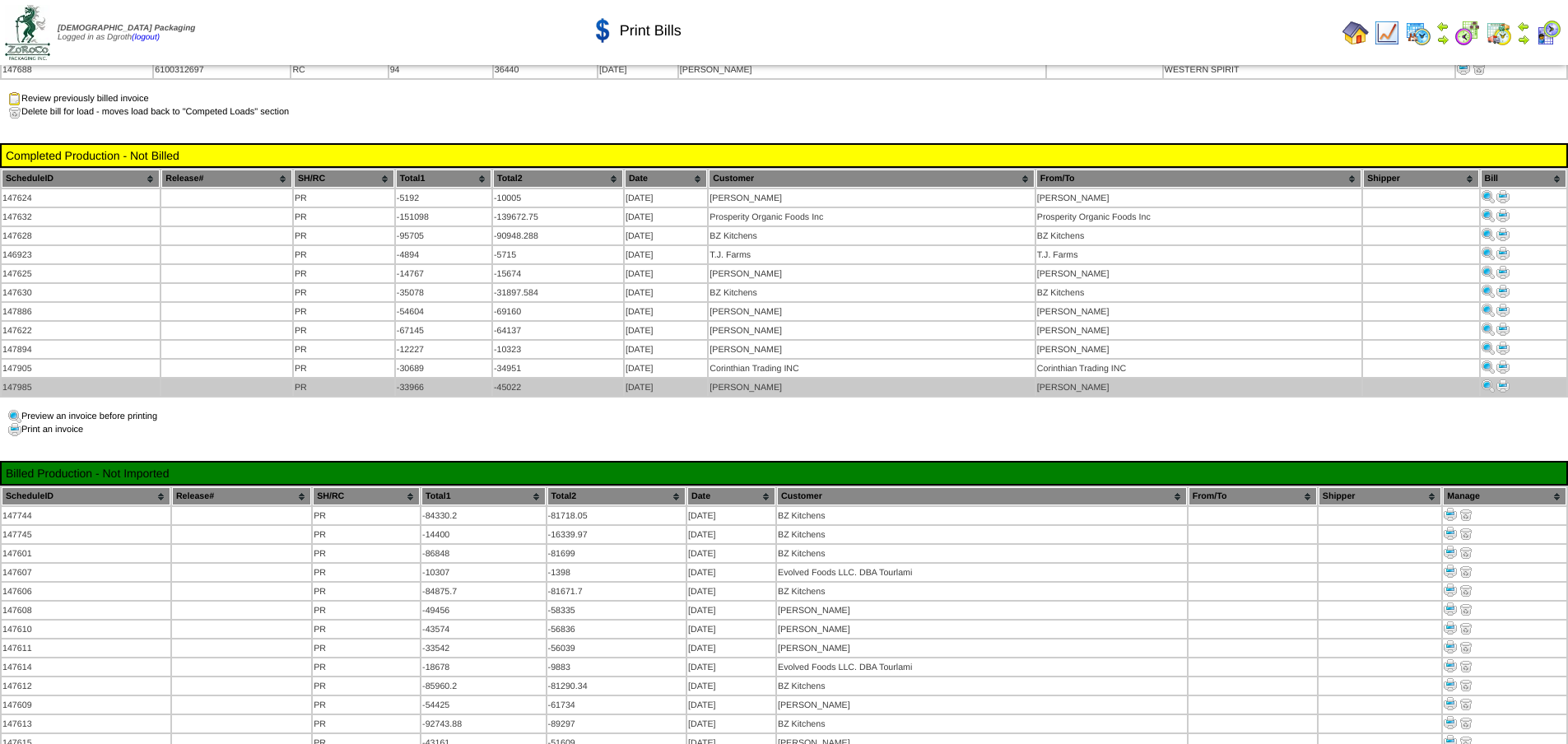
click at [1507, 380] on img at bounding box center [1503, 386] width 13 height 13
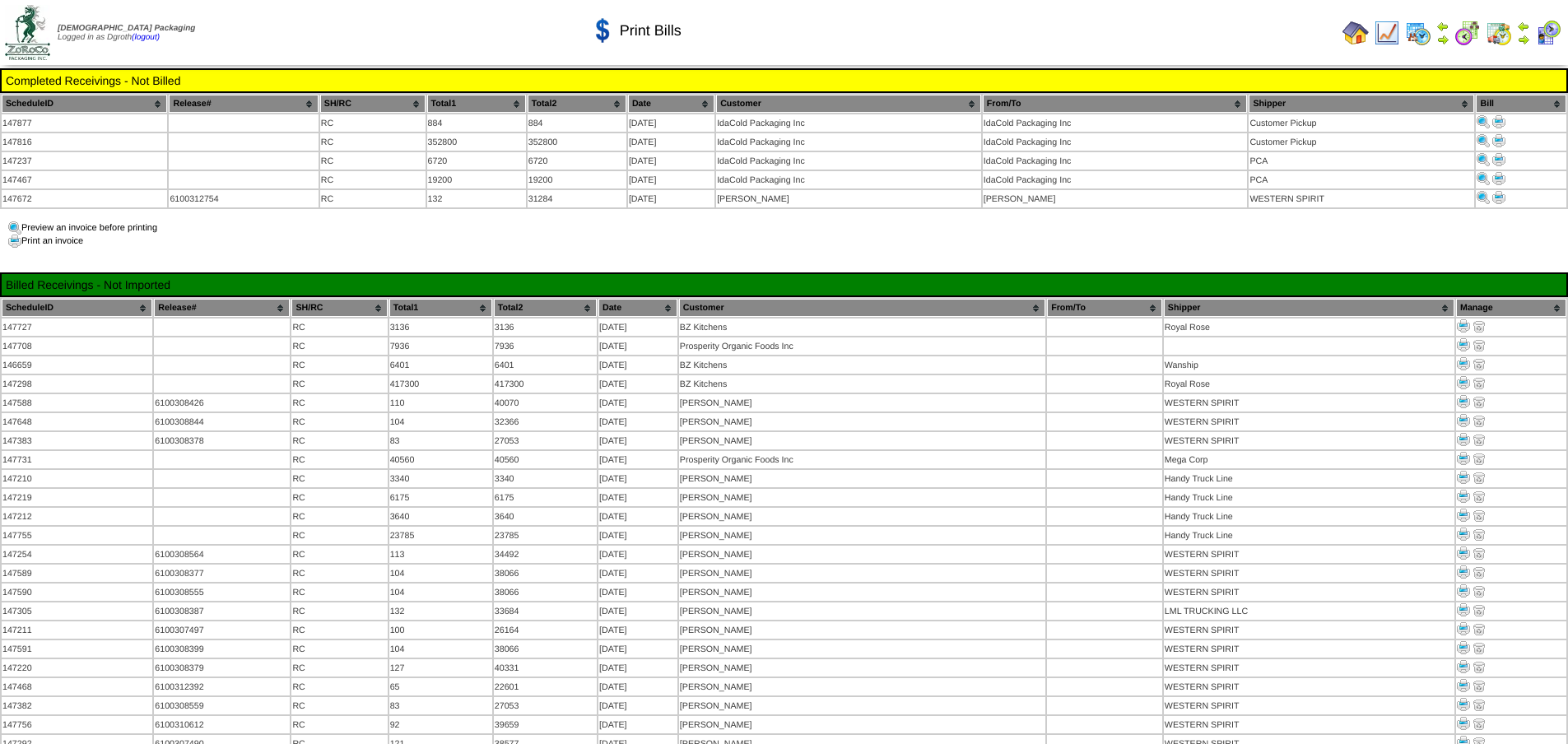
scroll to position [1565, 0]
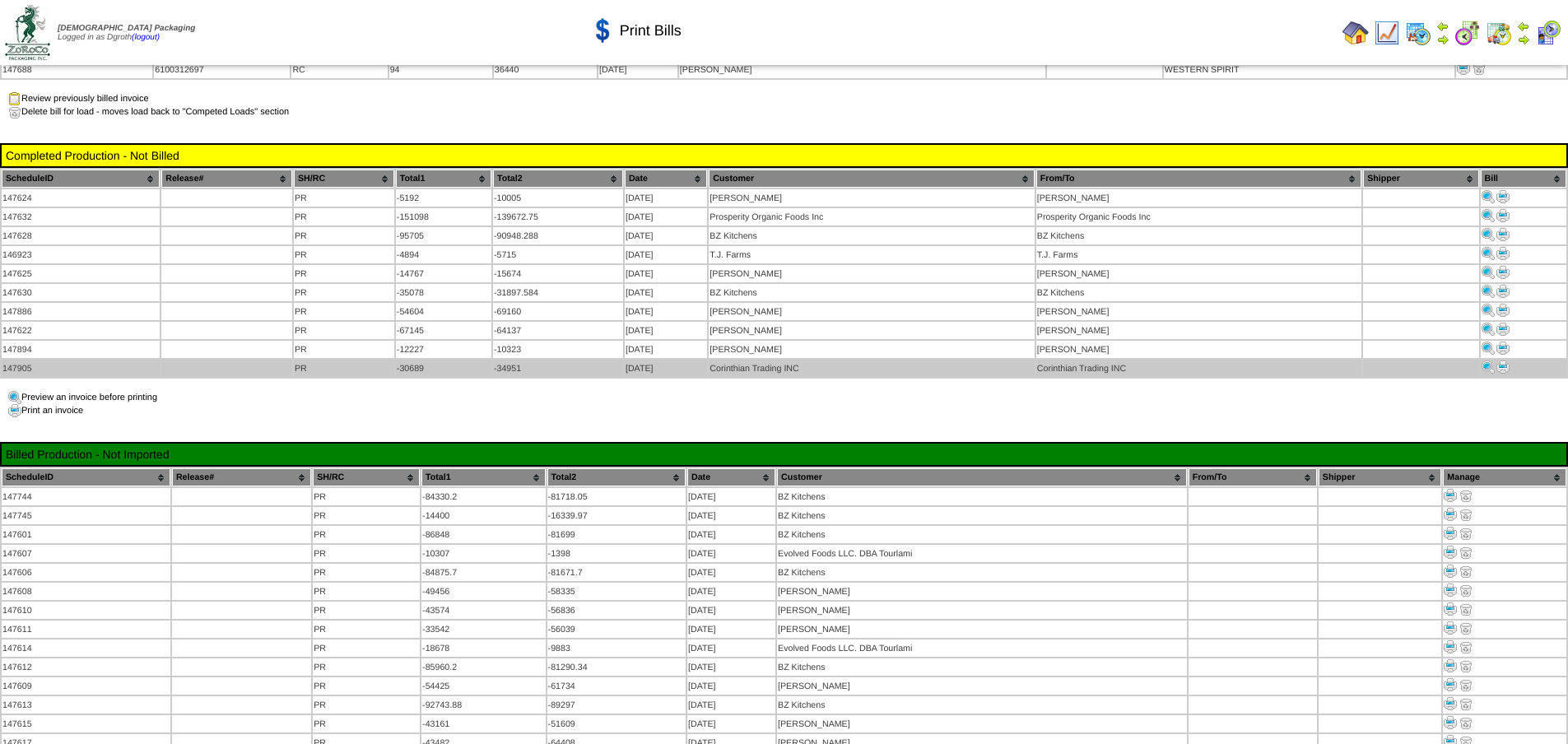
click at [1497, 361] on img at bounding box center [1503, 367] width 13 height 13
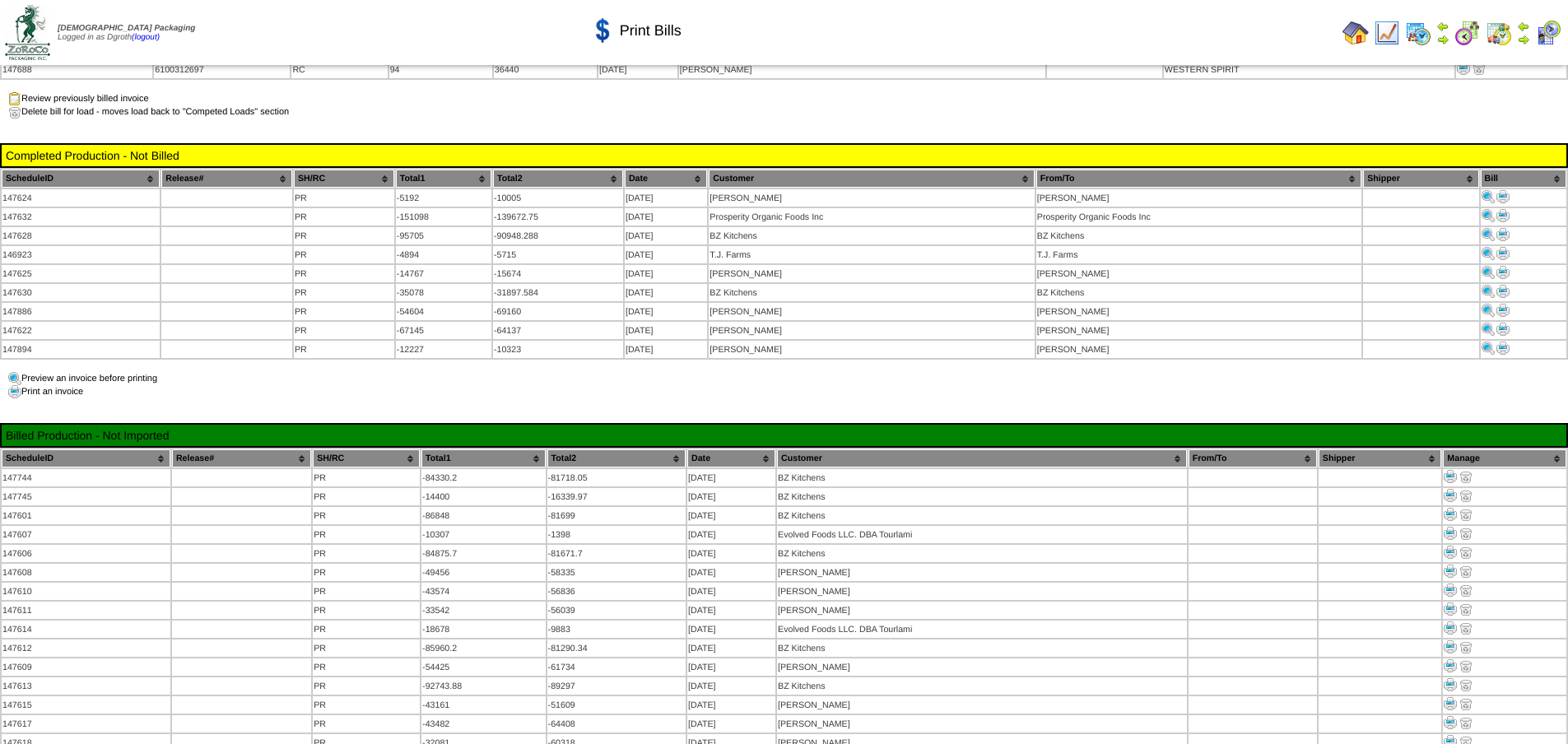
scroll to position [1565, 0]
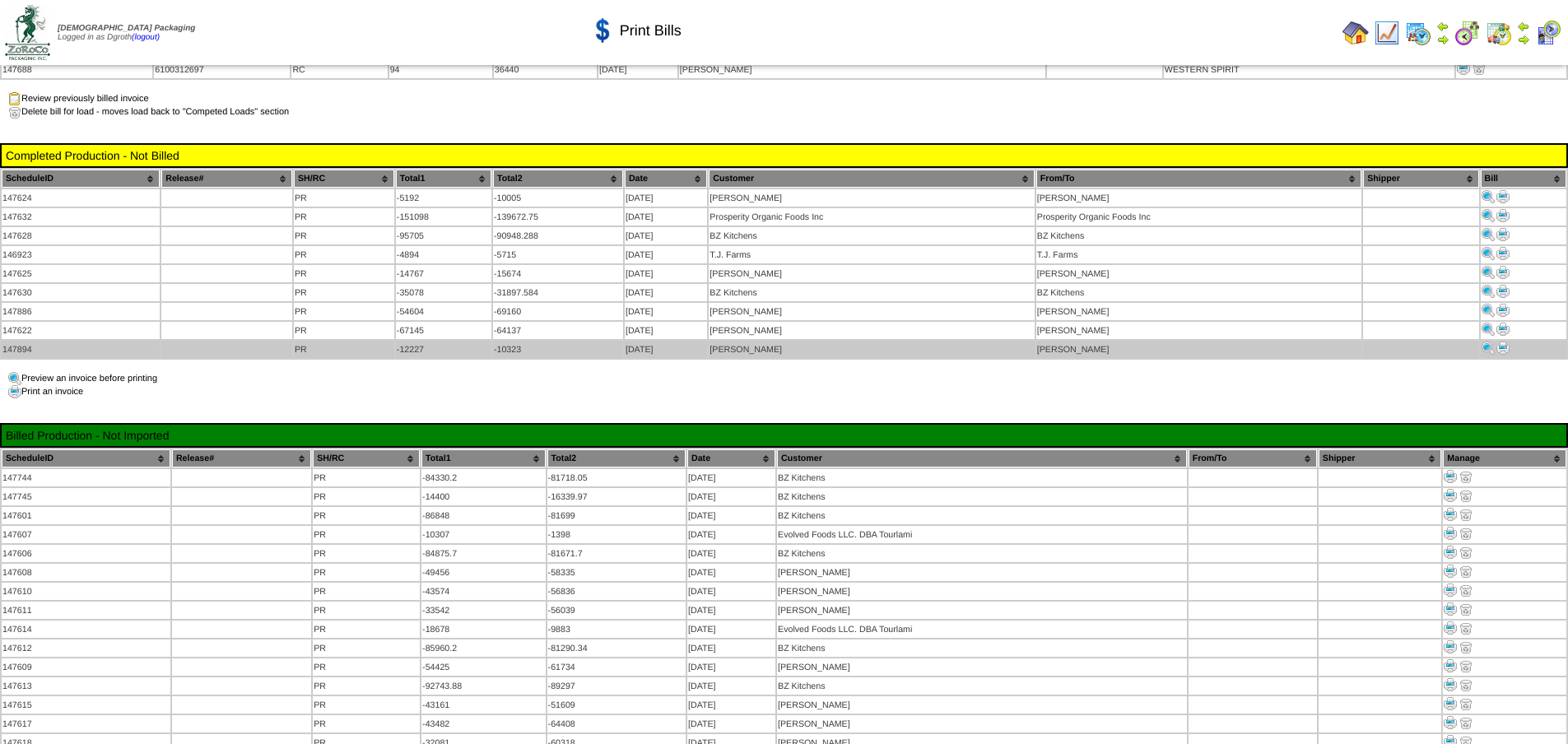
click at [1502, 341] on img at bounding box center [1503, 348] width 13 height 13
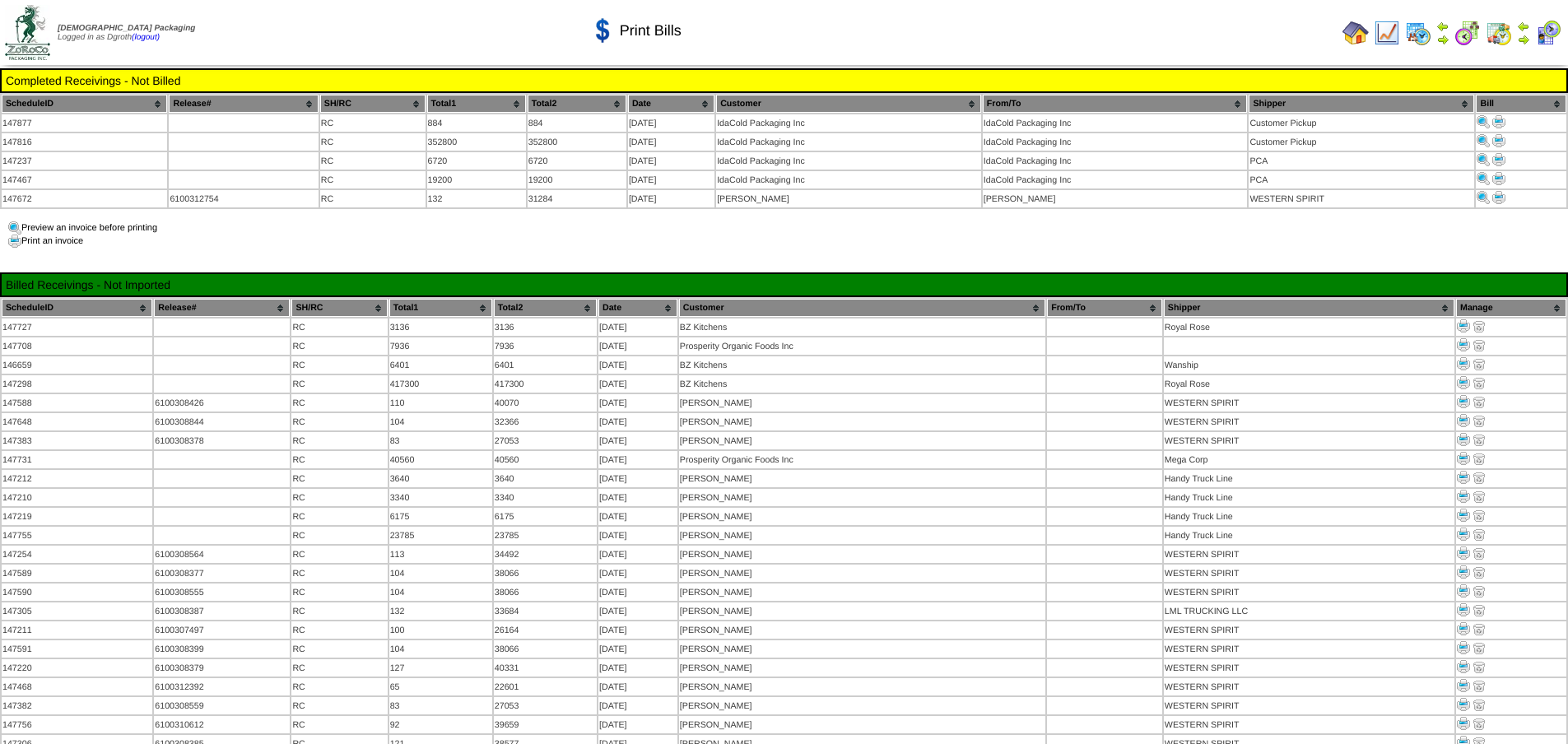
scroll to position [1565, 0]
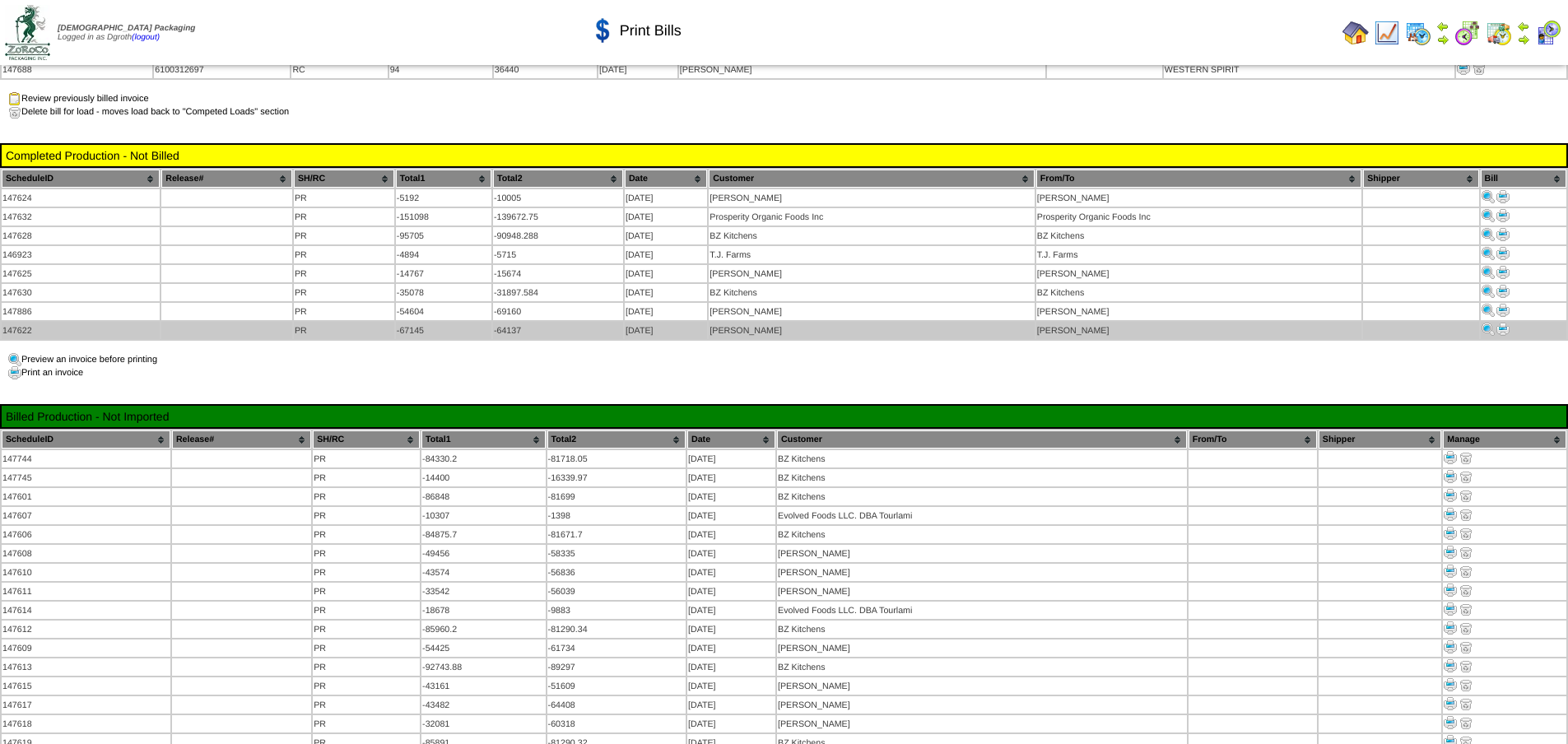
click at [1506, 323] on img at bounding box center [1503, 329] width 13 height 13
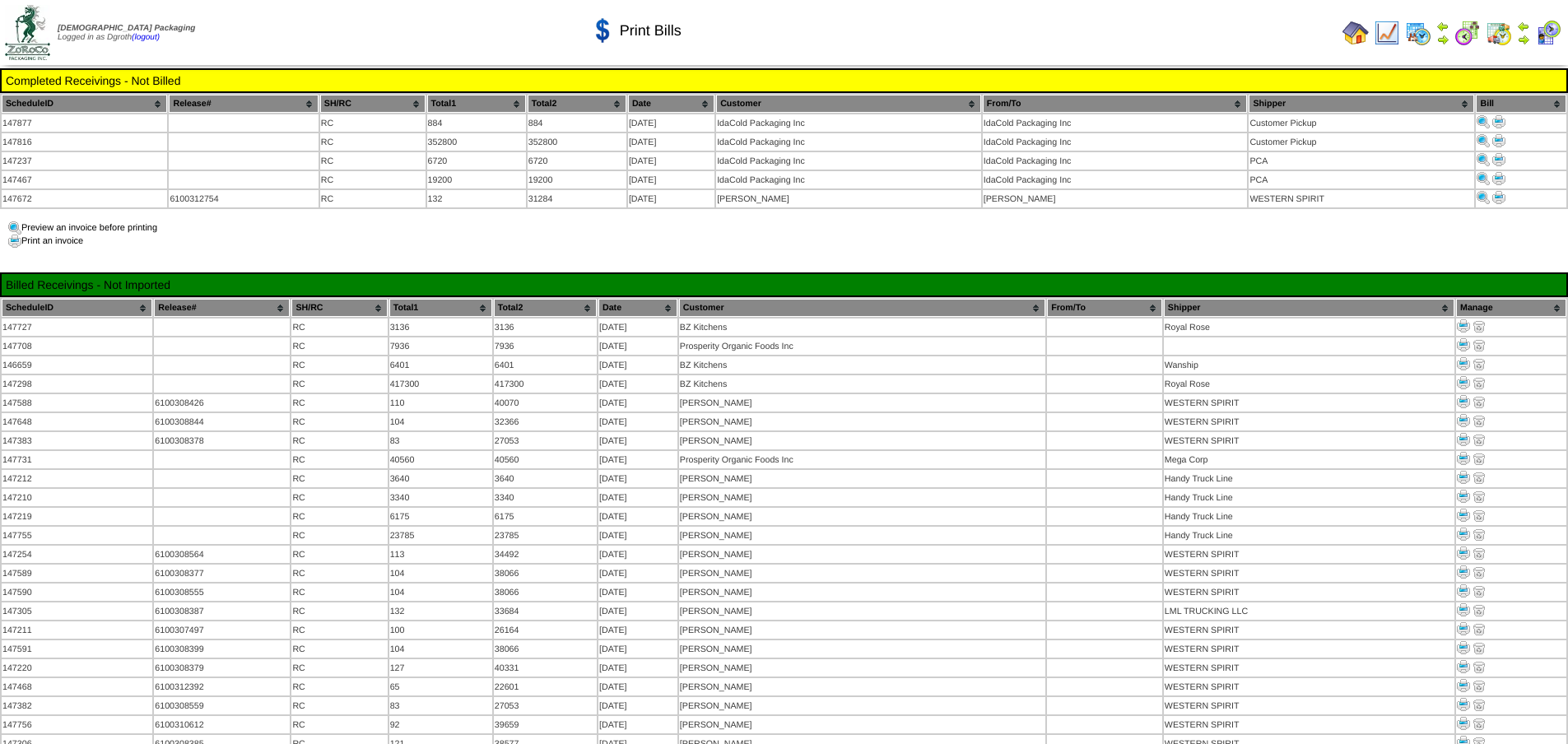
scroll to position [1565, 0]
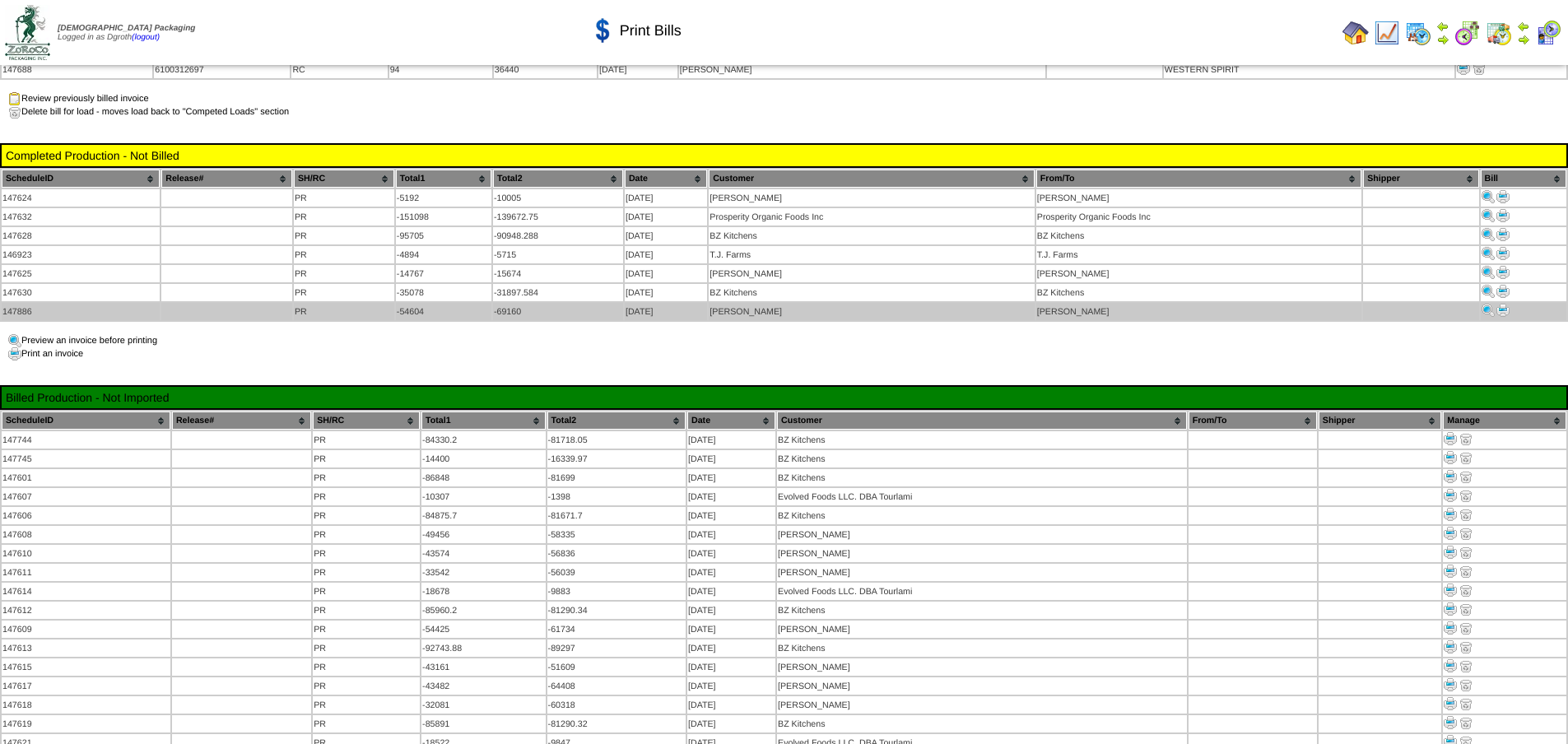
click at [1505, 304] on img at bounding box center [1503, 310] width 13 height 13
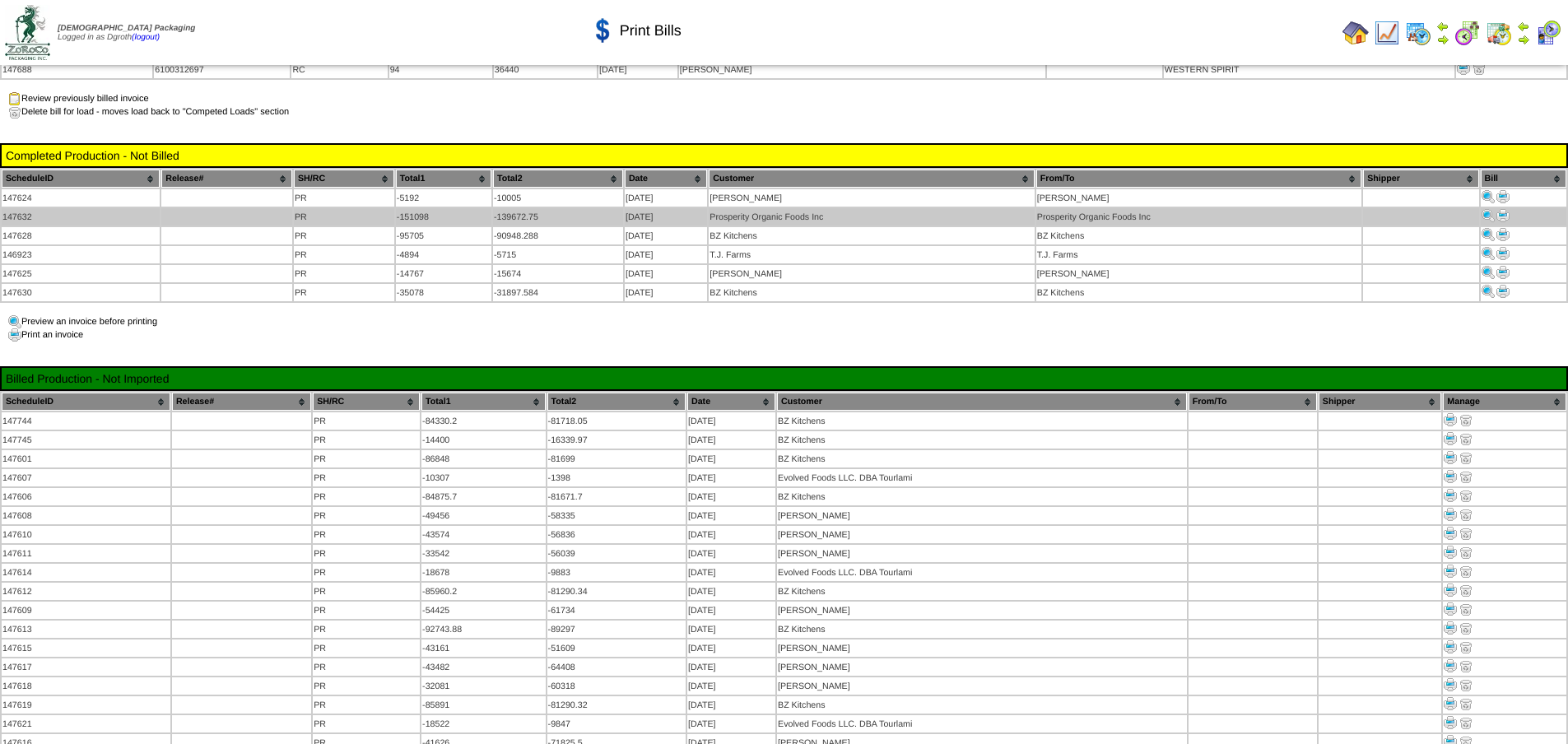
scroll to position [1565, 0]
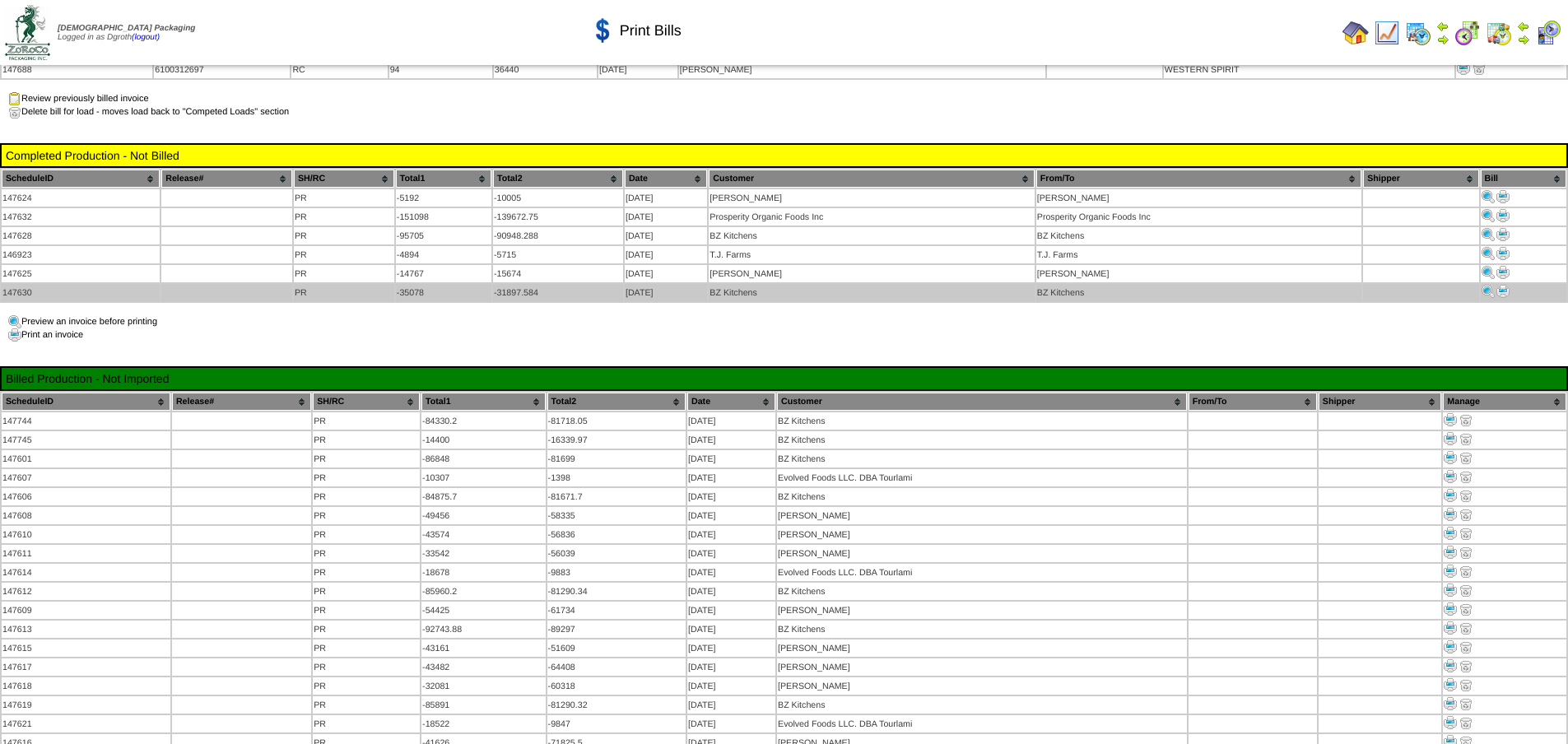
click at [1505, 285] on img at bounding box center [1503, 291] width 13 height 13
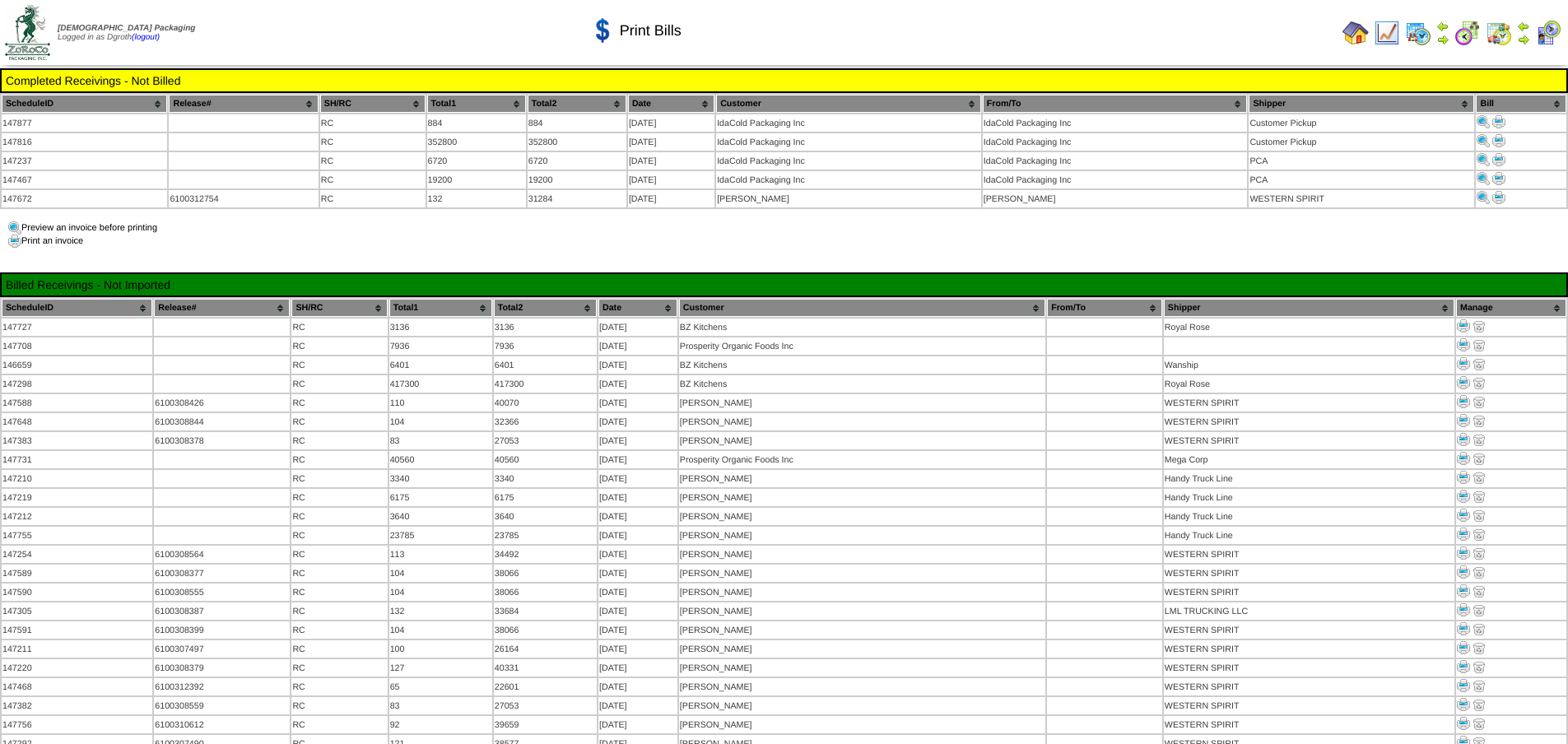
scroll to position [1565, 0]
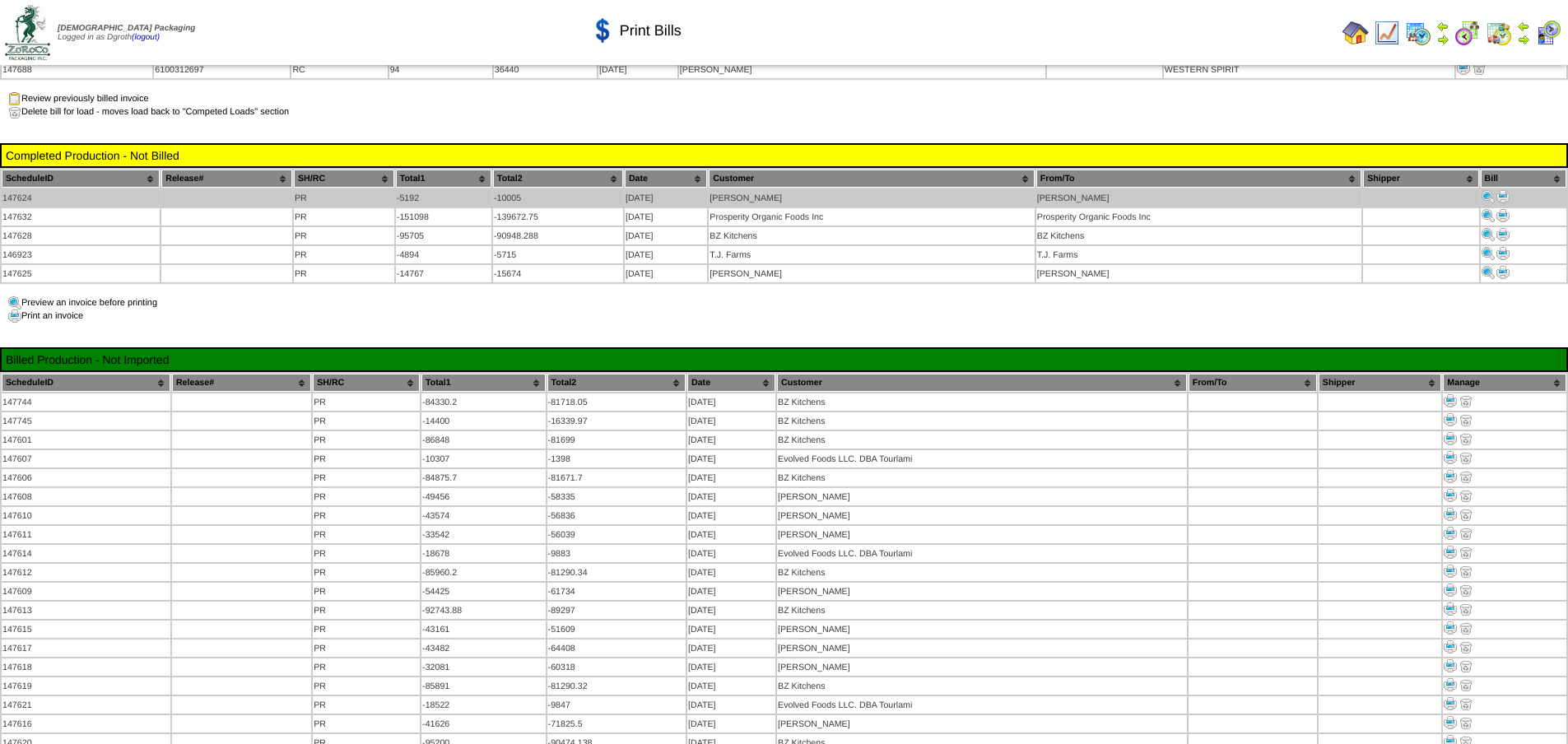
click at [1513, 189] on td at bounding box center [1523, 198] width 86 height 17
click at [1505, 190] on img at bounding box center [1503, 196] width 13 height 13
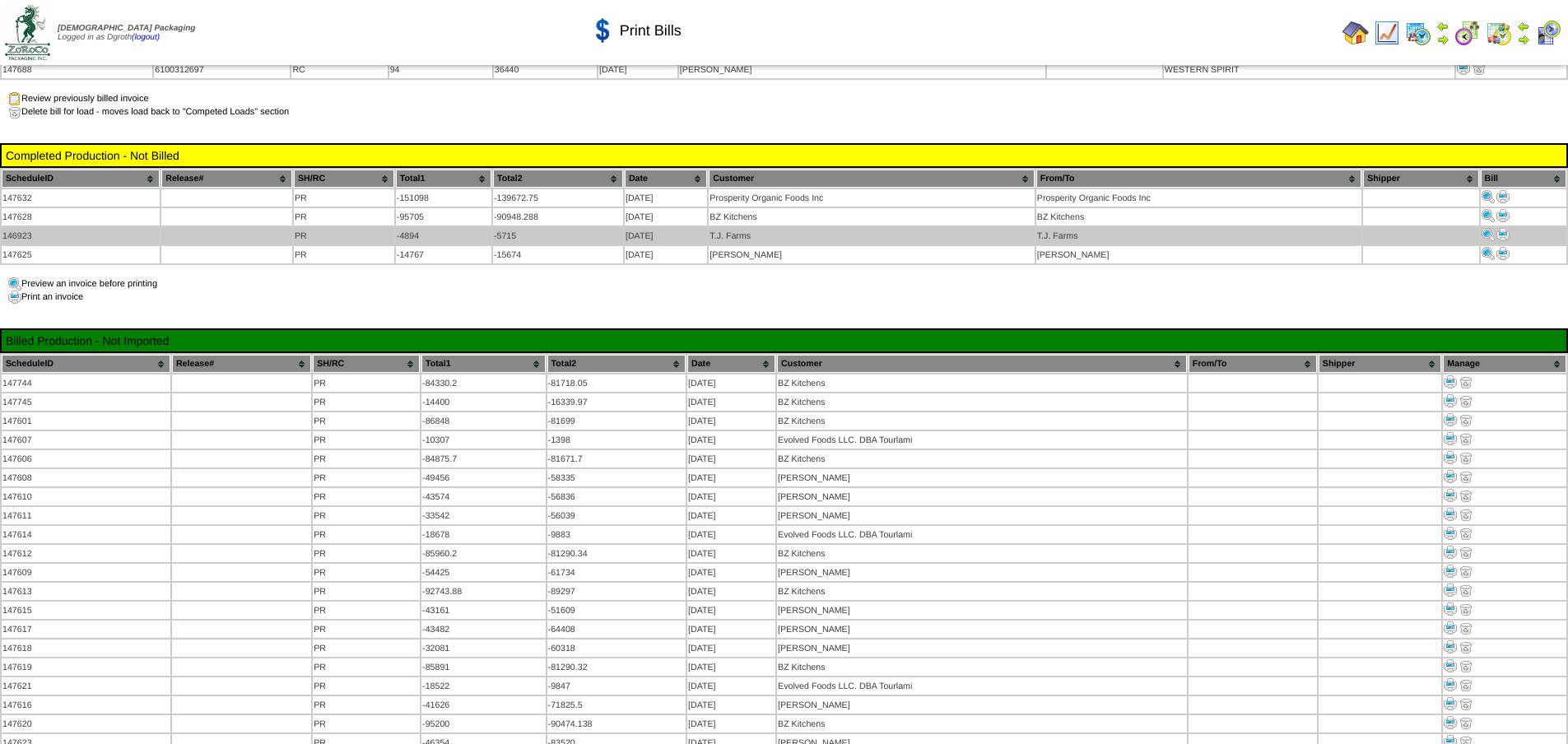
scroll to position [1565, 0]
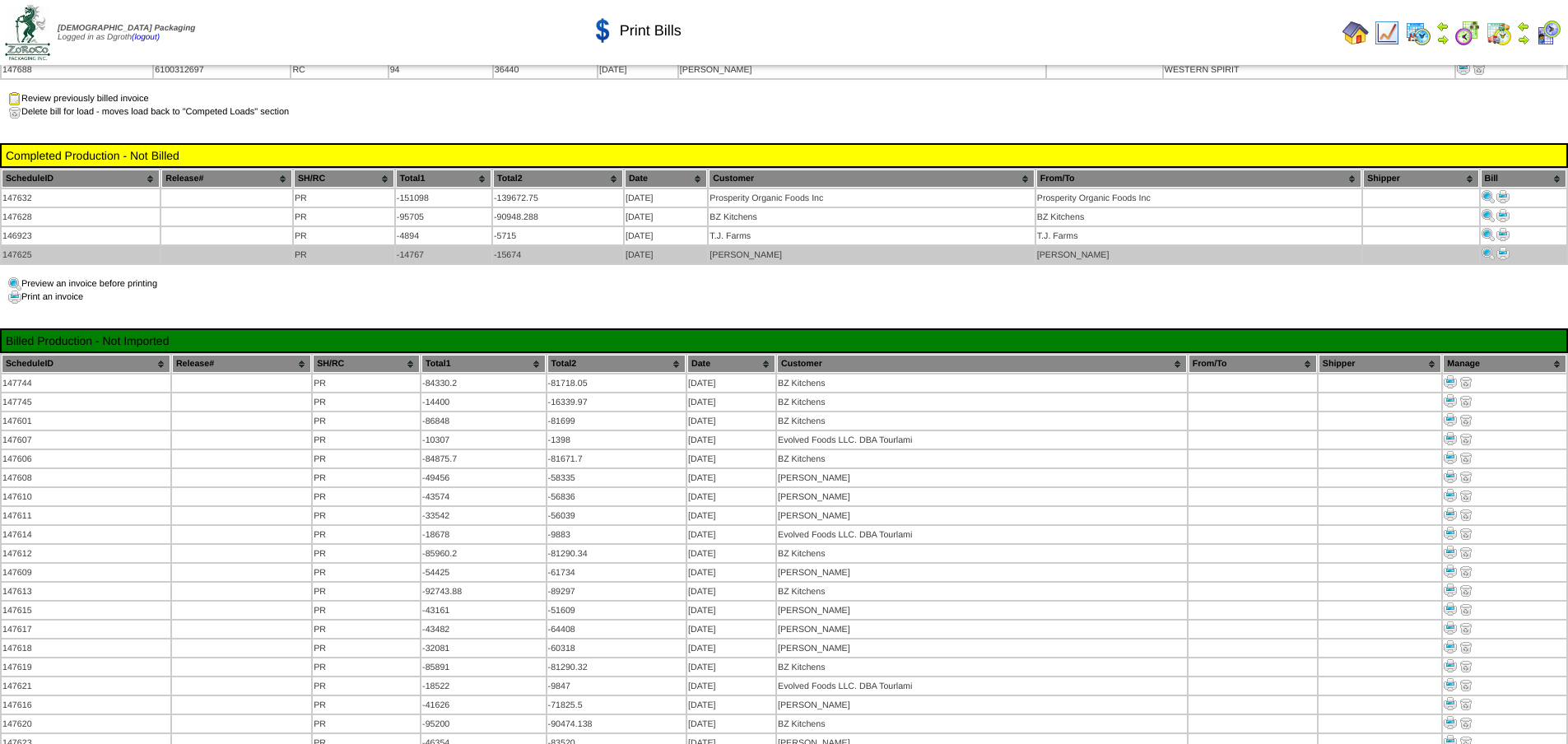
click at [1507, 247] on img at bounding box center [1503, 253] width 13 height 13
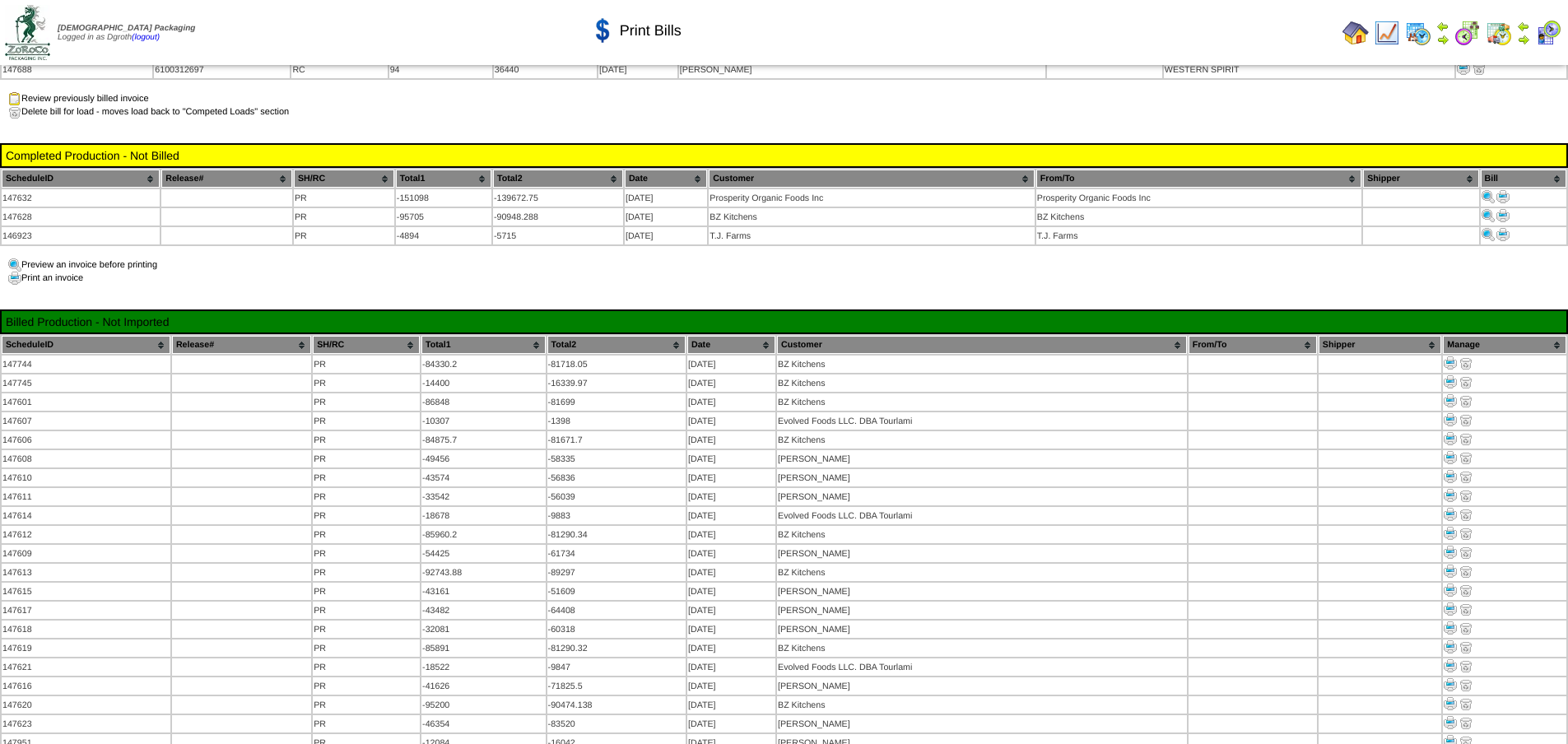
scroll to position [1565, 0]
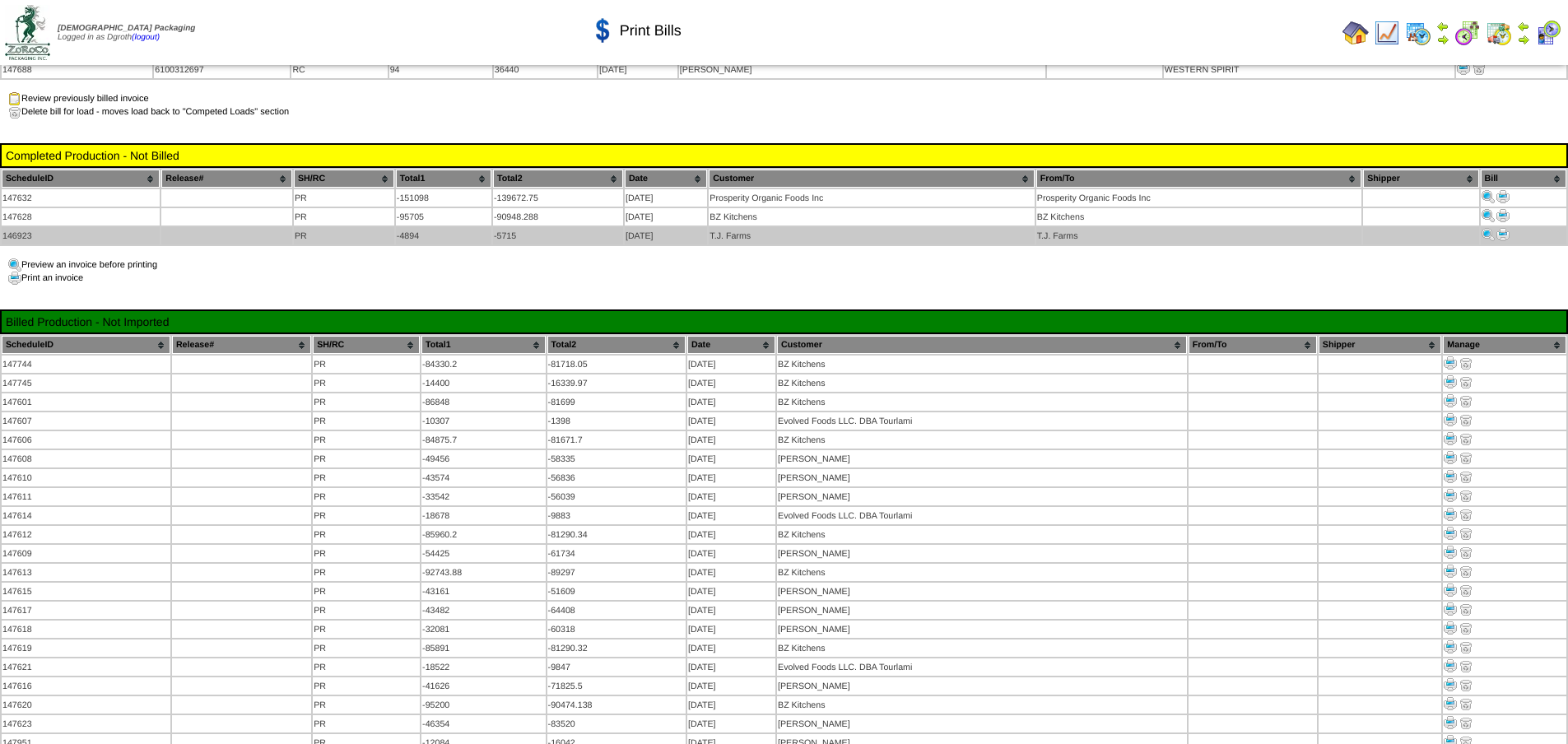
click at [1504, 228] on img at bounding box center [1503, 234] width 13 height 13
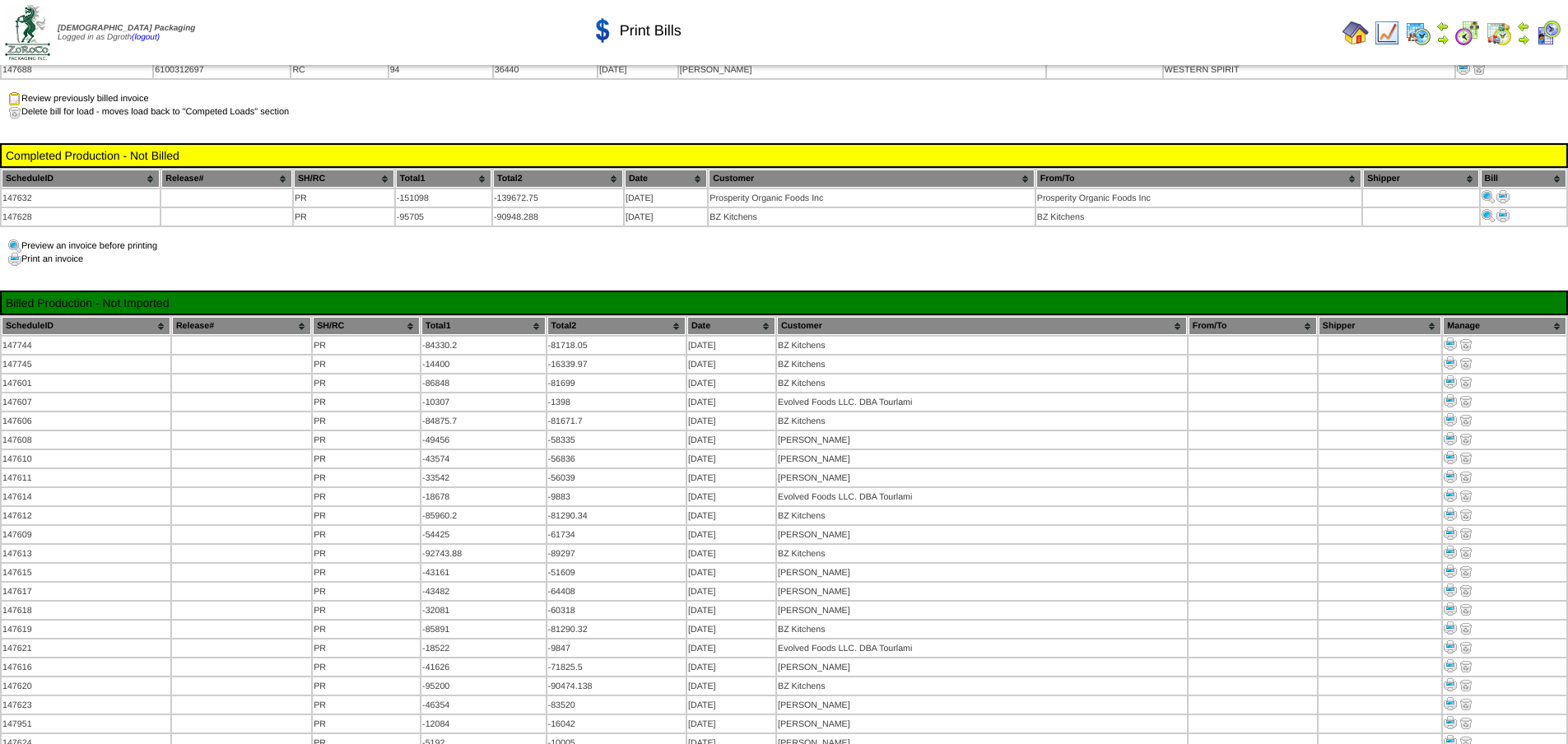
scroll to position [1565, 0]
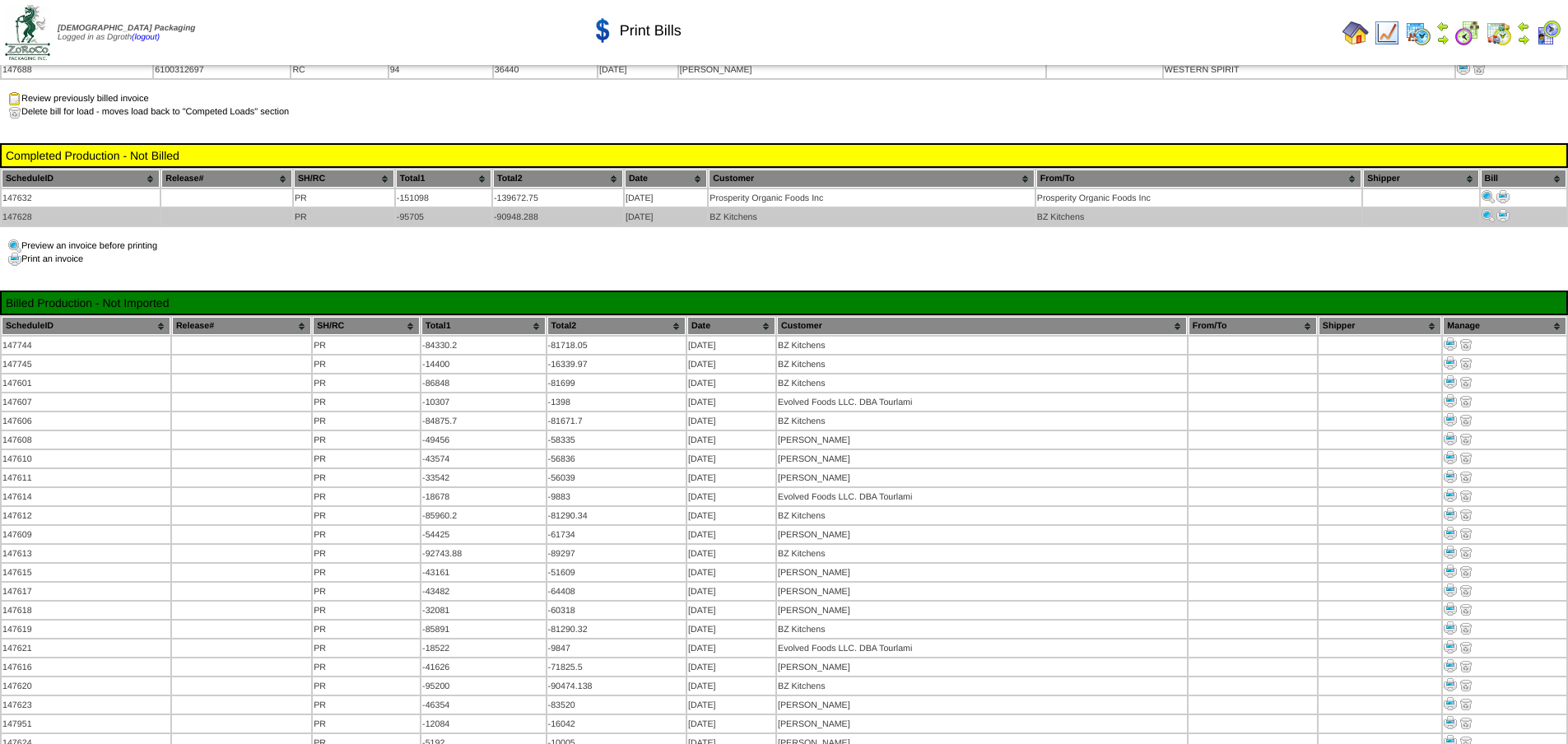
click at [1505, 210] on img at bounding box center [1503, 216] width 13 height 13
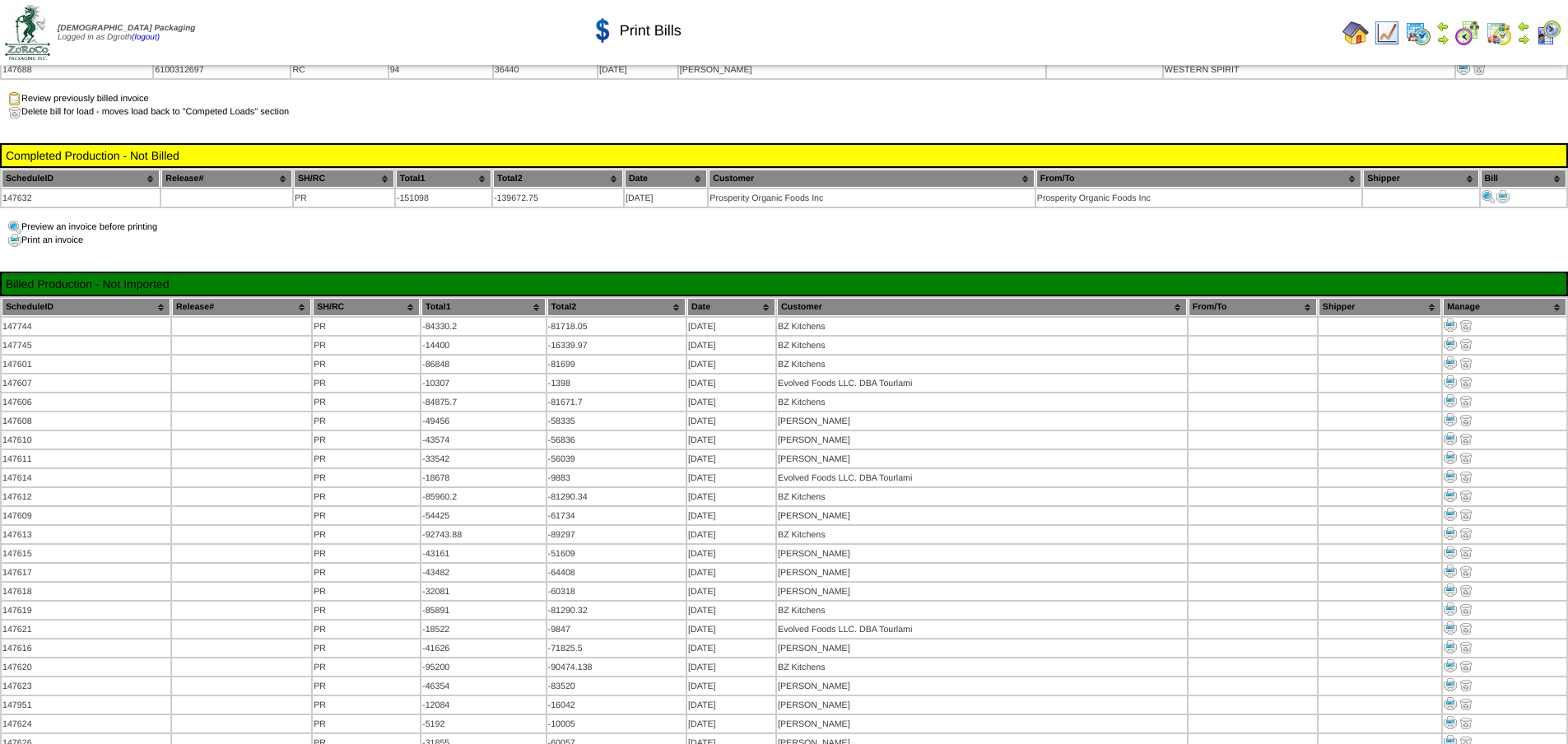
scroll to position [1565, 0]
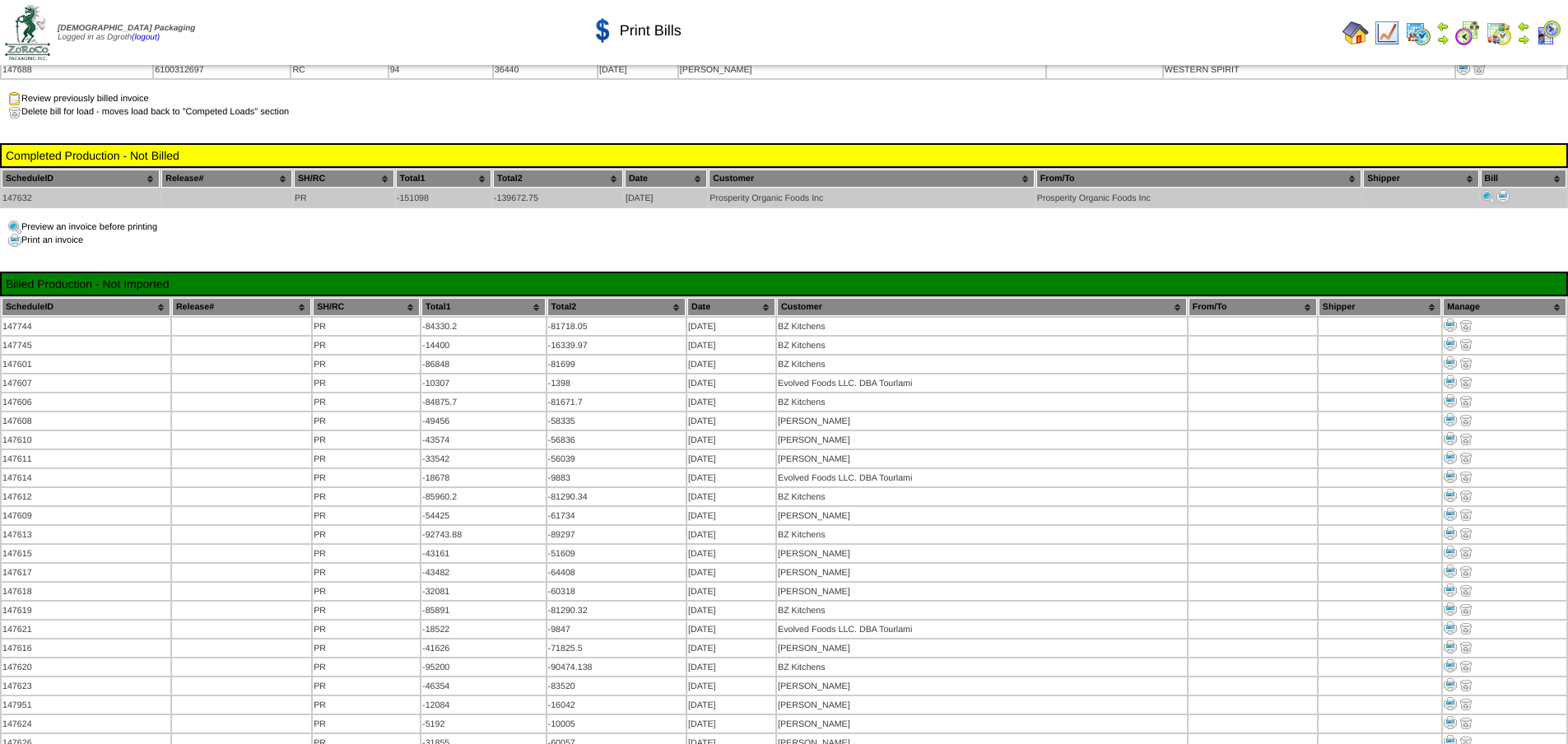
click at [1506, 190] on img at bounding box center [1503, 196] width 13 height 13
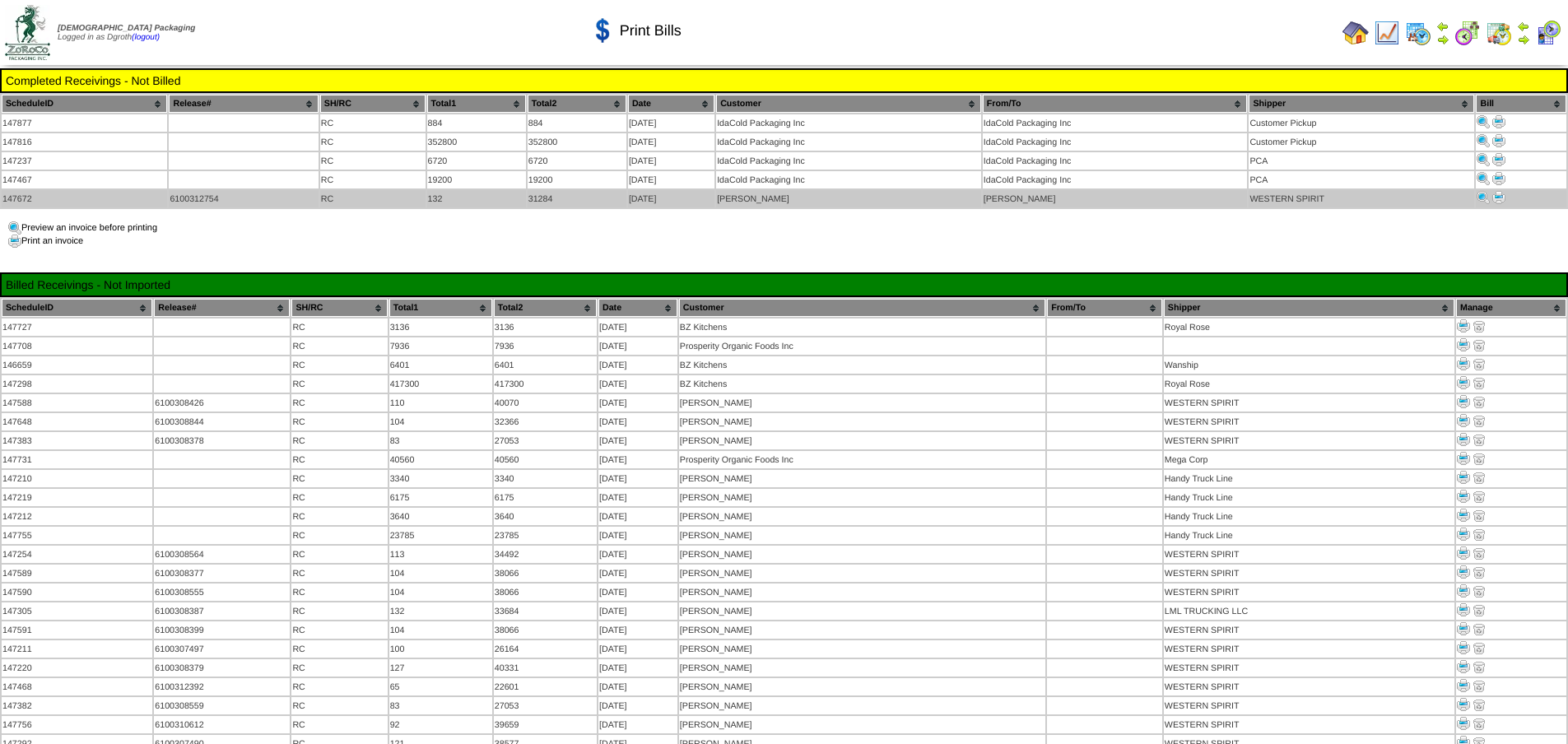
click at [1497, 196] on img at bounding box center [1499, 197] width 13 height 13
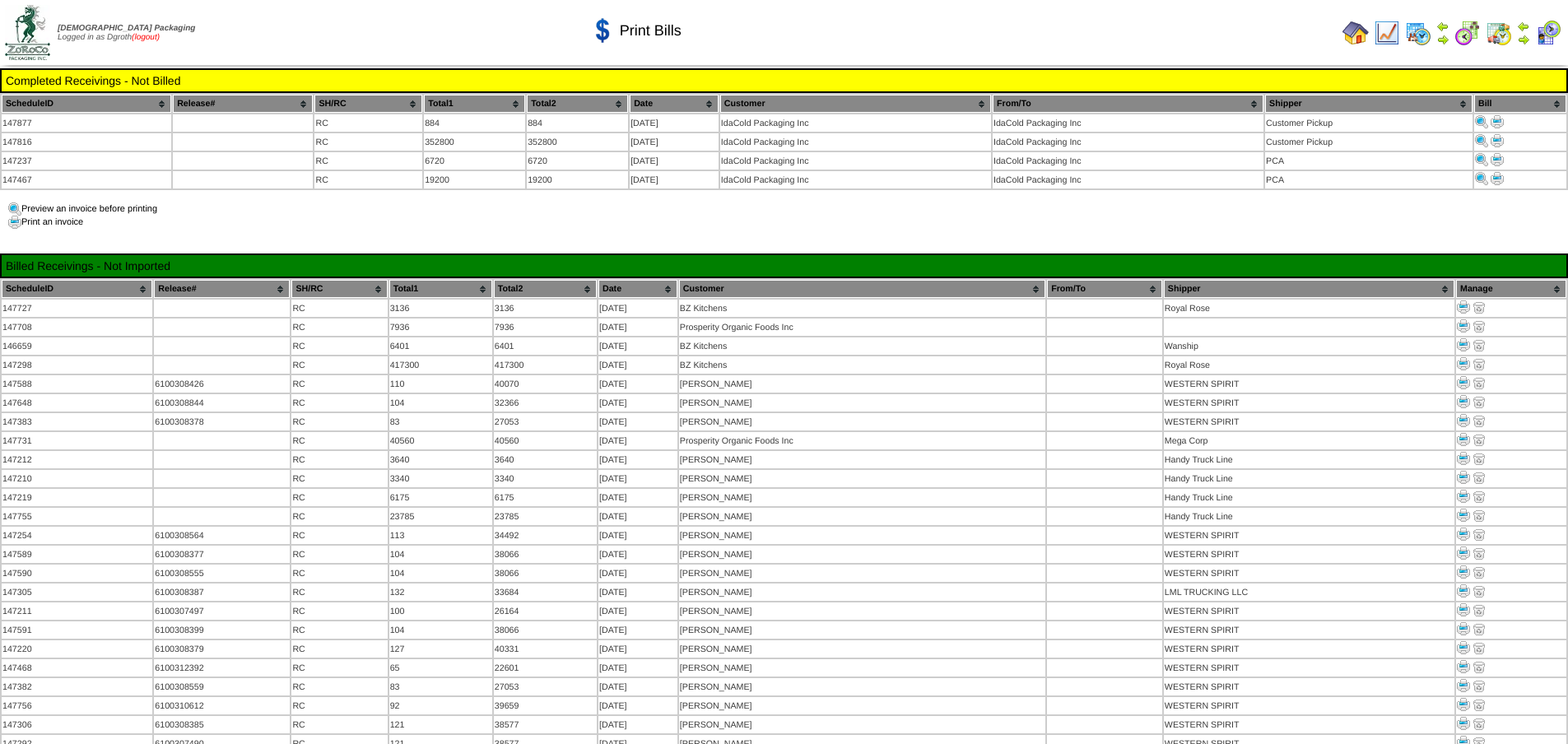
click at [155, 38] on link "(logout)" at bounding box center [146, 38] width 28 height 9
